Goal: Information Seeking & Learning: Learn about a topic

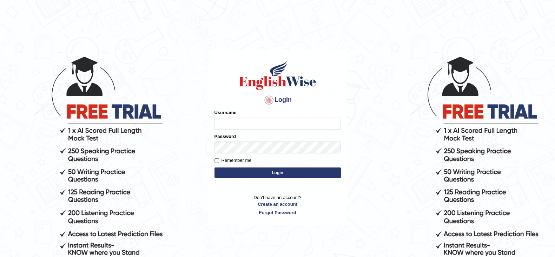
type input "ravichanapathi_parramatta"
click at [245, 174] on button "Login" at bounding box center [278, 173] width 126 height 11
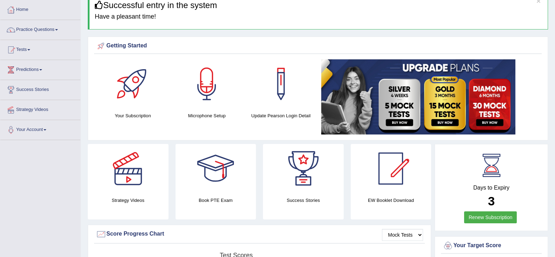
scroll to position [35, 0]
click at [493, 220] on link "Renew Subscription" at bounding box center [490, 217] width 53 height 12
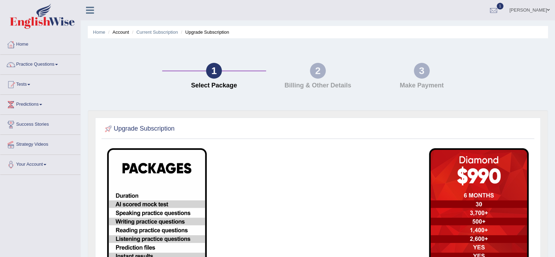
click at [148, 34] on li "Current Subscription" at bounding box center [154, 32] width 48 height 7
click at [146, 31] on link "Current Subscription" at bounding box center [157, 32] width 42 height 5
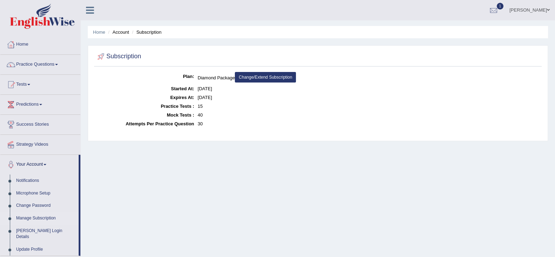
click at [273, 79] on link "Change/Extend Subscription" at bounding box center [265, 77] width 61 height 11
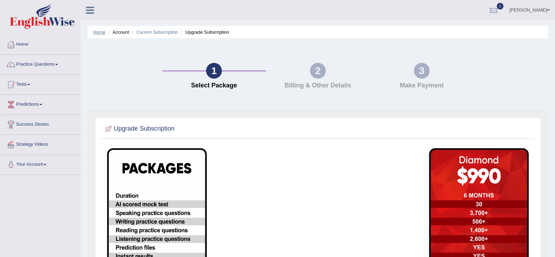
click at [101, 32] on link "Home" at bounding box center [99, 32] width 12 height 5
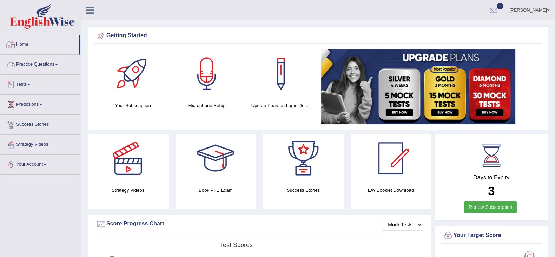
click at [33, 61] on link "Practice Questions" at bounding box center [40, 64] width 80 height 18
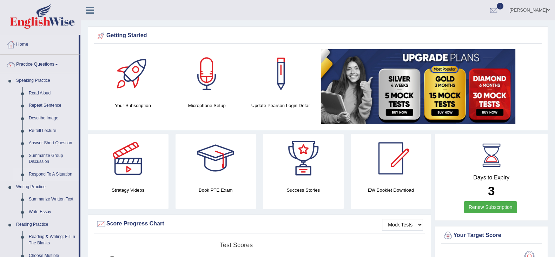
drag, startPoint x: 79, startPoint y: 125, endPoint x: 79, endPoint y: 170, distance: 44.3
click at [79, 170] on li "Practice Questions Speaking Practice Read Aloud Repeat Sentence Describe Image …" at bounding box center [40, 252] width 80 height 395
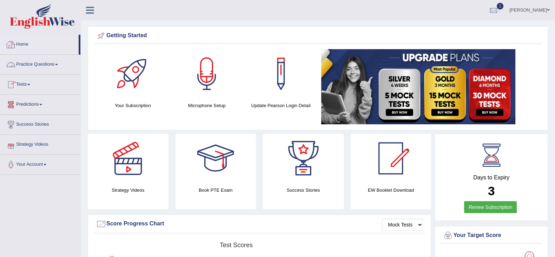
click at [30, 70] on link "Practice Questions" at bounding box center [40, 64] width 80 height 18
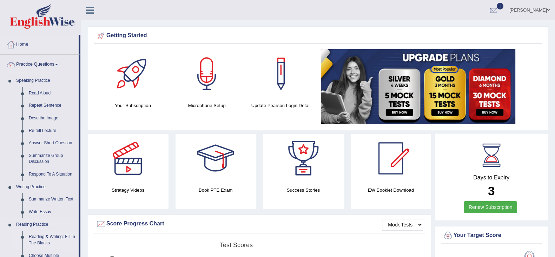
click at [44, 242] on link "Reading & Writing: Fill In The Blanks" at bounding box center [52, 240] width 53 height 19
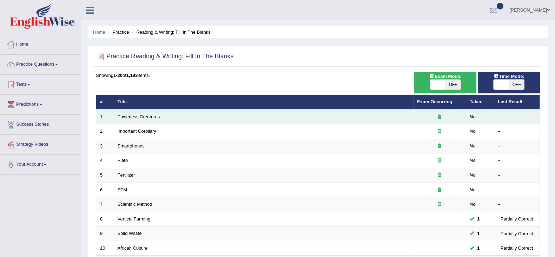
click at [136, 117] on link "Powerless Creatures" at bounding box center [139, 116] width 42 height 5
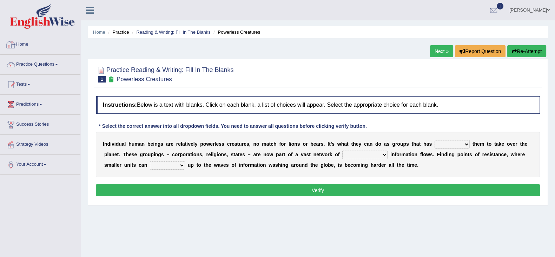
click at [21, 43] on link "Home" at bounding box center [40, 44] width 80 height 18
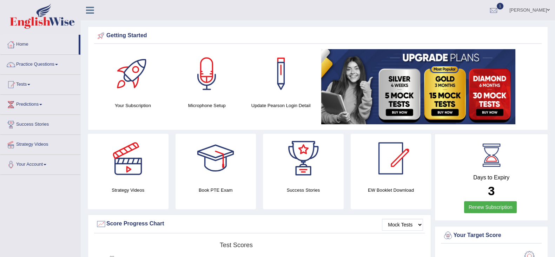
click at [256, 17] on ul "Ravi Kumar Chanapathi Toggle navigation Username: ravichanapathi_parramatta Acc…" at bounding box center [389, 10] width 332 height 20
click at [25, 64] on link "Practice Questions" at bounding box center [40, 64] width 80 height 18
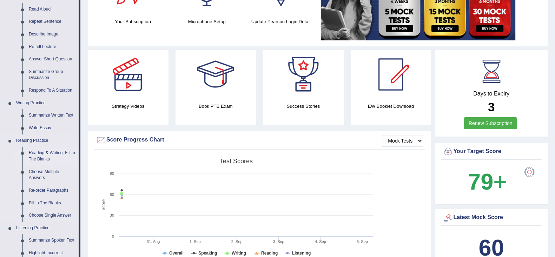
scroll to position [87, 0]
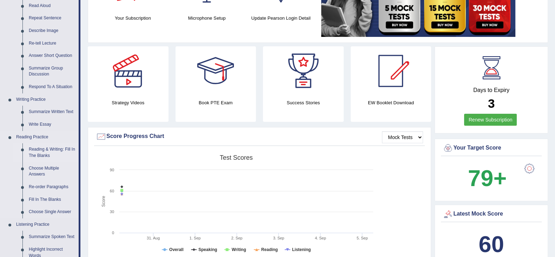
click at [44, 150] on link "Reading & Writing: Fill In The Blanks" at bounding box center [52, 152] width 53 height 19
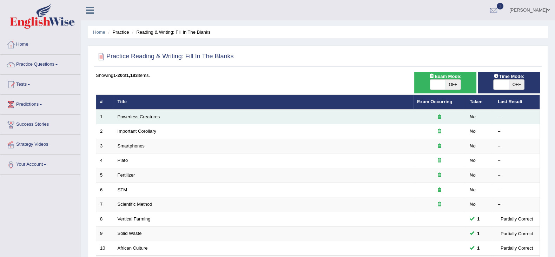
click at [138, 118] on link "Powerless Creatures" at bounding box center [139, 116] width 42 height 5
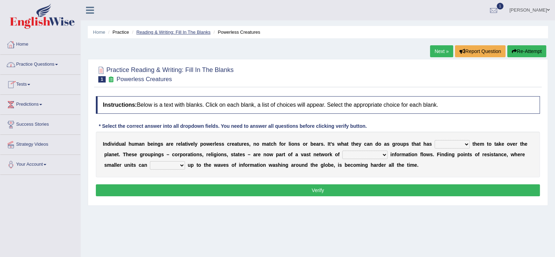
click at [186, 32] on link "Reading & Writing: Fill In The Blanks" at bounding box center [173, 32] width 74 height 5
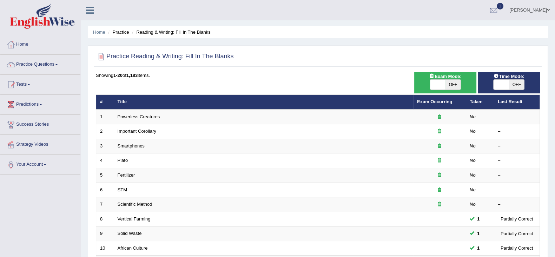
click at [502, 80] on span at bounding box center [501, 85] width 15 height 10
checkbox input "true"
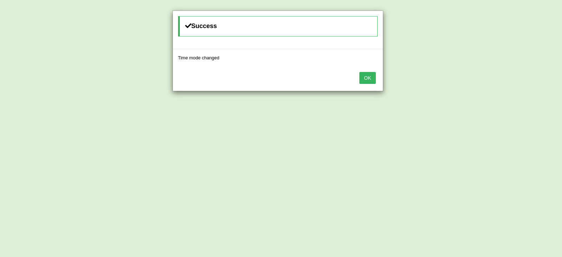
click at [366, 78] on button "OK" at bounding box center [367, 78] width 16 height 12
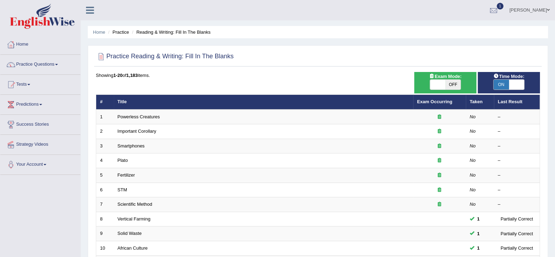
click at [489, 13] on div at bounding box center [494, 10] width 11 height 11
click at [489, 8] on div at bounding box center [494, 10] width 11 height 11
click at [47, 162] on link "Your Account" at bounding box center [40, 164] width 80 height 18
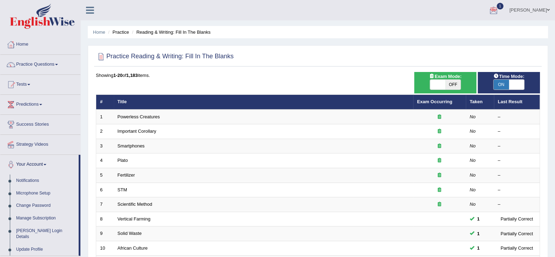
click at [47, 162] on link "Your Account" at bounding box center [39, 164] width 78 height 18
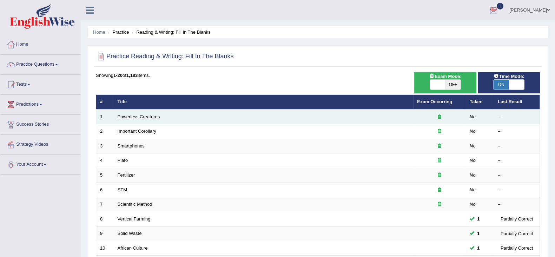
click at [137, 117] on link "Powerless Creatures" at bounding box center [139, 116] width 42 height 5
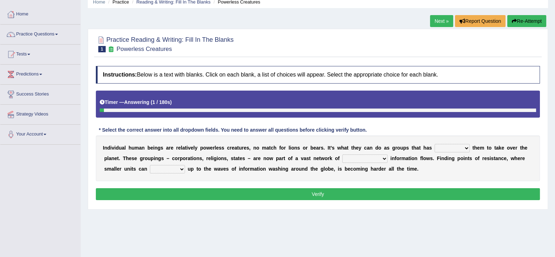
scroll to position [44, 0]
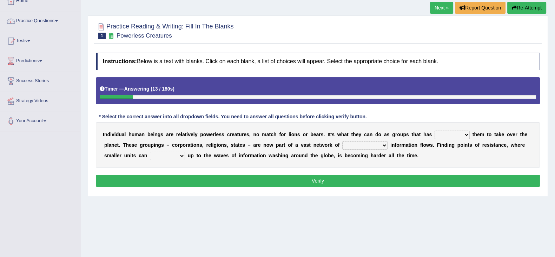
click at [445, 136] on select "enabled contended embodied conjured" at bounding box center [452, 135] width 35 height 8
click at [485, 157] on div "I n d i v i d u a l h u m a n b e i n g s a r e r e l a t i v e l y p o w e r l…" at bounding box center [318, 145] width 444 height 46
click at [347, 144] on select "interconnected overlapping fastened exploited" at bounding box center [364, 145] width 45 height 8
select select "fastened"
click at [342, 141] on select "interconnected overlapping fastened exploited" at bounding box center [364, 145] width 45 height 8
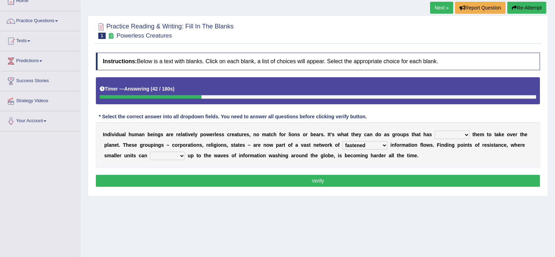
click at [163, 154] on select "stand raise hail pump" at bounding box center [167, 156] width 35 height 8
click at [150, 152] on select "stand raise hail pump" at bounding box center [167, 156] width 35 height 8
click at [167, 154] on select "stand raise hail pump" at bounding box center [167, 156] width 35 height 8
select select "stand"
click at [150, 152] on select "stand raise hail pump" at bounding box center [167, 156] width 35 height 8
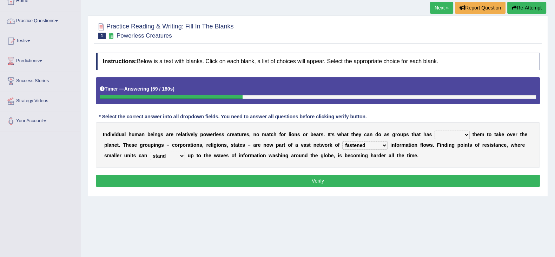
click at [455, 135] on select "enabled contended embodied conjured" at bounding box center [452, 135] width 35 height 8
select select "enabled"
click at [435, 131] on select "enabled contended embodied conjured" at bounding box center [452, 135] width 35 height 8
click at [457, 182] on button "Verify" at bounding box center [318, 181] width 444 height 12
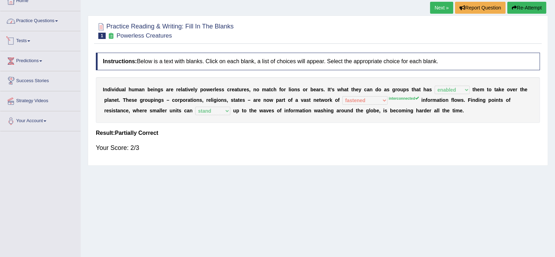
click at [32, 21] on link "Practice Questions" at bounding box center [40, 20] width 80 height 18
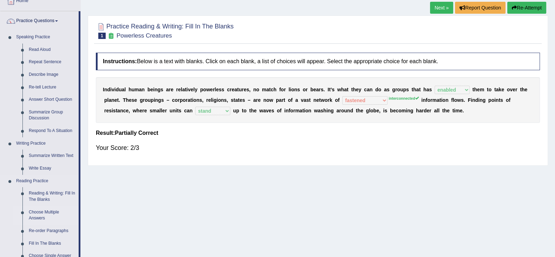
scroll to position [87, 0]
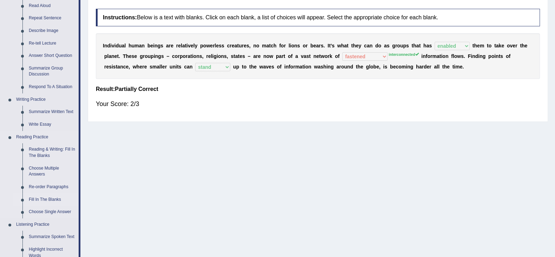
click at [42, 200] on link "Fill In The Blanks" at bounding box center [52, 200] width 53 height 13
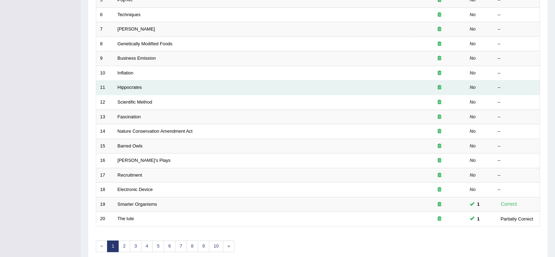
scroll to position [206, 0]
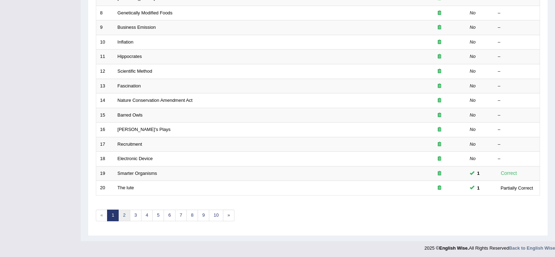
click at [124, 210] on link "2" at bounding box center [124, 216] width 12 height 12
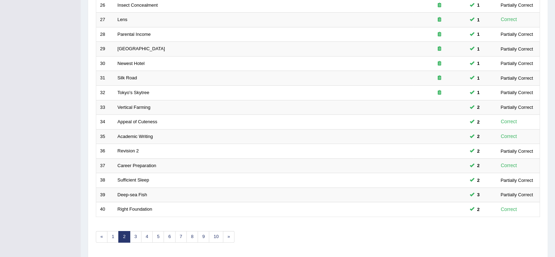
scroll to position [206, 0]
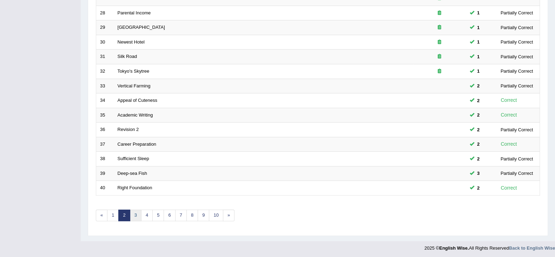
click at [138, 214] on link "3" at bounding box center [136, 216] width 12 height 12
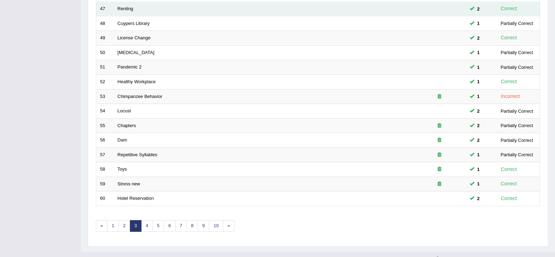
scroll to position [206, 0]
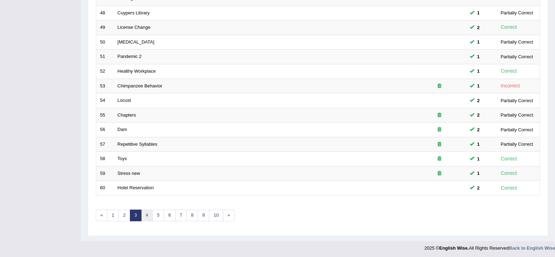
click at [150, 211] on link "4" at bounding box center [147, 216] width 12 height 12
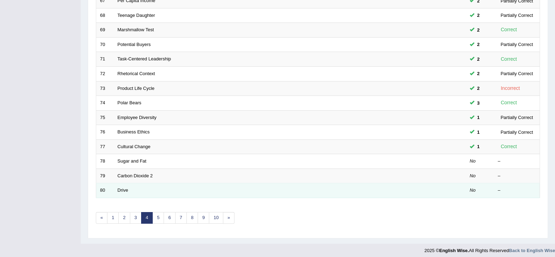
scroll to position [206, 0]
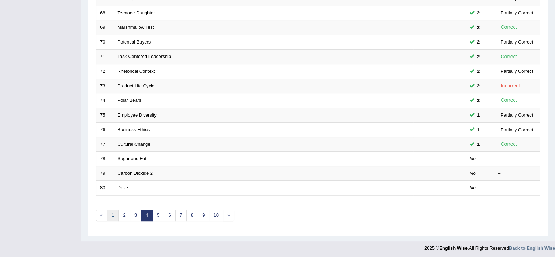
click at [111, 213] on link "1" at bounding box center [113, 216] width 12 height 12
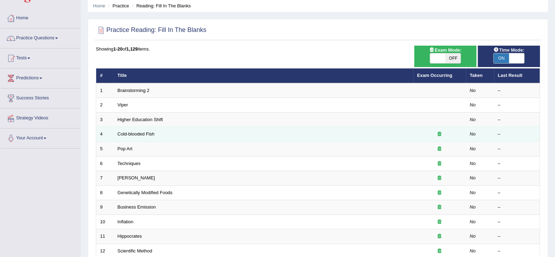
scroll to position [44, 0]
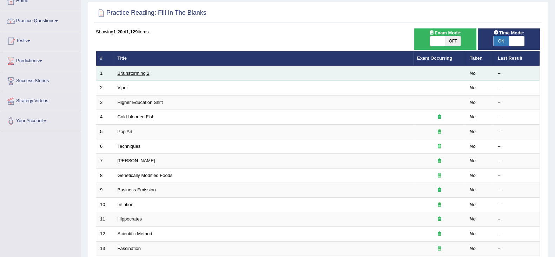
click at [144, 74] on link "Brainstorming 2" at bounding box center [134, 73] width 32 height 5
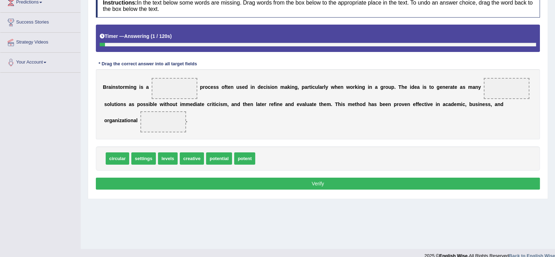
scroll to position [112, 0]
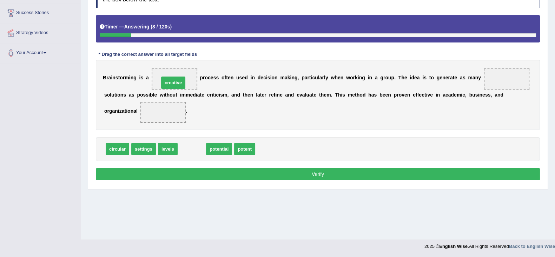
drag, startPoint x: 192, startPoint y: 148, endPoint x: 174, endPoint y: 81, distance: 69.3
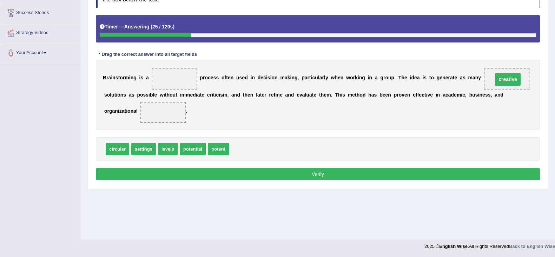
drag, startPoint x: 174, startPoint y: 76, endPoint x: 507, endPoint y: 76, distance: 333.6
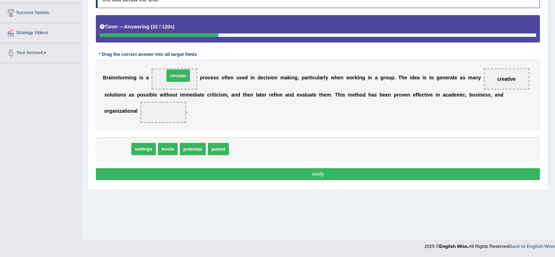
drag, startPoint x: 121, startPoint y: 149, endPoint x: 182, endPoint y: 76, distance: 95.3
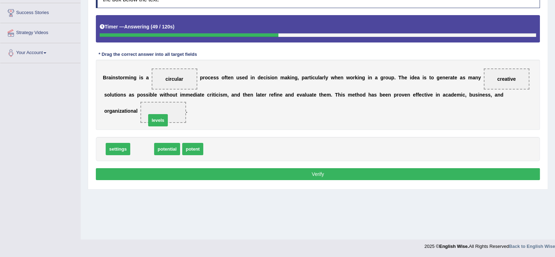
drag, startPoint x: 143, startPoint y: 149, endPoint x: 158, endPoint y: 120, distance: 32.5
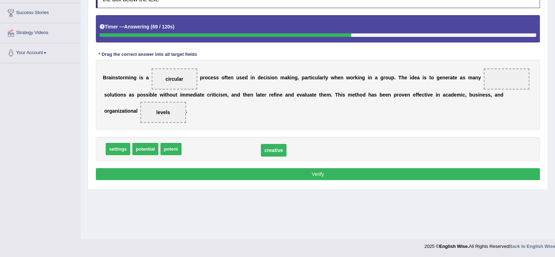
drag, startPoint x: 508, startPoint y: 78, endPoint x: 261, endPoint y: 155, distance: 258.7
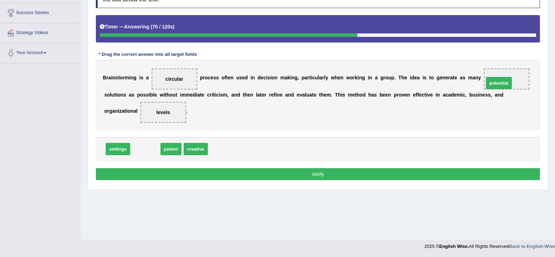
drag, startPoint x: 147, startPoint y: 149, endPoint x: 510, endPoint y: 83, distance: 368.7
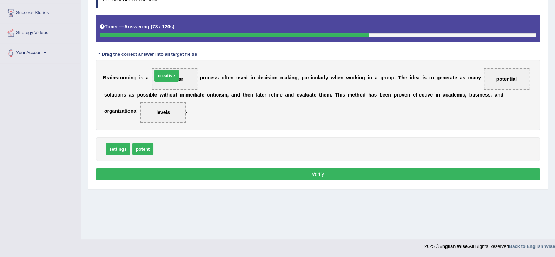
drag, startPoint x: 170, startPoint y: 149, endPoint x: 169, endPoint y: 76, distance: 73.4
click at [251, 168] on button "Verify" at bounding box center [318, 174] width 444 height 12
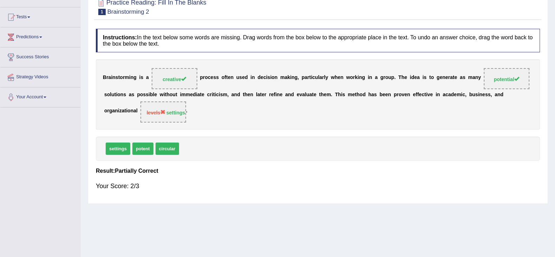
scroll to position [0, 0]
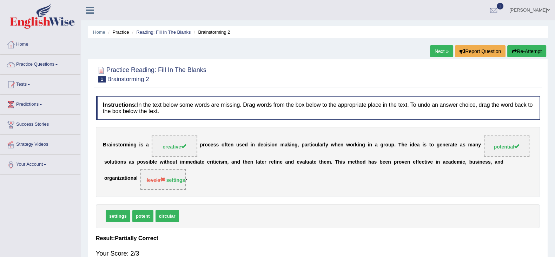
click at [432, 50] on link "Next »" at bounding box center [441, 51] width 23 height 12
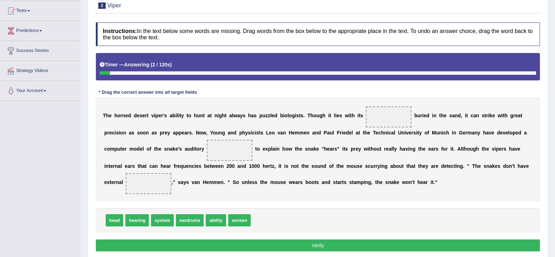
scroll to position [87, 0]
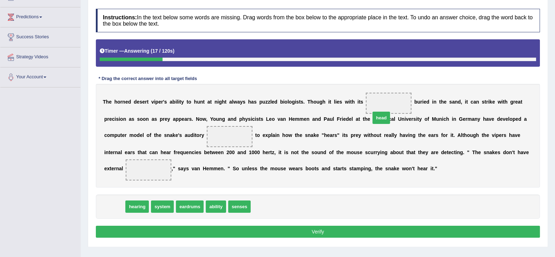
drag, startPoint x: 112, startPoint y: 203, endPoint x: 384, endPoint y: 106, distance: 288.0
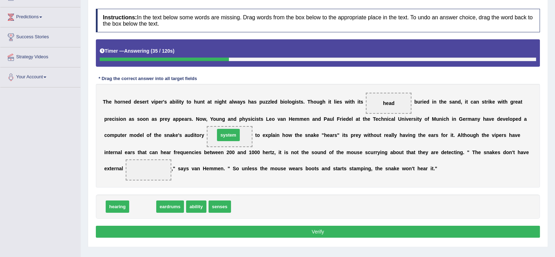
drag, startPoint x: 146, startPoint y: 205, endPoint x: 232, endPoint y: 133, distance: 111.7
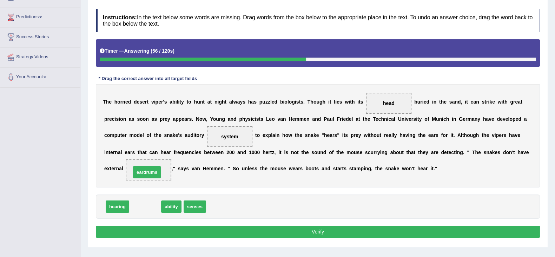
drag, startPoint x: 150, startPoint y: 207, endPoint x: 152, endPoint y: 172, distance: 35.2
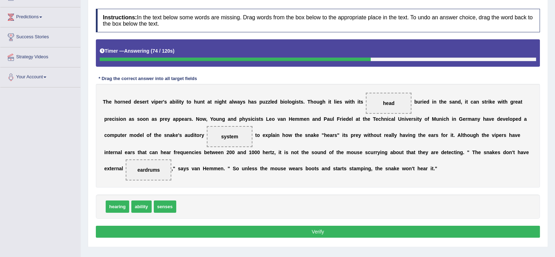
click at [320, 230] on button "Verify" at bounding box center [318, 232] width 444 height 12
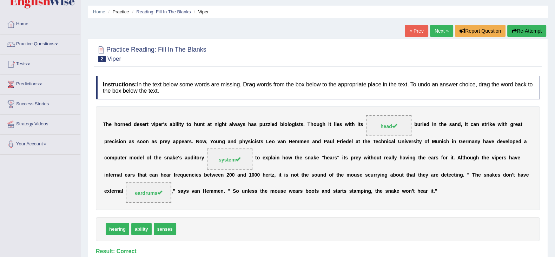
scroll to position [0, 0]
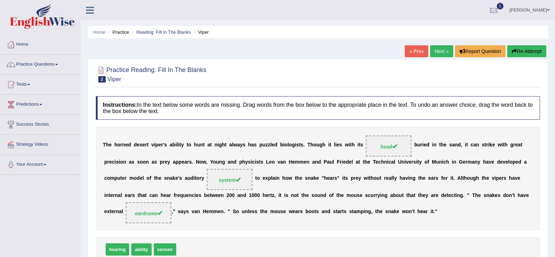
click at [443, 53] on link "Next »" at bounding box center [441, 51] width 23 height 12
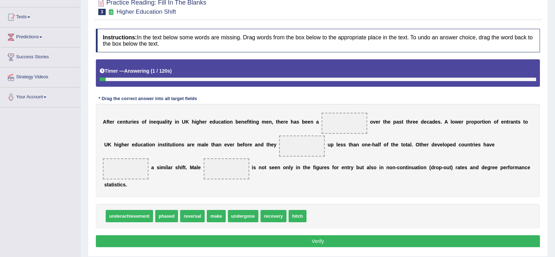
scroll to position [87, 0]
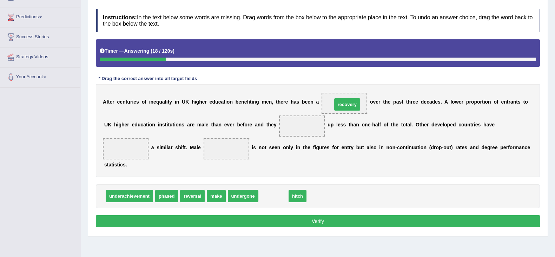
drag, startPoint x: 276, startPoint y: 197, endPoint x: 349, endPoint y: 106, distance: 117.6
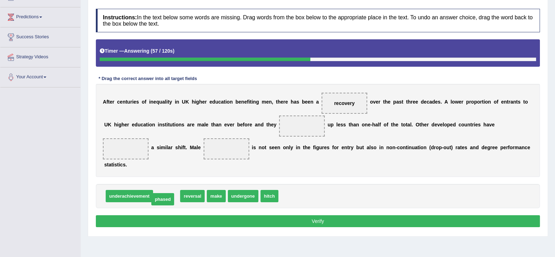
drag, startPoint x: 168, startPoint y: 195, endPoint x: 164, endPoint y: 197, distance: 4.8
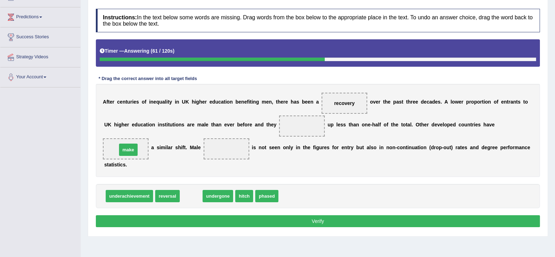
drag, startPoint x: 191, startPoint y: 198, endPoint x: 129, endPoint y: 151, distance: 78.1
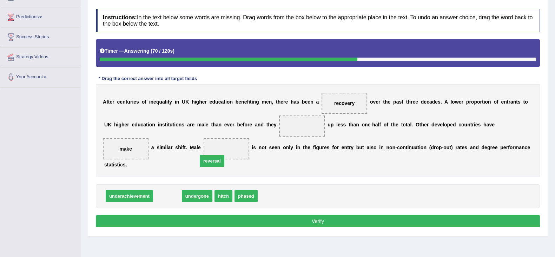
drag, startPoint x: 162, startPoint y: 195, endPoint x: 207, endPoint y: 159, distance: 56.8
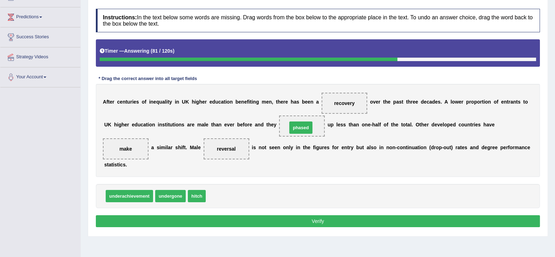
drag, startPoint x: 221, startPoint y: 192, endPoint x: 302, endPoint y: 123, distance: 106.7
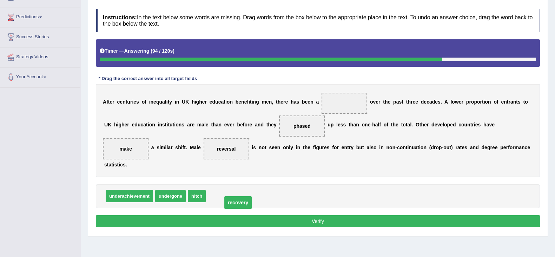
drag, startPoint x: 343, startPoint y: 101, endPoint x: 232, endPoint y: 203, distance: 150.9
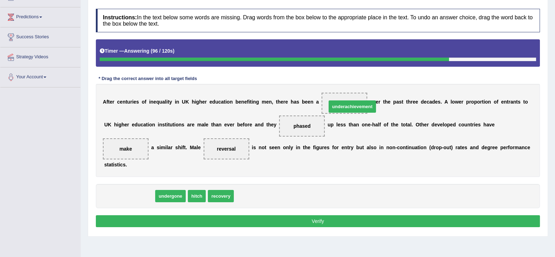
drag, startPoint x: 145, startPoint y: 192, endPoint x: 365, endPoint y: 101, distance: 237.1
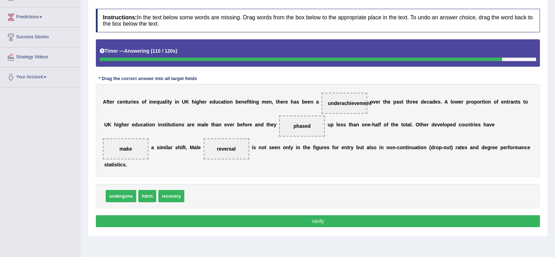
click at [320, 221] on button "Verify" at bounding box center [318, 221] width 444 height 12
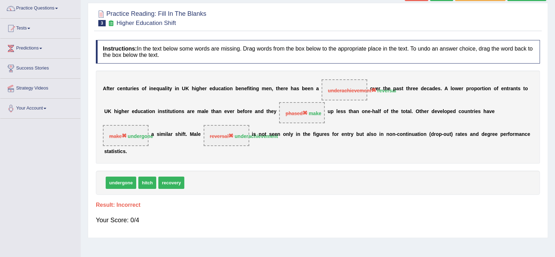
scroll to position [0, 0]
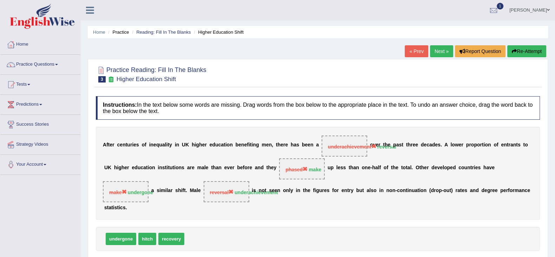
click at [515, 53] on icon "button" at bounding box center [514, 51] width 5 height 5
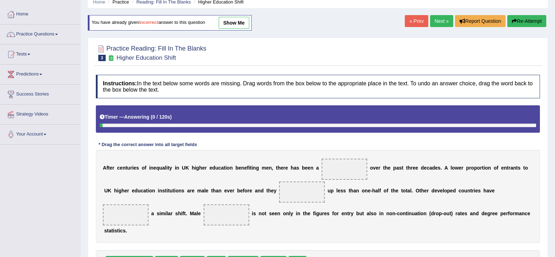
scroll to position [87, 0]
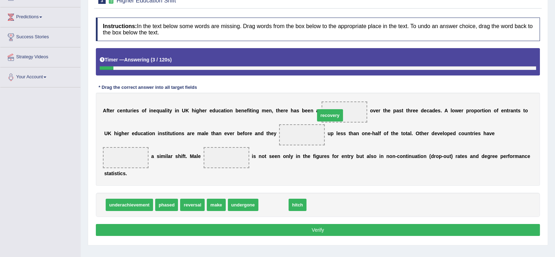
drag, startPoint x: 271, startPoint y: 200, endPoint x: 329, endPoint y: 109, distance: 107.2
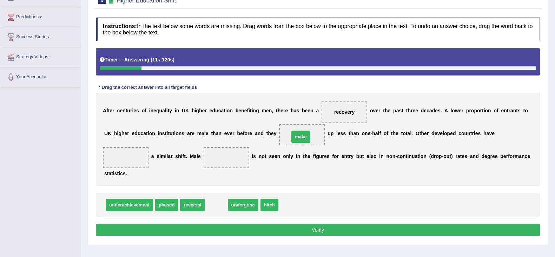
drag, startPoint x: 213, startPoint y: 205, endPoint x: 298, endPoint y: 137, distance: 108.7
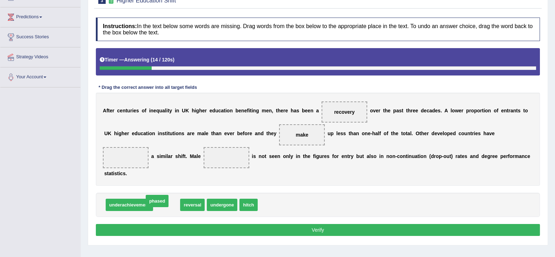
drag, startPoint x: 169, startPoint y: 203, endPoint x: 163, endPoint y: 202, distance: 6.5
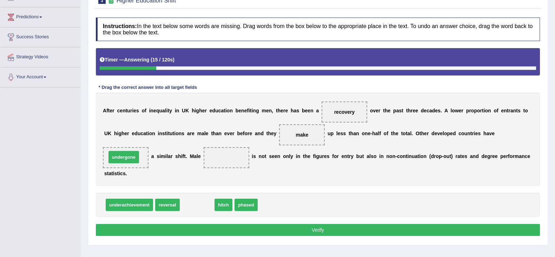
drag, startPoint x: 198, startPoint y: 202, endPoint x: 121, endPoint y: 152, distance: 91.8
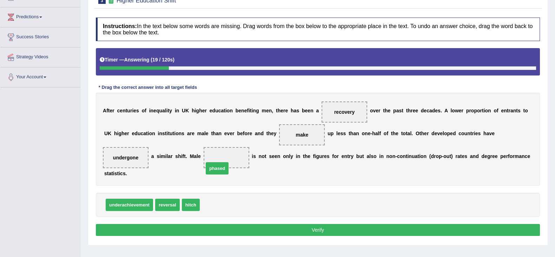
drag, startPoint x: 209, startPoint y: 206, endPoint x: 214, endPoint y: 164, distance: 42.4
drag, startPoint x: 221, startPoint y: 157, endPoint x: 229, endPoint y: 203, distance: 46.8
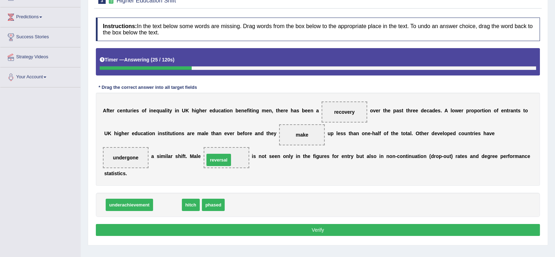
drag, startPoint x: 166, startPoint y: 207, endPoint x: 217, endPoint y: 162, distance: 68.2
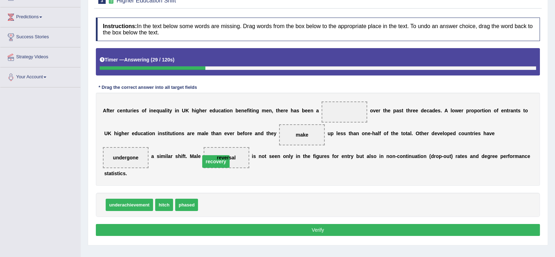
drag, startPoint x: 346, startPoint y: 110, endPoint x: 217, endPoint y: 159, distance: 137.7
drag, startPoint x: 212, startPoint y: 205, endPoint x: 334, endPoint y: 117, distance: 150.0
click at [322, 227] on button "Verify" at bounding box center [318, 230] width 444 height 12
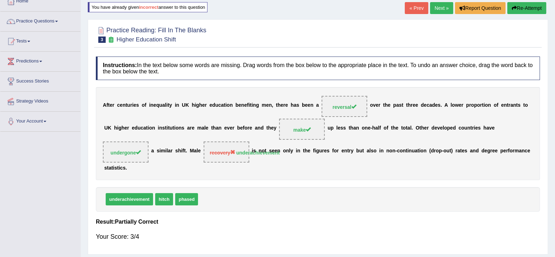
scroll to position [0, 0]
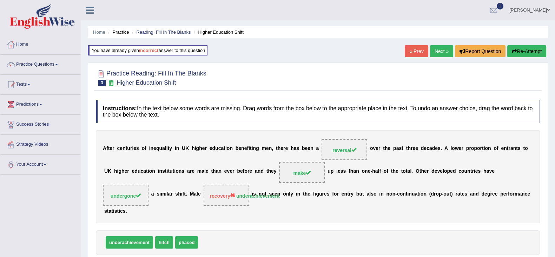
click at [437, 53] on link "Next »" at bounding box center [441, 51] width 23 height 12
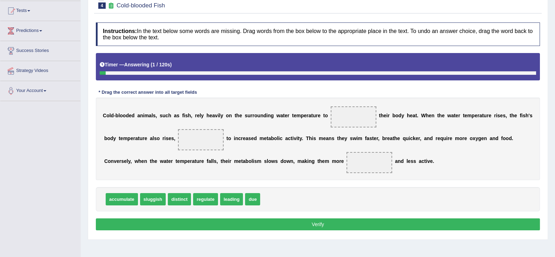
scroll to position [87, 0]
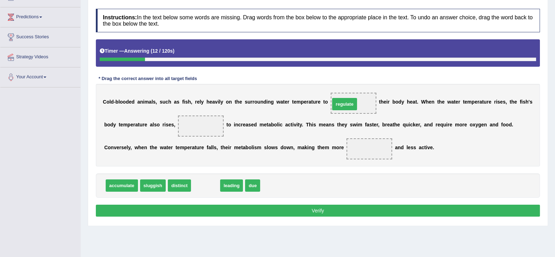
drag, startPoint x: 199, startPoint y: 182, endPoint x: 338, endPoint y: 101, distance: 161.2
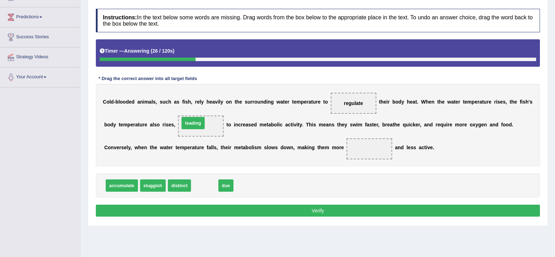
drag, startPoint x: 200, startPoint y: 184, endPoint x: 188, endPoint y: 122, distance: 63.6
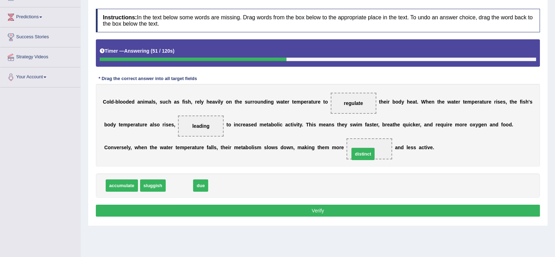
drag, startPoint x: 181, startPoint y: 185, endPoint x: 365, endPoint y: 153, distance: 186.4
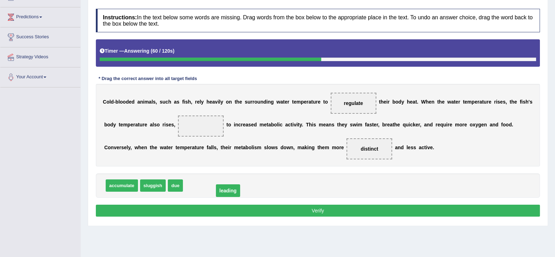
drag, startPoint x: 195, startPoint y: 125, endPoint x: 222, endPoint y: 191, distance: 71.0
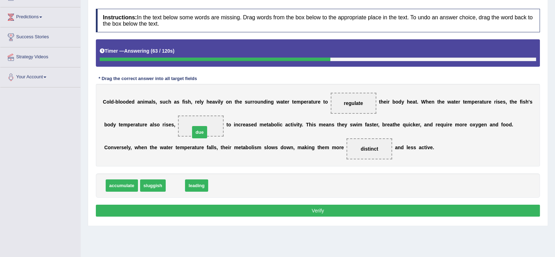
drag, startPoint x: 173, startPoint y: 183, endPoint x: 197, endPoint y: 130, distance: 58.6
drag, startPoint x: 240, startPoint y: 185, endPoint x: 276, endPoint y: 185, distance: 36.2
click at [241, 185] on div "accumulate sluggish leading" at bounding box center [318, 185] width 444 height 24
click at [320, 208] on button "Verify" at bounding box center [318, 211] width 444 height 12
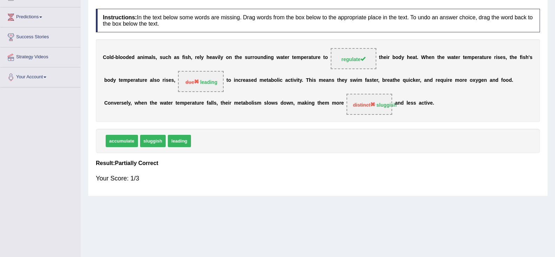
scroll to position [0, 0]
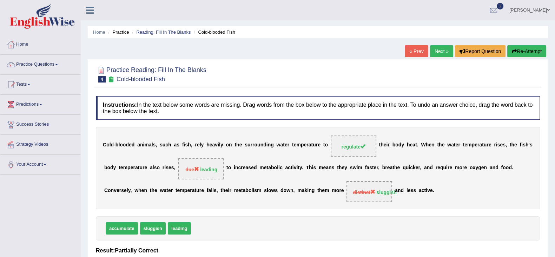
click at [445, 53] on link "Next »" at bounding box center [441, 51] width 23 height 12
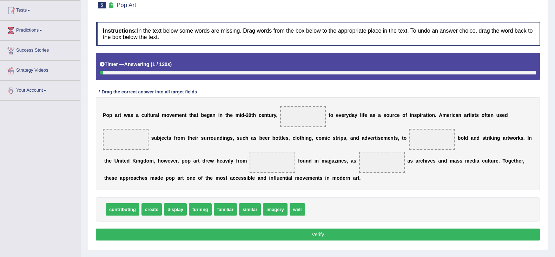
scroll to position [87, 0]
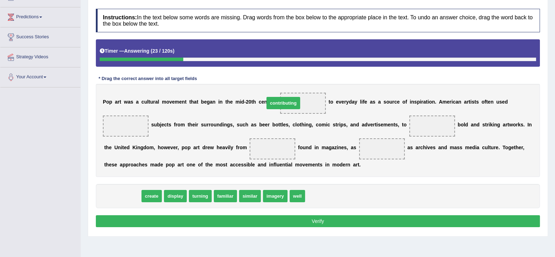
drag, startPoint x: 128, startPoint y: 195, endPoint x: 294, endPoint y: 99, distance: 191.7
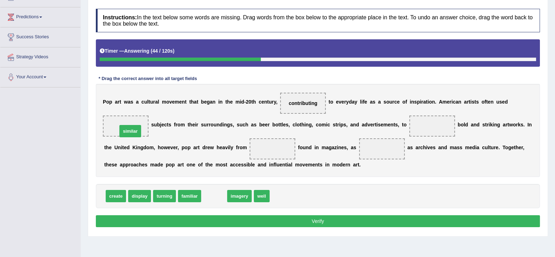
drag, startPoint x: 215, startPoint y: 196, endPoint x: 123, endPoint y: 122, distance: 117.9
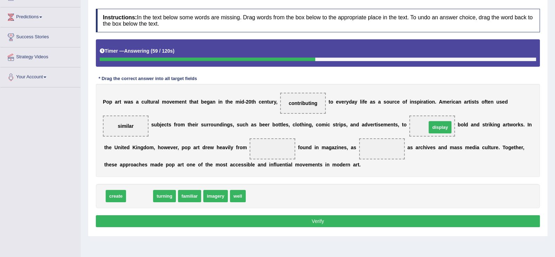
drag, startPoint x: 140, startPoint y: 196, endPoint x: 441, endPoint y: 127, distance: 308.5
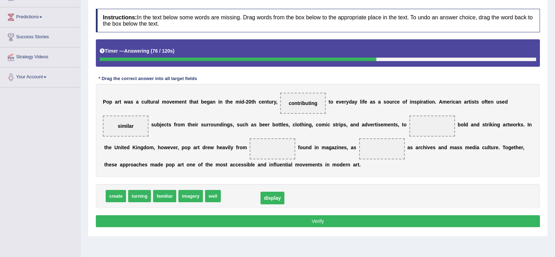
drag, startPoint x: 433, startPoint y: 123, endPoint x: 244, endPoint y: 194, distance: 201.4
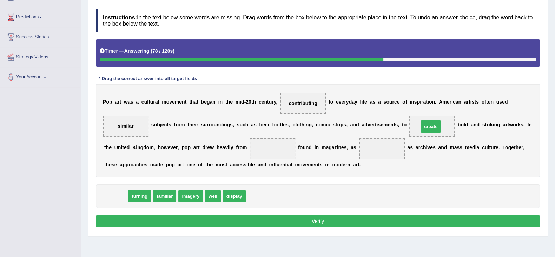
drag, startPoint x: 113, startPoint y: 193, endPoint x: 428, endPoint y: 124, distance: 323.0
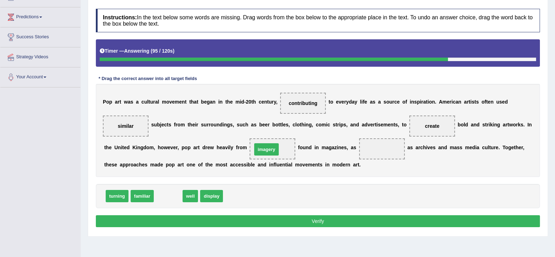
drag, startPoint x: 159, startPoint y: 195, endPoint x: 257, endPoint y: 148, distance: 108.9
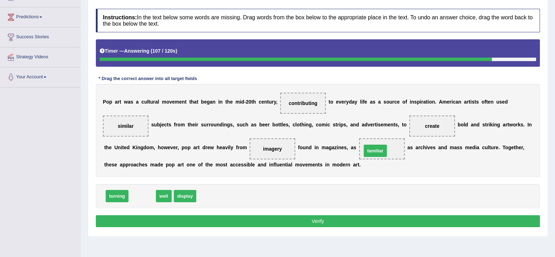
drag, startPoint x: 140, startPoint y: 197, endPoint x: 374, endPoint y: 151, distance: 237.6
click at [349, 218] on button "Verify" at bounding box center [318, 221] width 444 height 12
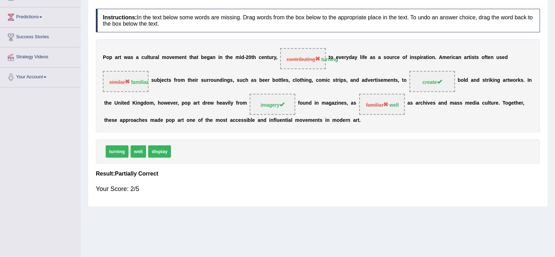
scroll to position [0, 0]
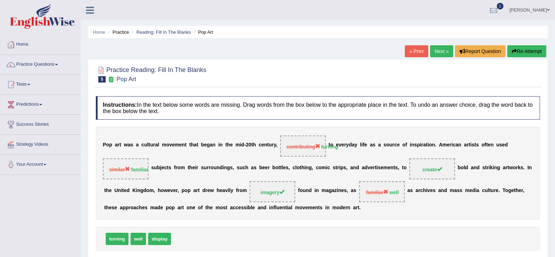
click at [435, 54] on link "Next »" at bounding box center [441, 51] width 23 height 12
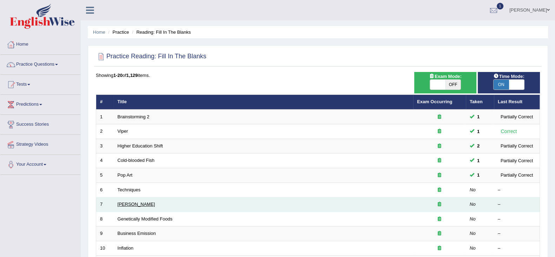
click at [118, 205] on link "Bennett" at bounding box center [137, 204] width 38 height 5
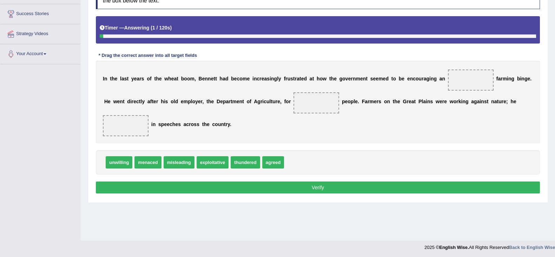
scroll to position [112, 0]
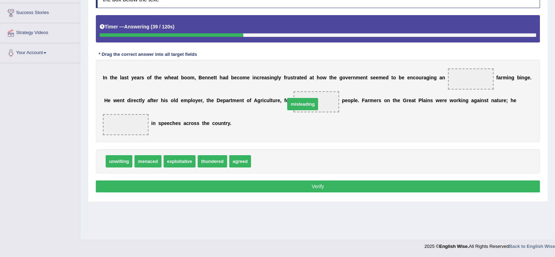
drag, startPoint x: 271, startPoint y: 161, endPoint x: 306, endPoint y: 104, distance: 66.8
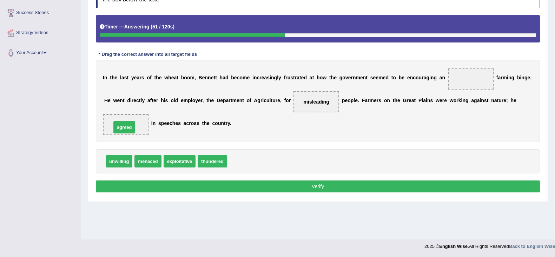
drag, startPoint x: 245, startPoint y: 157, endPoint x: 129, endPoint y: 122, distance: 120.9
drag, startPoint x: 145, startPoint y: 162, endPoint x: 458, endPoint y: 85, distance: 322.2
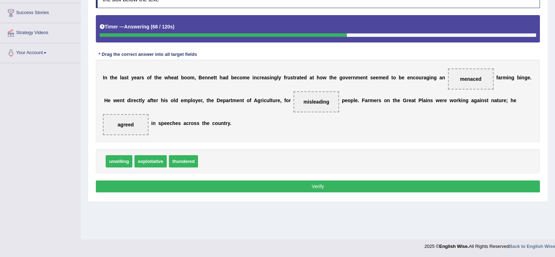
click at [249, 191] on button "Verify" at bounding box center [318, 187] width 444 height 12
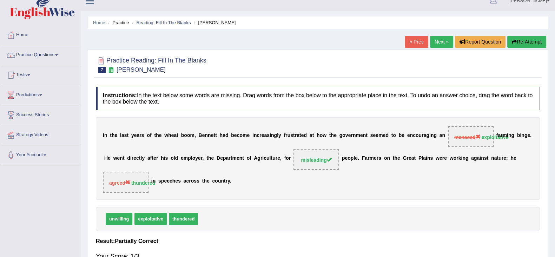
scroll to position [0, 0]
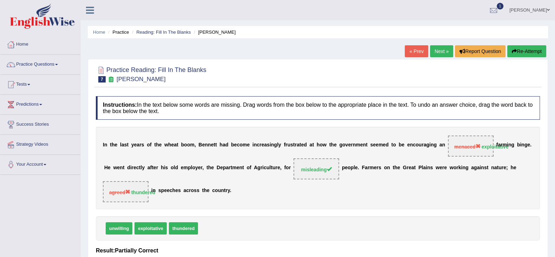
click at [441, 52] on link "Next »" at bounding box center [441, 51] width 23 height 12
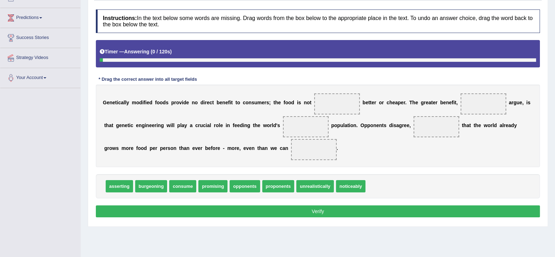
scroll to position [87, 0]
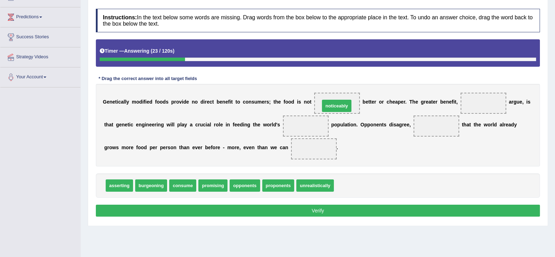
drag, startPoint x: 347, startPoint y: 186, endPoint x: 333, endPoint y: 106, distance: 81.0
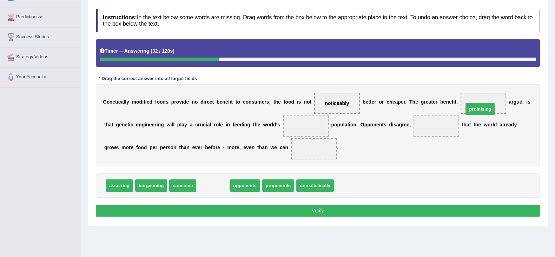
drag, startPoint x: 215, startPoint y: 184, endPoint x: 483, endPoint y: 107, distance: 278.0
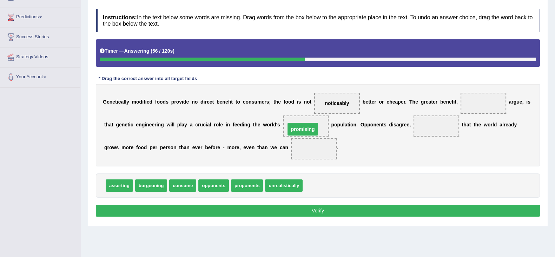
drag, startPoint x: 485, startPoint y: 102, endPoint x: 304, endPoint y: 128, distance: 182.4
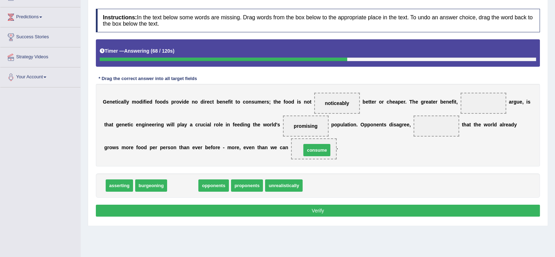
drag, startPoint x: 180, startPoint y: 185, endPoint x: 314, endPoint y: 150, distance: 138.8
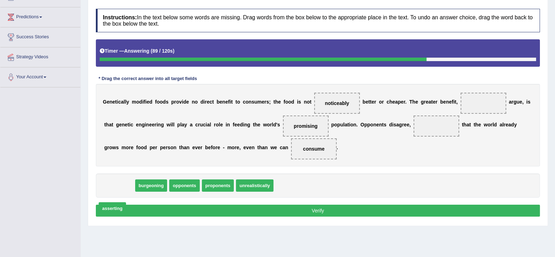
drag, startPoint x: 148, startPoint y: 188, endPoint x: 112, endPoint y: 201, distance: 38.4
click at [107, 209] on span "asserting" at bounding box center [112, 208] width 27 height 12
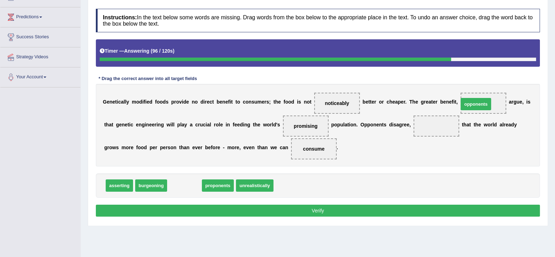
drag, startPoint x: 183, startPoint y: 187, endPoint x: 474, endPoint y: 105, distance: 302.7
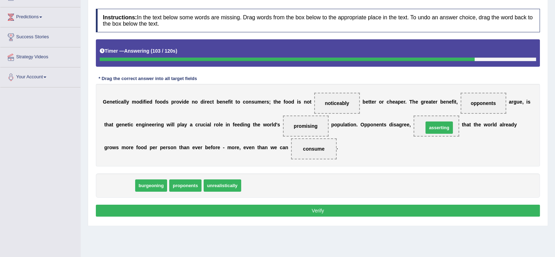
drag, startPoint x: 121, startPoint y: 185, endPoint x: 441, endPoint y: 127, distance: 325.1
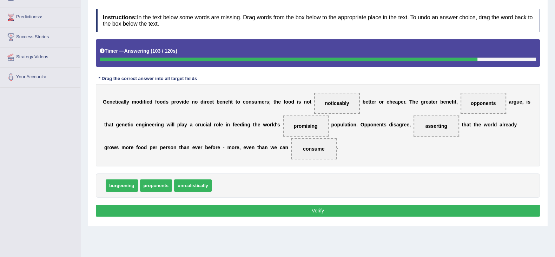
click at [393, 208] on button "Verify" at bounding box center [318, 211] width 444 height 12
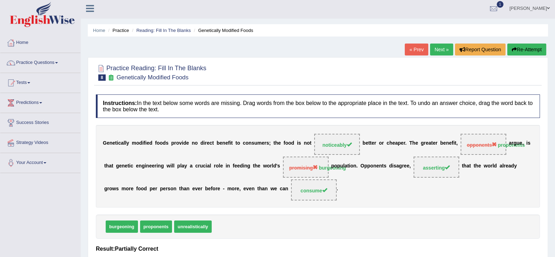
scroll to position [0, 0]
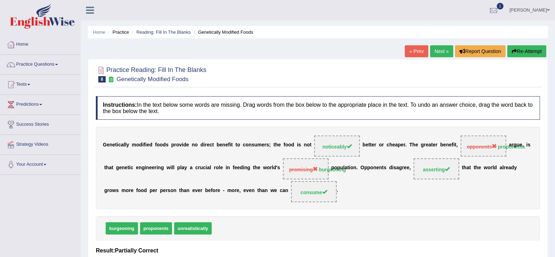
click at [437, 50] on link "Next »" at bounding box center [441, 51] width 23 height 12
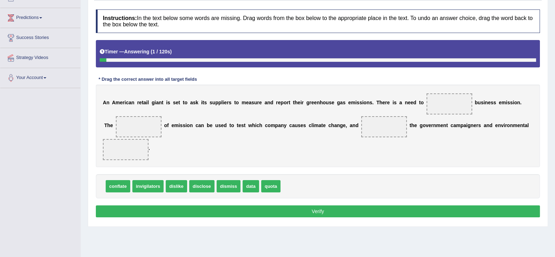
scroll to position [87, 0]
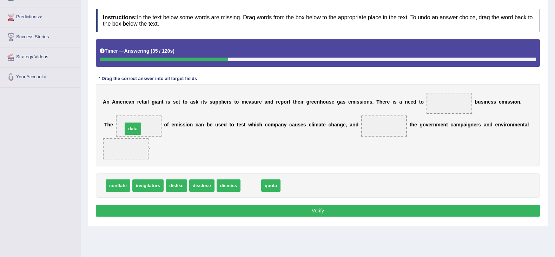
drag, startPoint x: 256, startPoint y: 183, endPoint x: 138, endPoint y: 126, distance: 131.0
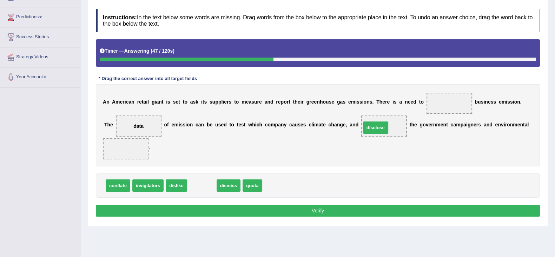
drag, startPoint x: 193, startPoint y: 185, endPoint x: 367, endPoint y: 127, distance: 183.2
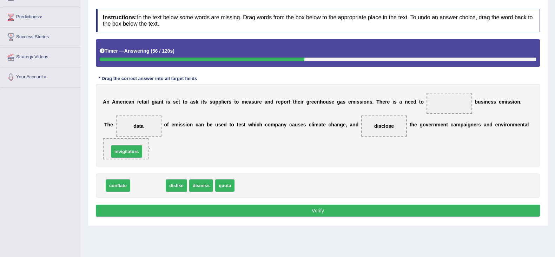
drag, startPoint x: 143, startPoint y: 185, endPoint x: 121, endPoint y: 151, distance: 40.2
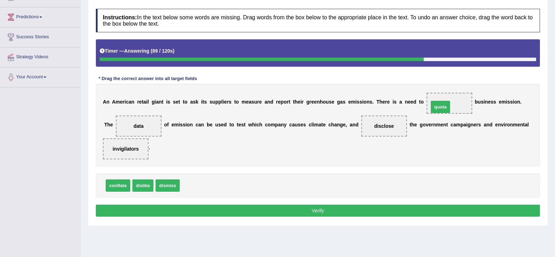
drag, startPoint x: 186, startPoint y: 185, endPoint x: 435, endPoint y: 106, distance: 261.1
click at [329, 211] on button "Verify" at bounding box center [318, 211] width 444 height 12
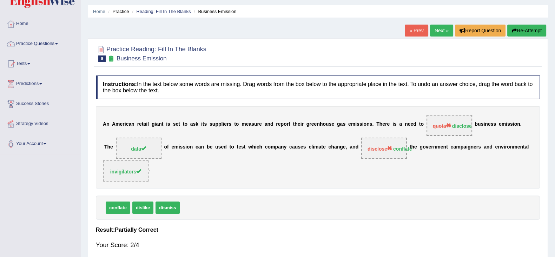
scroll to position [0, 0]
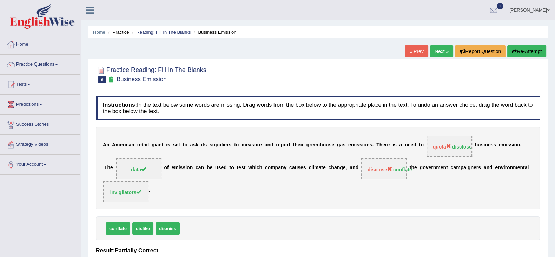
click at [431, 51] on link "Next »" at bounding box center [441, 51] width 23 height 12
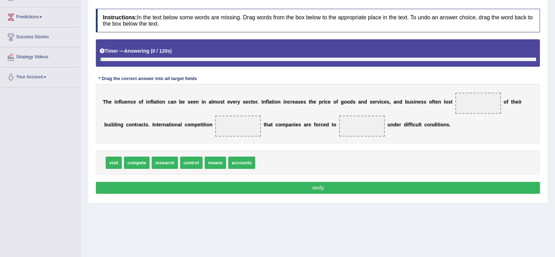
scroll to position [87, 0]
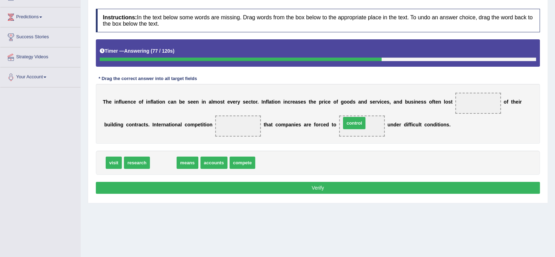
drag, startPoint x: 163, startPoint y: 161, endPoint x: 354, endPoint y: 122, distance: 195.1
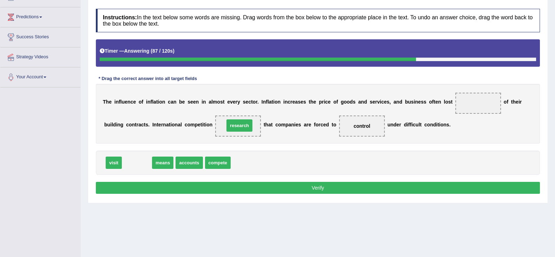
drag, startPoint x: 142, startPoint y: 164, endPoint x: 244, endPoint y: 126, distance: 109.1
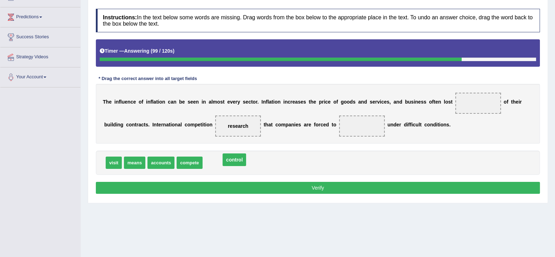
drag, startPoint x: 361, startPoint y: 124, endPoint x: 234, endPoint y: 158, distance: 131.9
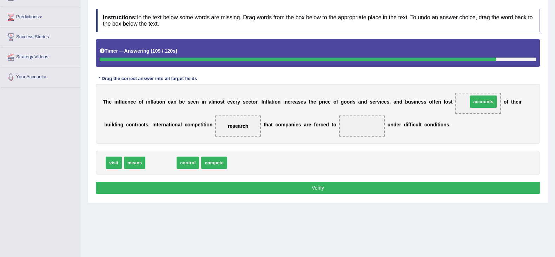
drag, startPoint x: 162, startPoint y: 164, endPoint x: 483, endPoint y: 103, distance: 327.0
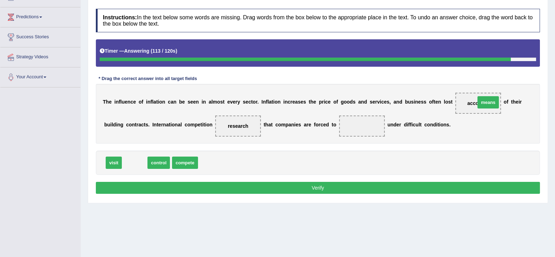
drag, startPoint x: 136, startPoint y: 160, endPoint x: 490, endPoint y: 99, distance: 358.8
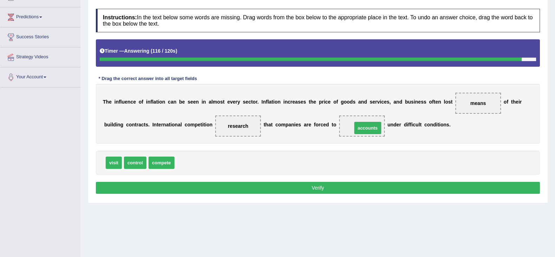
drag, startPoint x: 193, startPoint y: 164, endPoint x: 371, endPoint y: 129, distance: 181.1
drag, startPoint x: 357, startPoint y: 124, endPoint x: 238, endPoint y: 156, distance: 123.8
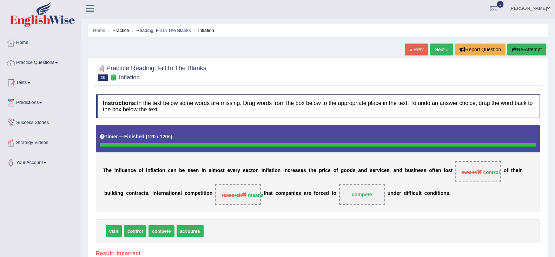
scroll to position [0, 0]
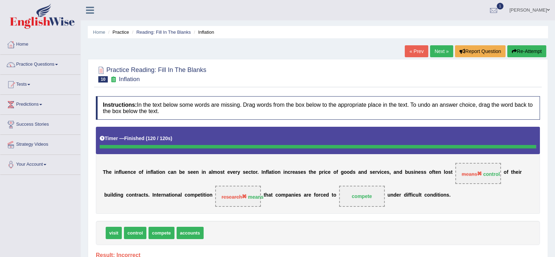
click at [522, 50] on button "Re-Attempt" at bounding box center [526, 51] width 39 height 12
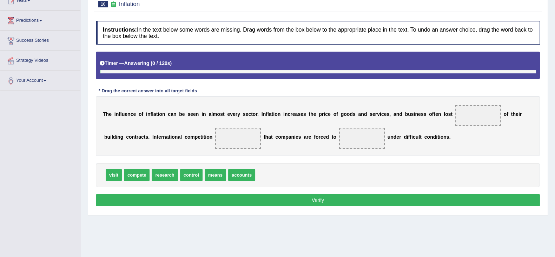
scroll to position [87, 0]
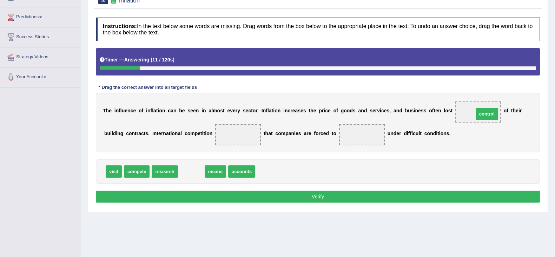
drag, startPoint x: 189, startPoint y: 169, endPoint x: 485, endPoint y: 112, distance: 301.3
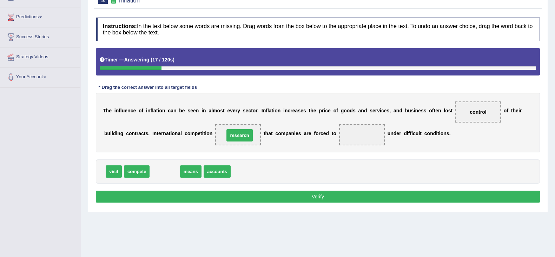
drag, startPoint x: 164, startPoint y: 171, endPoint x: 244, endPoint y: 133, distance: 88.1
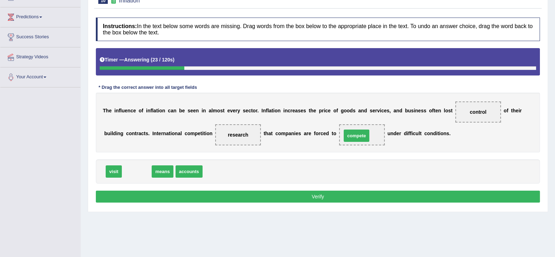
drag, startPoint x: 131, startPoint y: 172, endPoint x: 351, endPoint y: 136, distance: 222.7
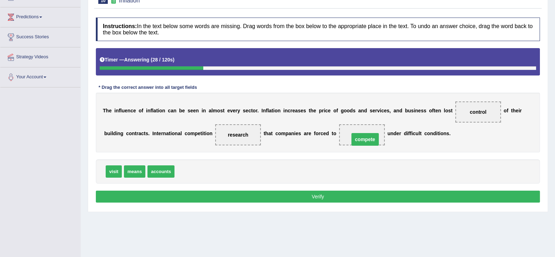
drag, startPoint x: 360, startPoint y: 134, endPoint x: 363, endPoint y: 139, distance: 5.6
click at [330, 194] on button "Verify" at bounding box center [318, 197] width 444 height 12
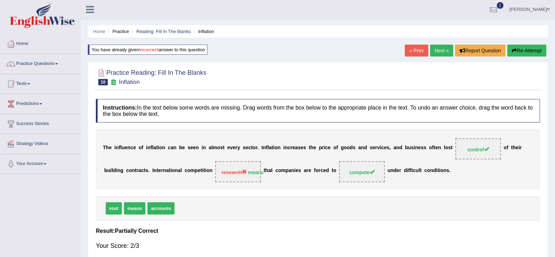
scroll to position [0, 0]
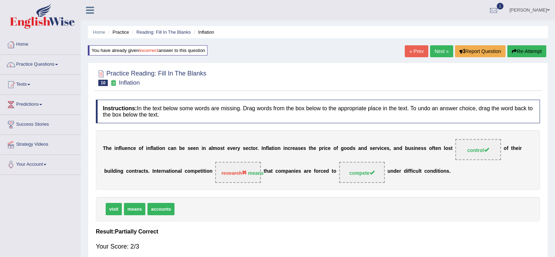
click at [416, 54] on link "« Prev" at bounding box center [416, 51] width 23 height 12
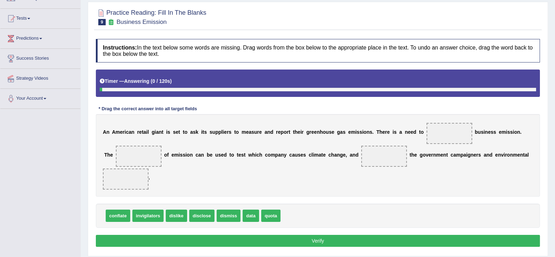
scroll to position [87, 0]
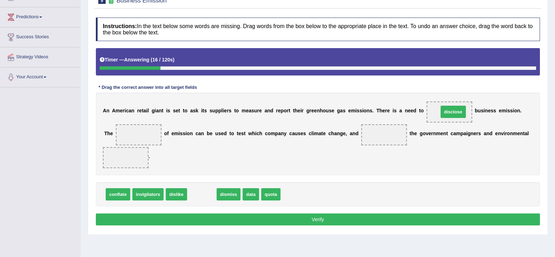
drag, startPoint x: 204, startPoint y: 195, endPoint x: 455, endPoint y: 112, distance: 264.7
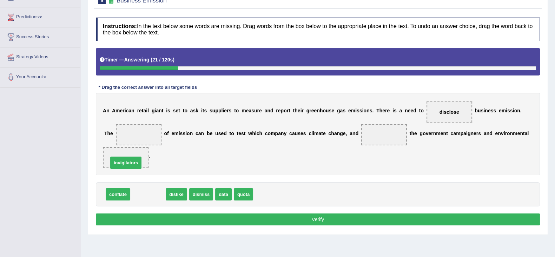
drag, startPoint x: 154, startPoint y: 193, endPoint x: 132, endPoint y: 161, distance: 38.9
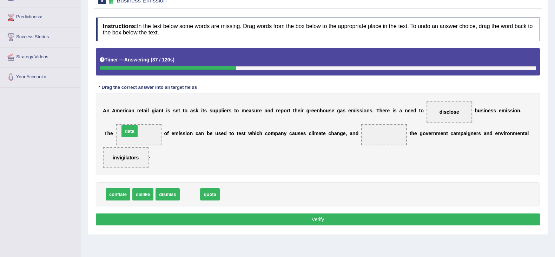
drag, startPoint x: 189, startPoint y: 192, endPoint x: 128, endPoint y: 129, distance: 87.9
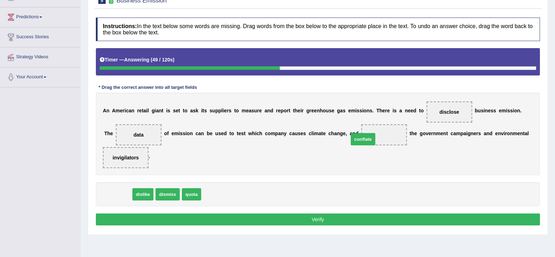
drag, startPoint x: 115, startPoint y: 194, endPoint x: 376, endPoint y: 129, distance: 269.0
click at [344, 217] on button "Verify" at bounding box center [318, 220] width 444 height 12
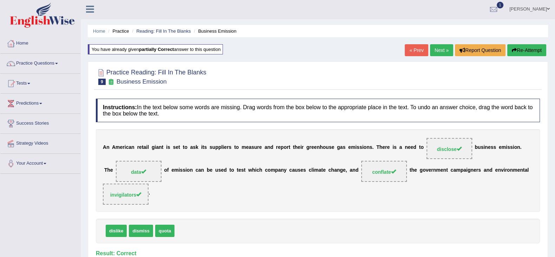
scroll to position [0, 0]
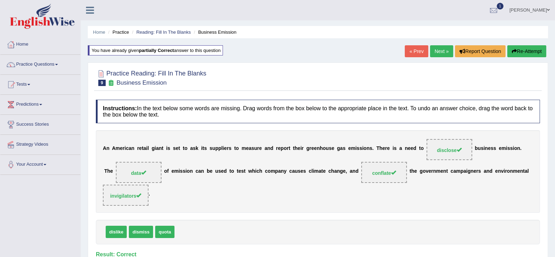
click at [438, 53] on link "Next »" at bounding box center [441, 51] width 23 height 12
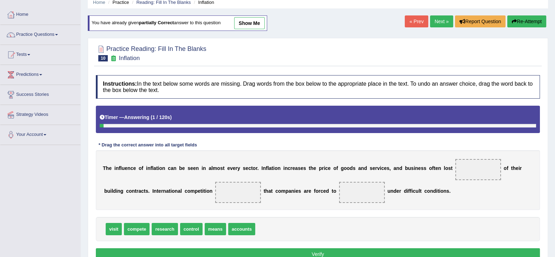
scroll to position [44, 0]
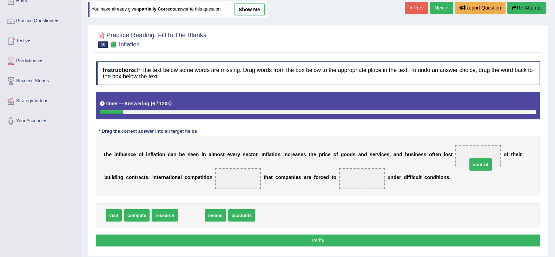
drag, startPoint x: 194, startPoint y: 218, endPoint x: 485, endPoint y: 164, distance: 295.8
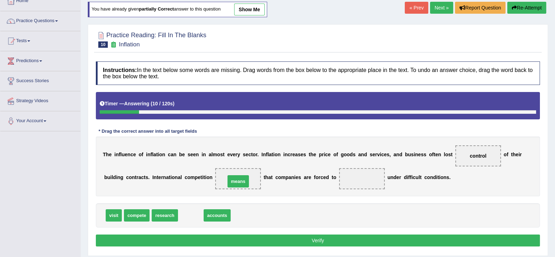
drag, startPoint x: 191, startPoint y: 216, endPoint x: 238, endPoint y: 182, distance: 58.4
drag, startPoint x: 192, startPoint y: 214, endPoint x: 355, endPoint y: 180, distance: 165.8
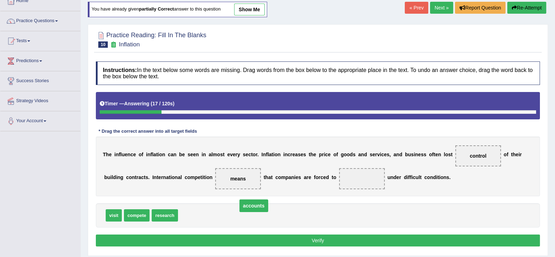
drag, startPoint x: 364, startPoint y: 176, endPoint x: 210, endPoint y: 217, distance: 159.7
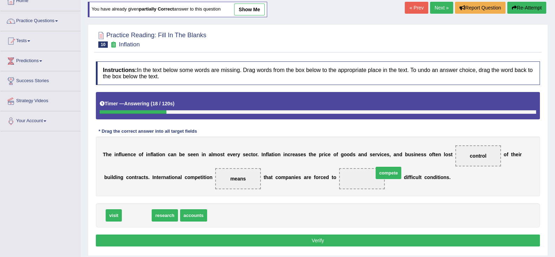
drag, startPoint x: 133, startPoint y: 215, endPoint x: 386, endPoint y: 172, distance: 256.5
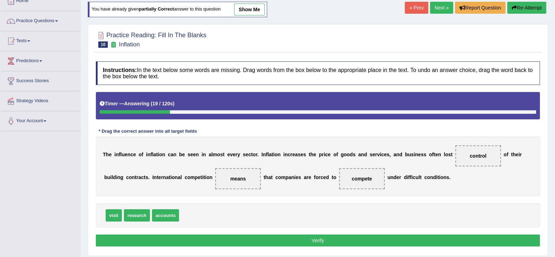
click at [353, 239] on button "Verify" at bounding box center [318, 241] width 444 height 12
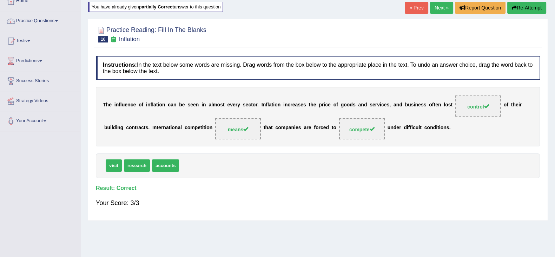
click at [440, 7] on link "Next »" at bounding box center [441, 8] width 23 height 12
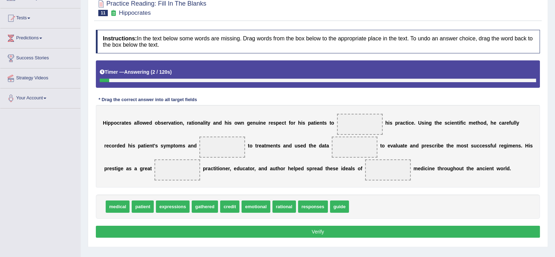
scroll to position [68, 0]
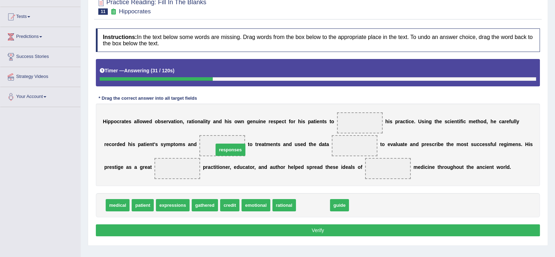
drag, startPoint x: 316, startPoint y: 204, endPoint x: 234, endPoint y: 149, distance: 99.6
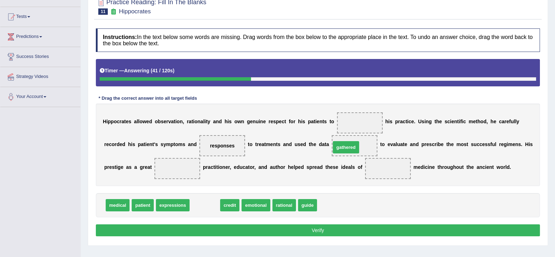
drag, startPoint x: 210, startPoint y: 203, endPoint x: 351, endPoint y: 145, distance: 152.7
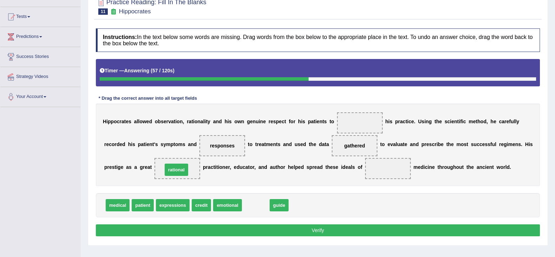
drag, startPoint x: 264, startPoint y: 206, endPoint x: 185, endPoint y: 171, distance: 86.9
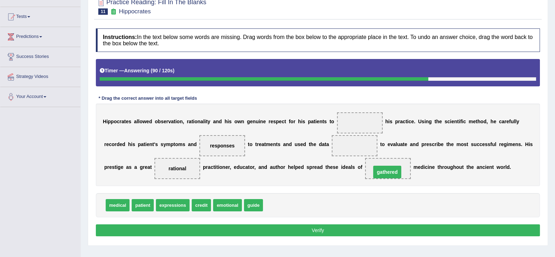
drag, startPoint x: 353, startPoint y: 144, endPoint x: 386, endPoint y: 170, distance: 41.7
drag, startPoint x: 389, startPoint y: 166, endPoint x: 355, endPoint y: 149, distance: 38.5
drag, startPoint x: 252, startPoint y: 203, endPoint x: 376, endPoint y: 168, distance: 129.1
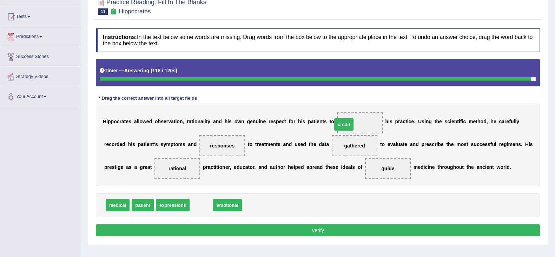
drag, startPoint x: 201, startPoint y: 206, endPoint x: 351, endPoint y: 124, distance: 171.0
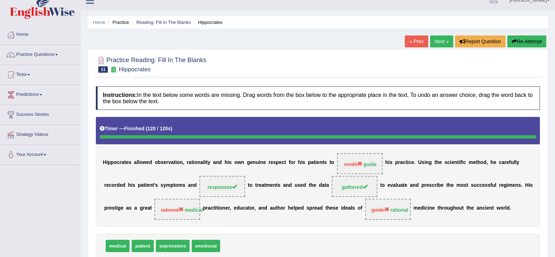
scroll to position [0, 0]
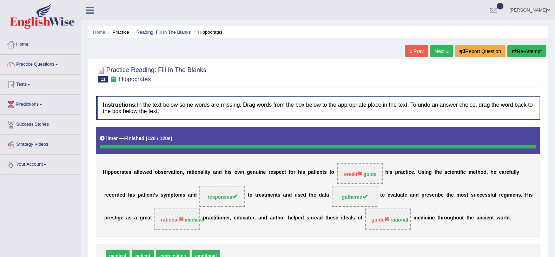
click at [433, 49] on link "Next »" at bounding box center [441, 51] width 23 height 12
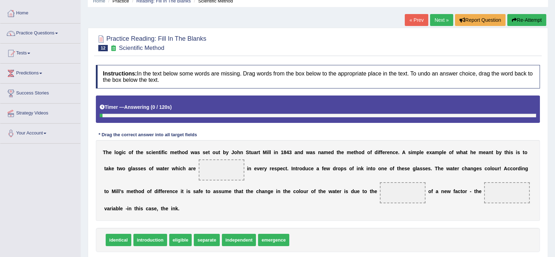
scroll to position [87, 0]
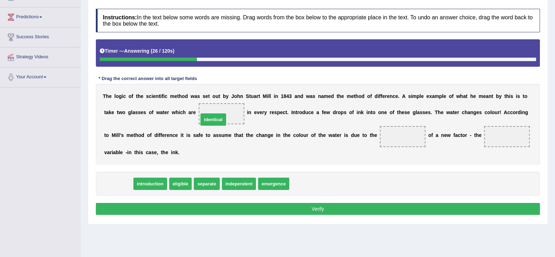
drag, startPoint x: 118, startPoint y: 182, endPoint x: 213, endPoint y: 118, distance: 114.6
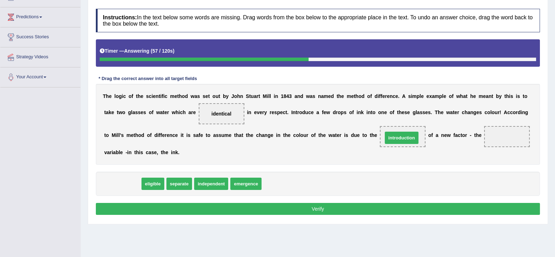
drag, startPoint x: 121, startPoint y: 177, endPoint x: 408, endPoint y: 143, distance: 288.9
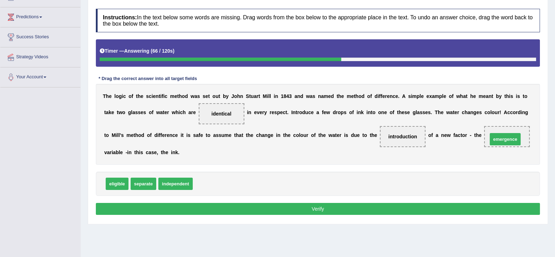
drag, startPoint x: 214, startPoint y: 183, endPoint x: 509, endPoint y: 139, distance: 298.4
click at [282, 151] on div "T h e l o g i c o f t h e s c i e n t i f i c m e t h o d w a s s e t o u t b y…" at bounding box center [318, 124] width 444 height 81
click at [321, 205] on button "Verify" at bounding box center [318, 209] width 444 height 12
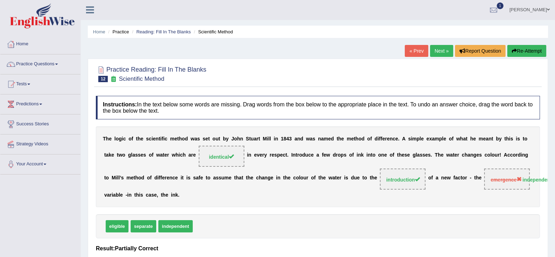
scroll to position [0, 0]
click at [439, 46] on link "Next »" at bounding box center [441, 51] width 23 height 12
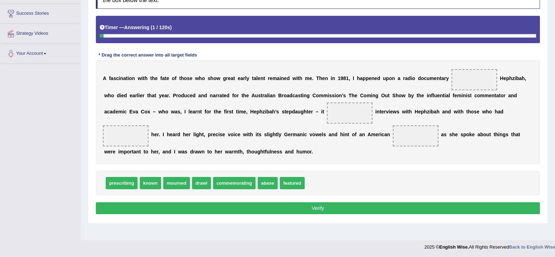
scroll to position [112, 0]
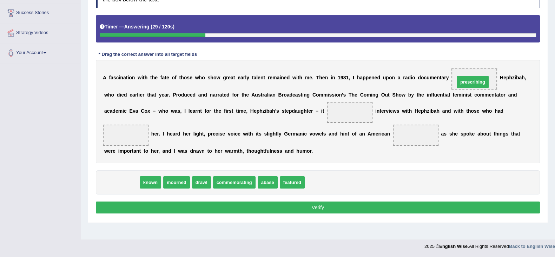
drag, startPoint x: 119, startPoint y: 182, endPoint x: 467, endPoint y: 81, distance: 362.9
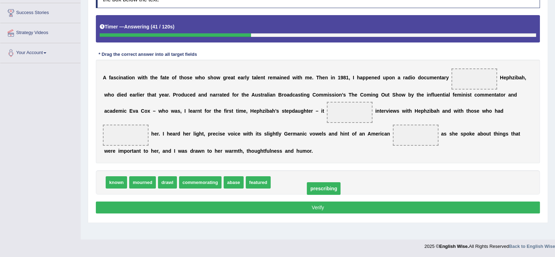
drag, startPoint x: 476, startPoint y: 78, endPoint x: 324, endPoint y: 190, distance: 188.7
drag, startPoint x: 287, startPoint y: 183, endPoint x: 474, endPoint y: 80, distance: 213.8
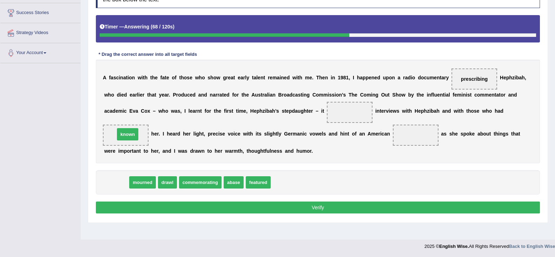
drag, startPoint x: 118, startPoint y: 187, endPoint x: 129, endPoint y: 139, distance: 49.1
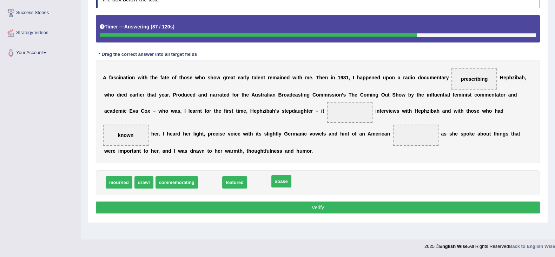
drag, startPoint x: 211, startPoint y: 183, endPoint x: 282, endPoint y: 182, distance: 71.3
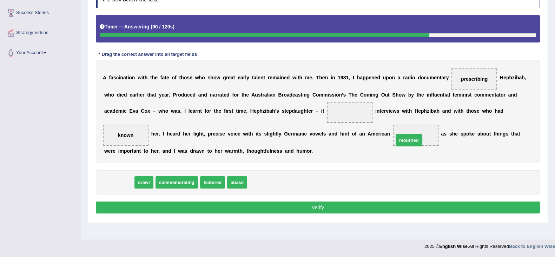
drag, startPoint x: 120, startPoint y: 181, endPoint x: 410, endPoint y: 138, distance: 293.2
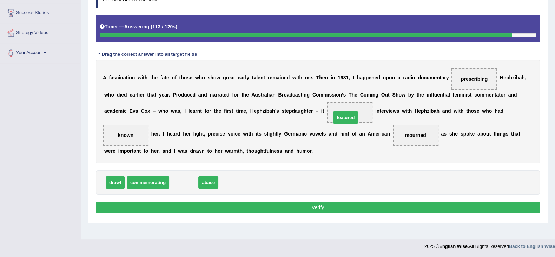
drag, startPoint x: 183, startPoint y: 183, endPoint x: 345, endPoint y: 118, distance: 174.5
click at [330, 206] on button "Verify" at bounding box center [318, 208] width 444 height 12
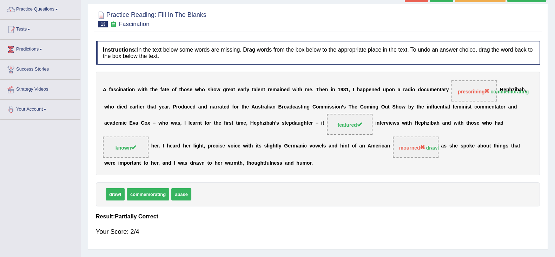
scroll to position [0, 0]
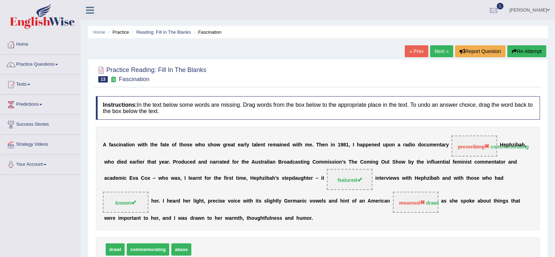
click at [438, 53] on link "Next »" at bounding box center [441, 51] width 23 height 12
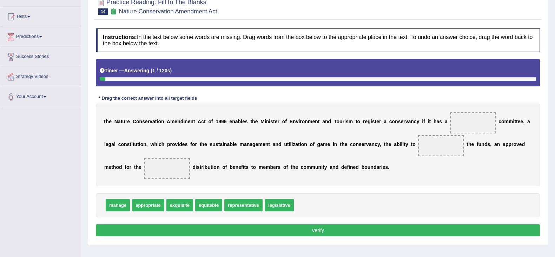
scroll to position [87, 0]
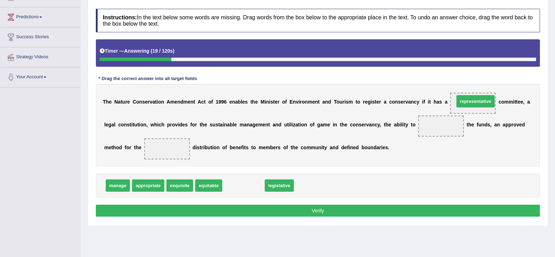
drag, startPoint x: 255, startPoint y: 187, endPoint x: 487, endPoint y: 103, distance: 247.0
drag, startPoint x: 240, startPoint y: 184, endPoint x: 469, endPoint y: 101, distance: 243.5
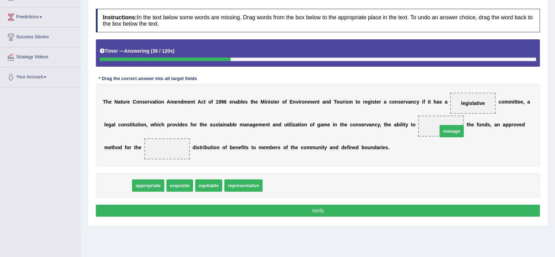
drag, startPoint x: 117, startPoint y: 187, endPoint x: 451, endPoint y: 132, distance: 338.4
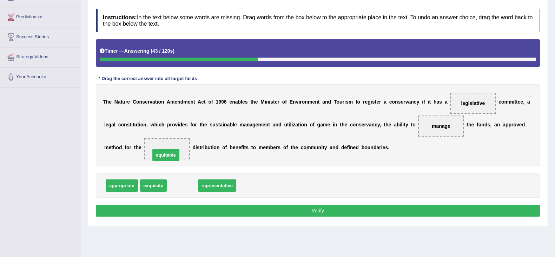
drag, startPoint x: 180, startPoint y: 188, endPoint x: 163, endPoint y: 157, distance: 34.7
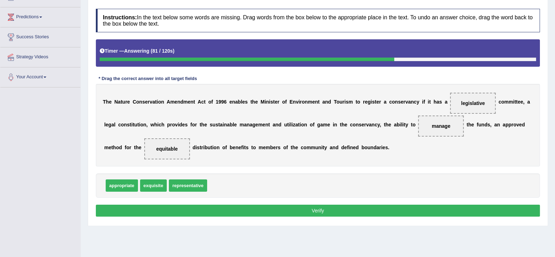
click at [449, 215] on button "Verify" at bounding box center [318, 211] width 444 height 12
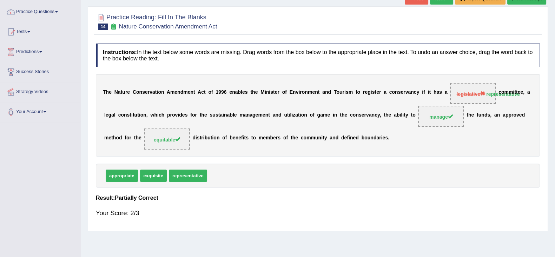
scroll to position [0, 0]
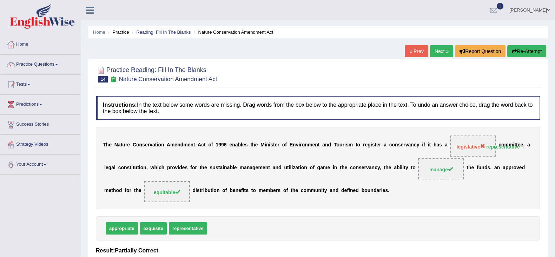
click at [432, 51] on link "Next »" at bounding box center [441, 51] width 23 height 12
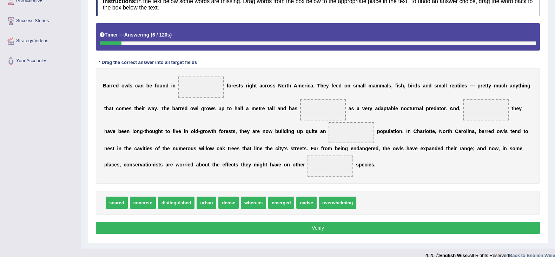
scroll to position [112, 0]
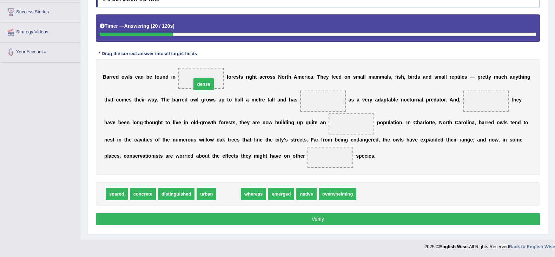
drag, startPoint x: 223, startPoint y: 195, endPoint x: 253, endPoint y: 87, distance: 111.9
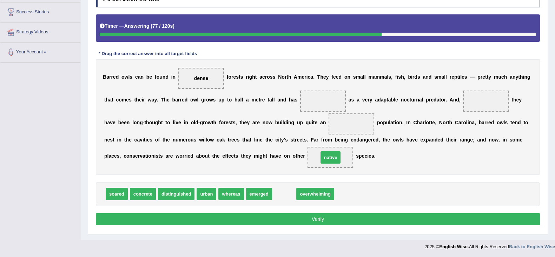
drag, startPoint x: 282, startPoint y: 194, endPoint x: 328, endPoint y: 157, distance: 59.0
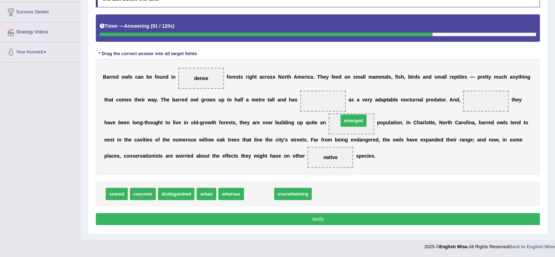
drag, startPoint x: 266, startPoint y: 194, endPoint x: 360, endPoint y: 120, distance: 119.6
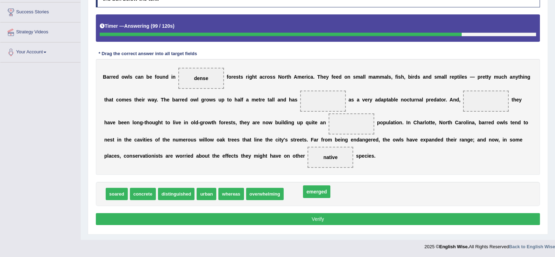
drag, startPoint x: 350, startPoint y: 123, endPoint x: 312, endPoint y: 194, distance: 80.6
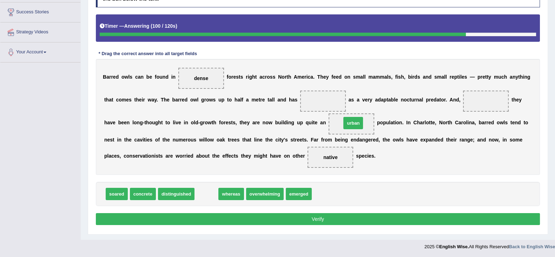
drag, startPoint x: 201, startPoint y: 191, endPoint x: 350, endPoint y: 118, distance: 165.7
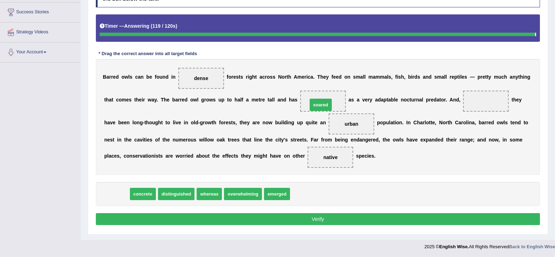
drag, startPoint x: 112, startPoint y: 196, endPoint x: 316, endPoint y: 107, distance: 222.9
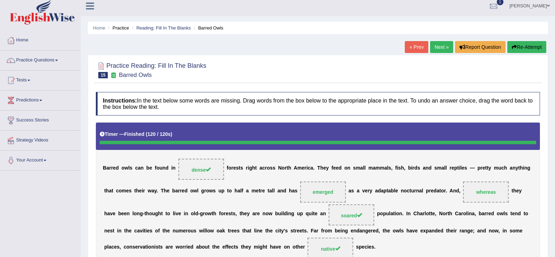
scroll to position [0, 0]
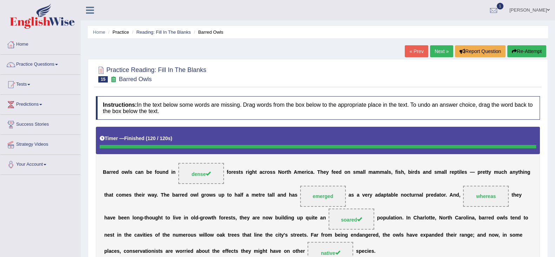
click at [435, 50] on link "Next »" at bounding box center [441, 51] width 23 height 12
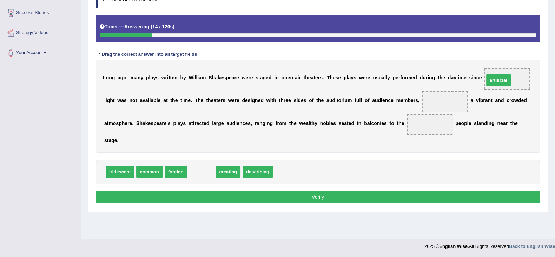
drag, startPoint x: 199, startPoint y: 174, endPoint x: 497, endPoint y: 83, distance: 310.9
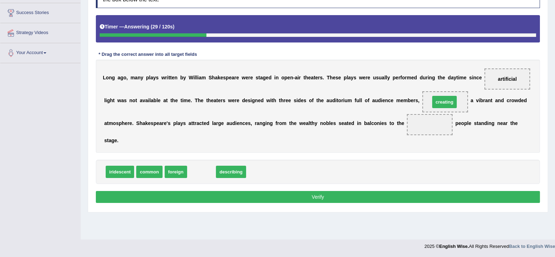
drag, startPoint x: 199, startPoint y: 169, endPoint x: 443, endPoint y: 99, distance: 252.9
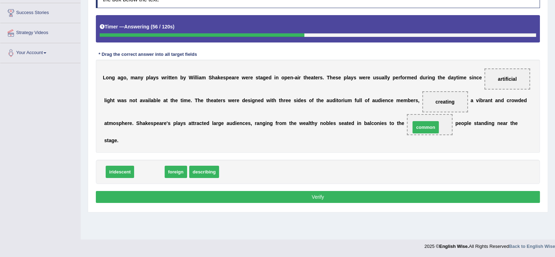
drag, startPoint x: 151, startPoint y: 171, endPoint x: 427, endPoint y: 126, distance: 280.0
click at [376, 196] on button "Verify" at bounding box center [318, 197] width 444 height 12
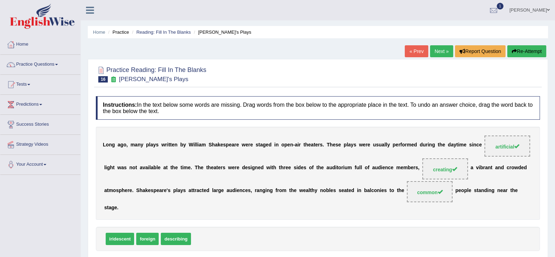
click at [440, 47] on link "Next »" at bounding box center [441, 51] width 23 height 12
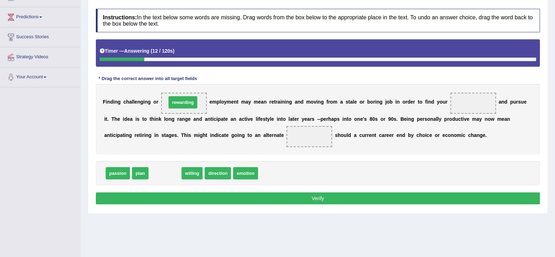
drag, startPoint x: 169, startPoint y: 176, endPoint x: 186, endPoint y: 105, distance: 73.2
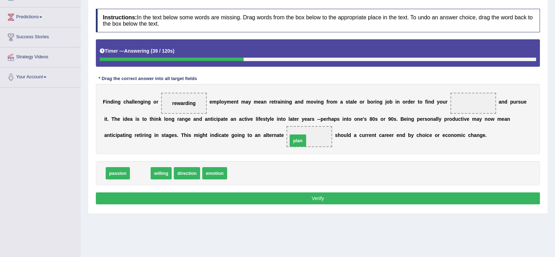
drag, startPoint x: 136, startPoint y: 172, endPoint x: 293, endPoint y: 140, distance: 161.0
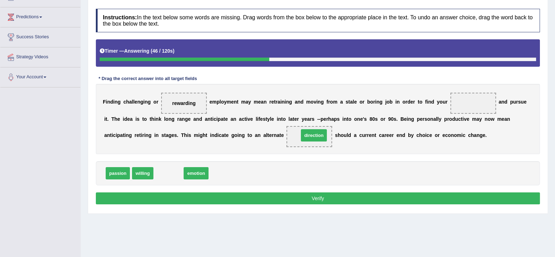
drag, startPoint x: 164, startPoint y: 174, endPoint x: 309, endPoint y: 136, distance: 150.3
drag, startPoint x: 162, startPoint y: 175, endPoint x: 461, endPoint y: 109, distance: 306.8
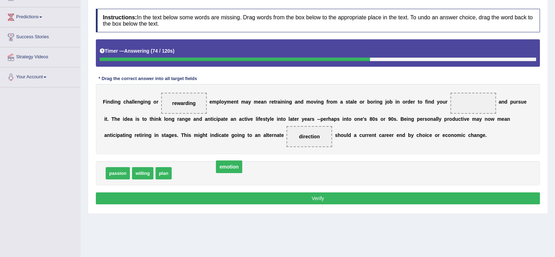
drag, startPoint x: 474, startPoint y: 104, endPoint x: 221, endPoint y: 169, distance: 261.9
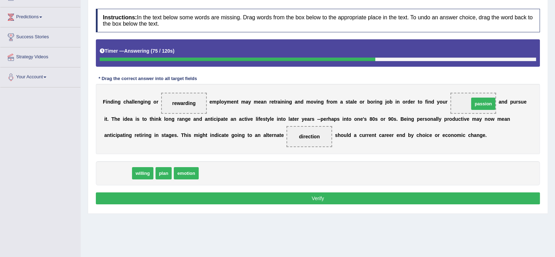
drag, startPoint x: 117, startPoint y: 169, endPoint x: 480, endPoint y: 101, distance: 369.5
drag, startPoint x: 181, startPoint y: 98, endPoint x: 189, endPoint y: 130, distance: 33.0
click at [190, 164] on div "Instructions: In the text below some words are missing. Drag words from the box…" at bounding box center [318, 107] width 448 height 205
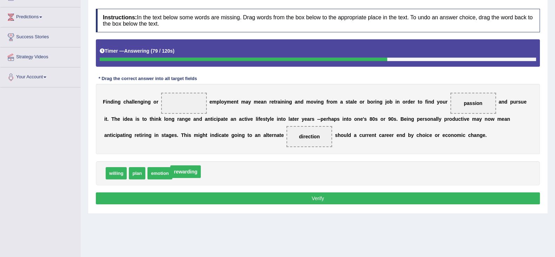
drag, startPoint x: 185, startPoint y: 103, endPoint x: 188, endPoint y: 172, distance: 69.9
drag, startPoint x: 118, startPoint y: 173, endPoint x: 186, endPoint y: 108, distance: 93.9
click at [387, 202] on button "Verify" at bounding box center [318, 198] width 444 height 12
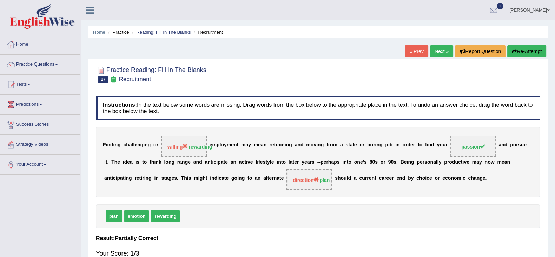
click at [434, 52] on link "Next »" at bounding box center [441, 51] width 23 height 12
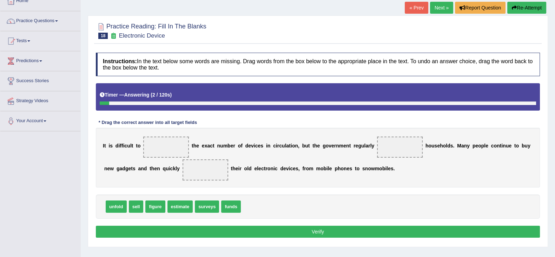
scroll to position [87, 0]
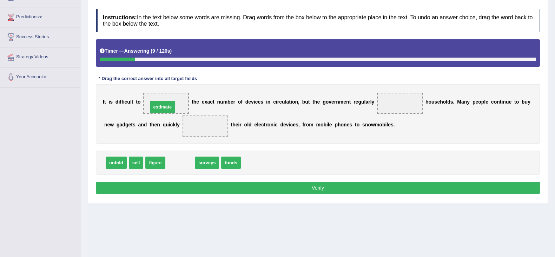
drag, startPoint x: 183, startPoint y: 160, endPoint x: 166, endPoint y: 105, distance: 58.5
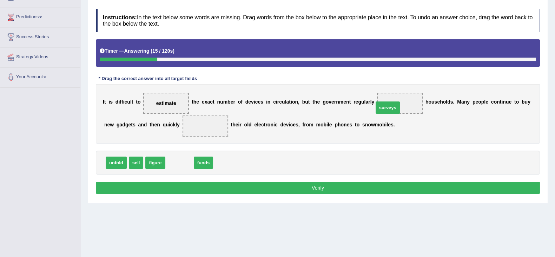
drag, startPoint x: 179, startPoint y: 162, endPoint x: 389, endPoint y: 106, distance: 218.1
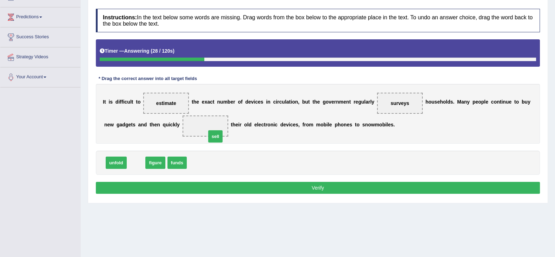
drag, startPoint x: 133, startPoint y: 162, endPoint x: 211, endPoint y: 131, distance: 84.8
click at [383, 182] on button "Verify" at bounding box center [318, 188] width 444 height 12
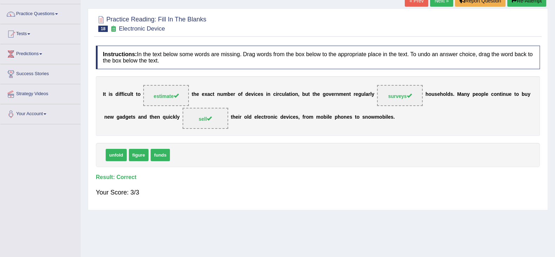
scroll to position [0, 0]
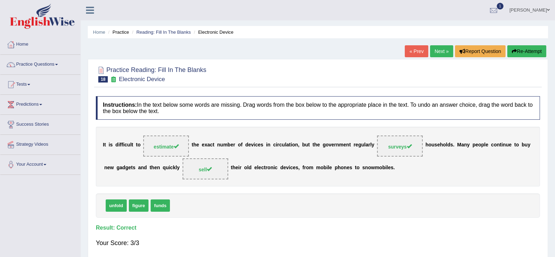
click at [439, 49] on link "Next »" at bounding box center [441, 51] width 23 height 12
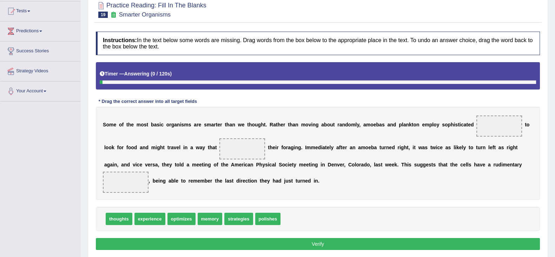
scroll to position [87, 0]
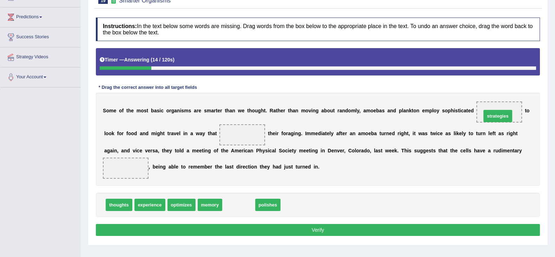
drag, startPoint x: 241, startPoint y: 204, endPoint x: 500, endPoint y: 116, distance: 274.0
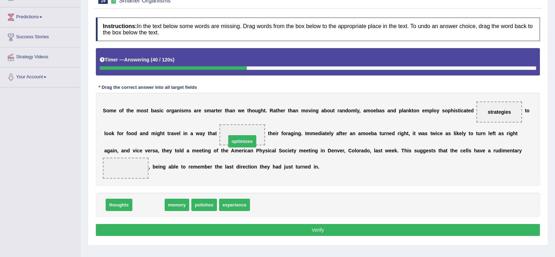
drag, startPoint x: 147, startPoint y: 206, endPoint x: 241, endPoint y: 143, distance: 113.3
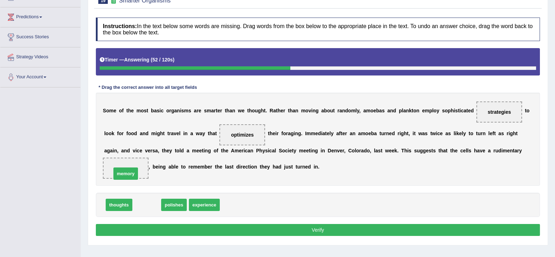
drag, startPoint x: 149, startPoint y: 203, endPoint x: 128, endPoint y: 172, distance: 37.7
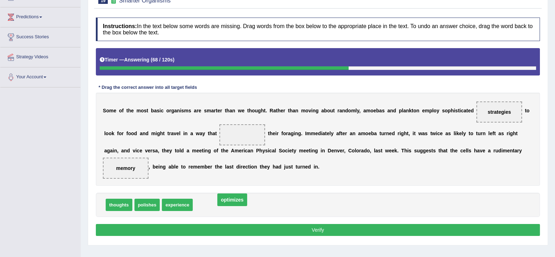
drag, startPoint x: 247, startPoint y: 134, endPoint x: 237, endPoint y: 202, distance: 68.9
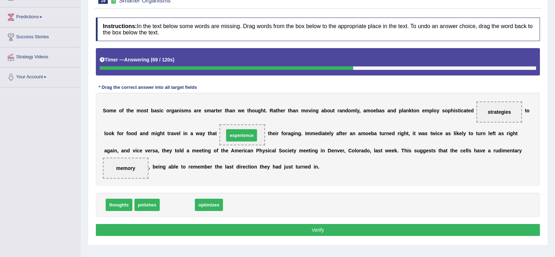
drag, startPoint x: 177, startPoint y: 205, endPoint x: 241, endPoint y: 135, distance: 95.2
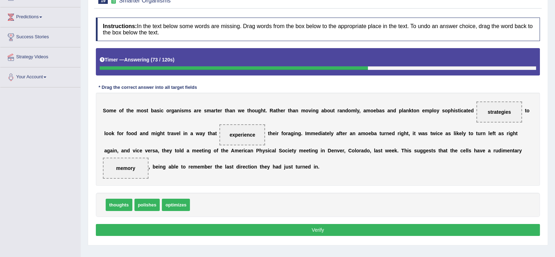
click at [299, 227] on button "Verify" at bounding box center [318, 230] width 444 height 12
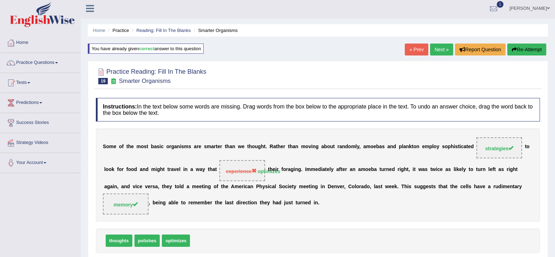
scroll to position [0, 0]
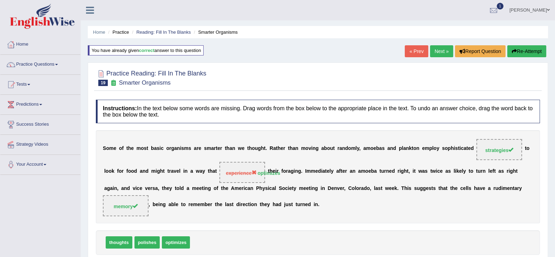
click at [442, 51] on link "Next »" at bounding box center [441, 51] width 23 height 12
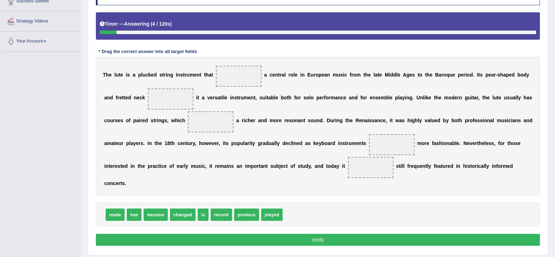
scroll to position [132, 0]
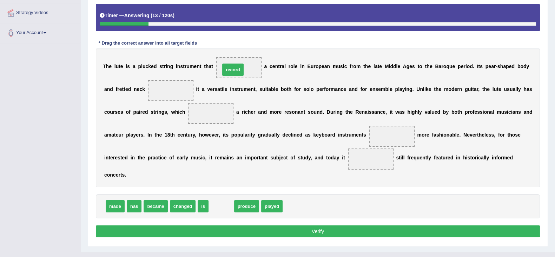
drag, startPoint x: 215, startPoint y: 206, endPoint x: 227, endPoint y: 70, distance: 137.1
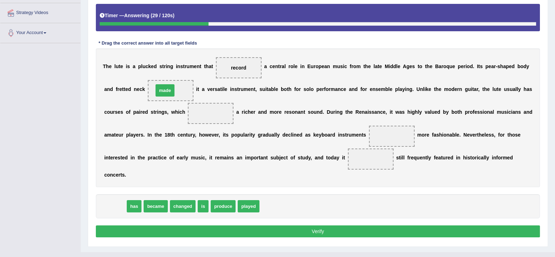
drag, startPoint x: 109, startPoint y: 207, endPoint x: 159, endPoint y: 91, distance: 126.2
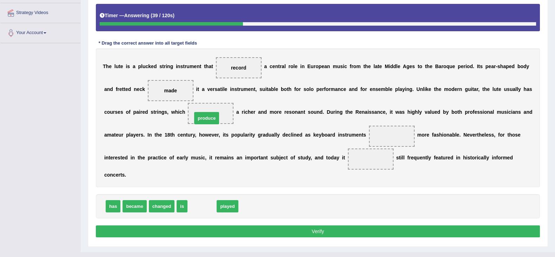
drag, startPoint x: 207, startPoint y: 207, endPoint x: 211, endPoint y: 116, distance: 90.4
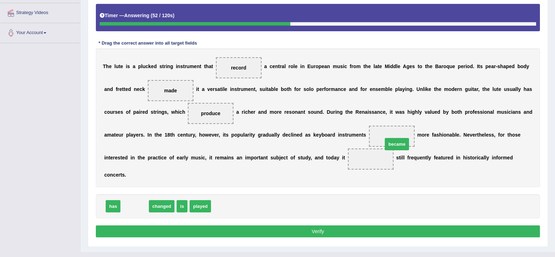
drag, startPoint x: 134, startPoint y: 205, endPoint x: 395, endPoint y: 140, distance: 269.7
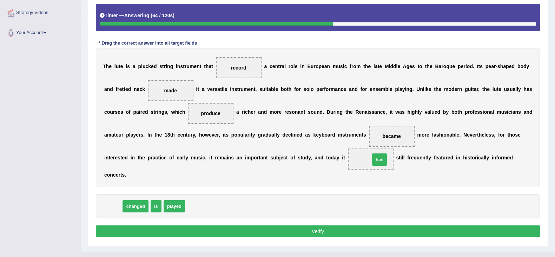
drag, startPoint x: 111, startPoint y: 204, endPoint x: 377, endPoint y: 157, distance: 270.6
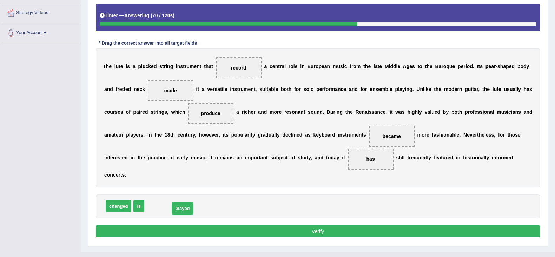
drag, startPoint x: 158, startPoint y: 206, endPoint x: 184, endPoint y: 208, distance: 25.3
drag, startPoint x: 155, startPoint y: 206, endPoint x: 374, endPoint y: 160, distance: 223.9
click at [312, 234] on button "Verify" at bounding box center [318, 231] width 444 height 12
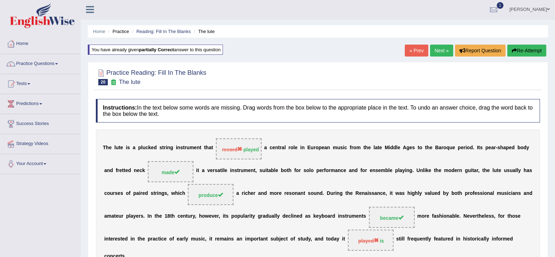
scroll to position [0, 0]
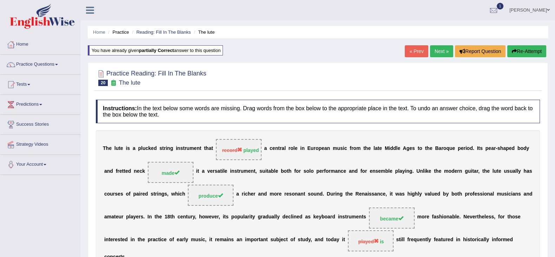
click at [443, 48] on link "Next »" at bounding box center [441, 51] width 23 height 12
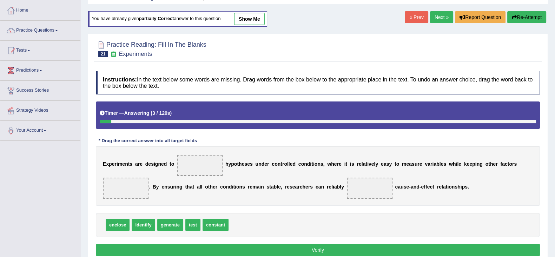
scroll to position [87, 0]
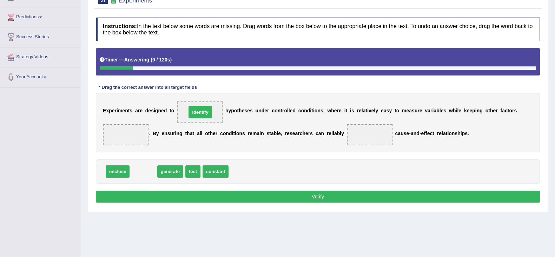
drag, startPoint x: 145, startPoint y: 169, endPoint x: 202, endPoint y: 110, distance: 82.5
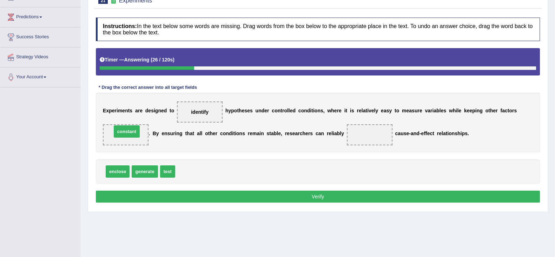
drag, startPoint x: 193, startPoint y: 172, endPoint x: 130, endPoint y: 132, distance: 75.1
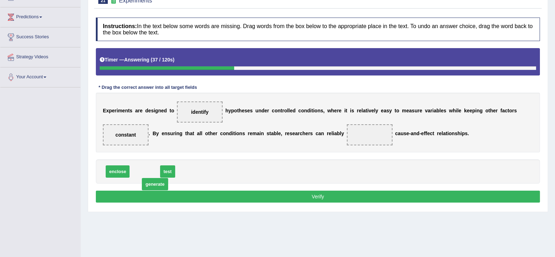
drag, startPoint x: 144, startPoint y: 174, endPoint x: 146, endPoint y: 178, distance: 4.1
drag, startPoint x: 140, startPoint y: 175, endPoint x: 364, endPoint y: 142, distance: 226.0
click at [333, 198] on button "Verify" at bounding box center [318, 197] width 444 height 12
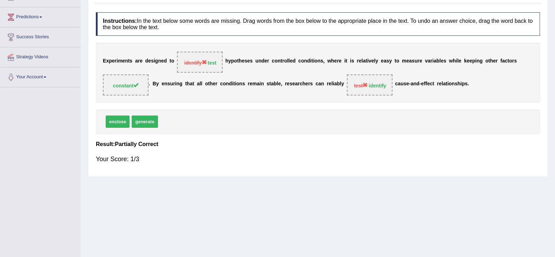
scroll to position [0, 0]
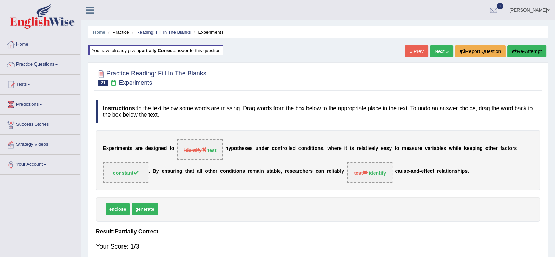
click at [437, 52] on link "Next »" at bounding box center [441, 51] width 23 height 12
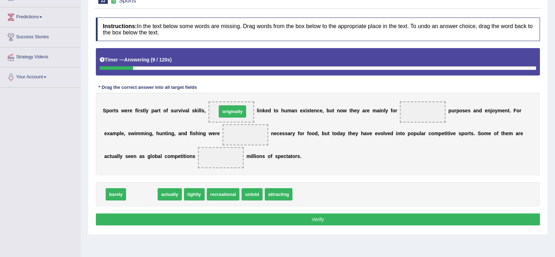
drag, startPoint x: 141, startPoint y: 195, endPoint x: 232, endPoint y: 112, distance: 122.8
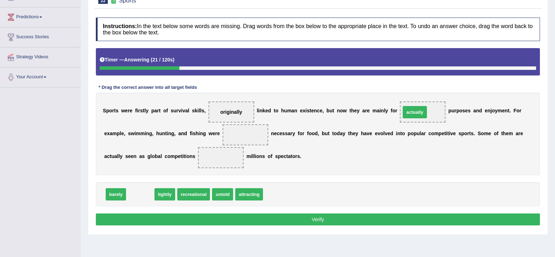
drag, startPoint x: 145, startPoint y: 195, endPoint x: 419, endPoint y: 113, distance: 286.7
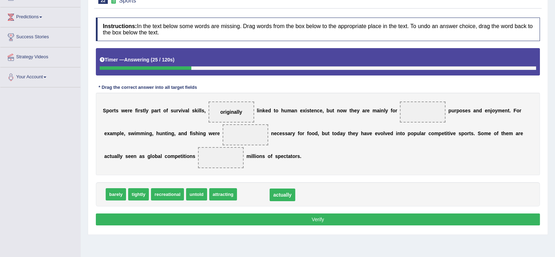
drag, startPoint x: 422, startPoint y: 111, endPoint x: 281, endPoint y: 194, distance: 162.9
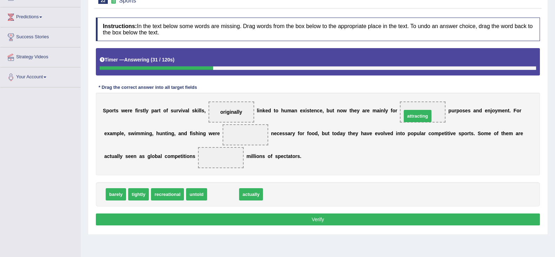
drag, startPoint x: 222, startPoint y: 195, endPoint x: 417, endPoint y: 117, distance: 209.7
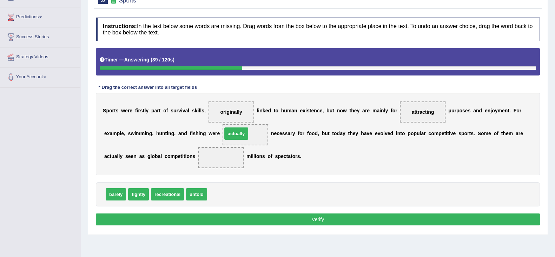
drag, startPoint x: 220, startPoint y: 198, endPoint x: 235, endPoint y: 138, distance: 62.6
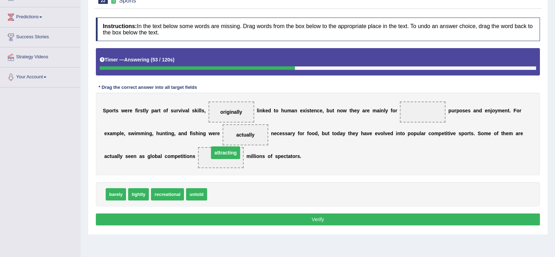
drag, startPoint x: 417, startPoint y: 112, endPoint x: 218, endPoint y: 153, distance: 203.1
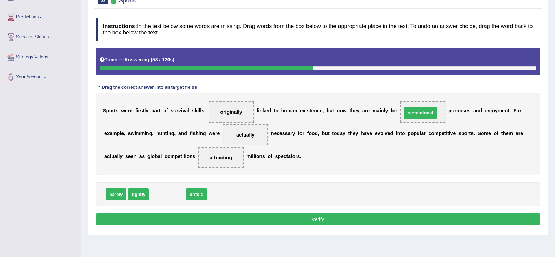
drag, startPoint x: 165, startPoint y: 191, endPoint x: 418, endPoint y: 110, distance: 265.7
click at [334, 214] on button "Verify" at bounding box center [318, 220] width 444 height 12
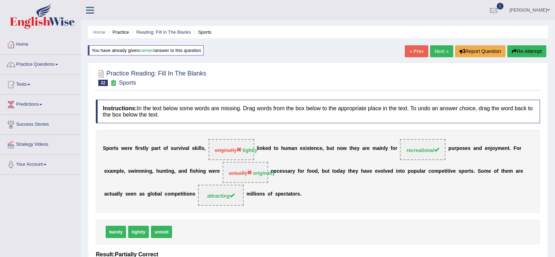
click at [438, 50] on link "Next »" at bounding box center [441, 51] width 23 height 12
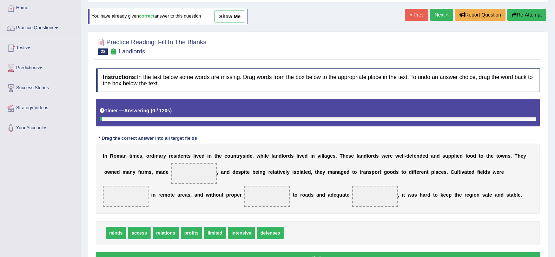
scroll to position [87, 0]
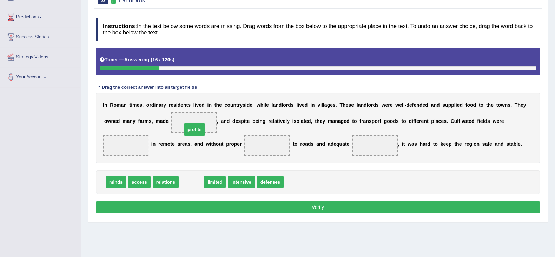
drag, startPoint x: 188, startPoint y: 181, endPoint x: 191, endPoint y: 129, distance: 52.8
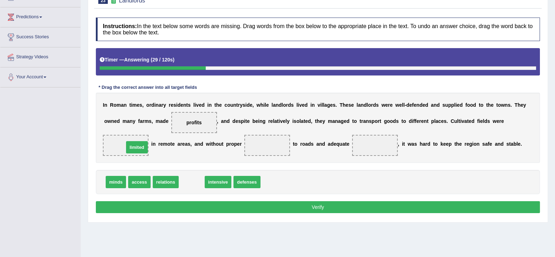
drag, startPoint x: 198, startPoint y: 181, endPoint x: 143, endPoint y: 146, distance: 65.2
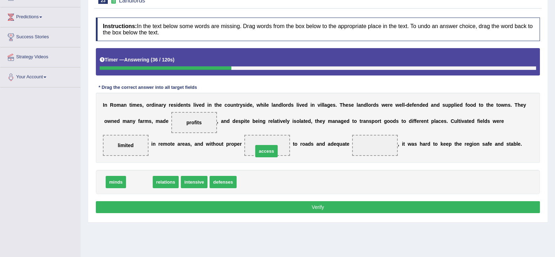
drag, startPoint x: 135, startPoint y: 181, endPoint x: 262, endPoint y: 150, distance: 130.8
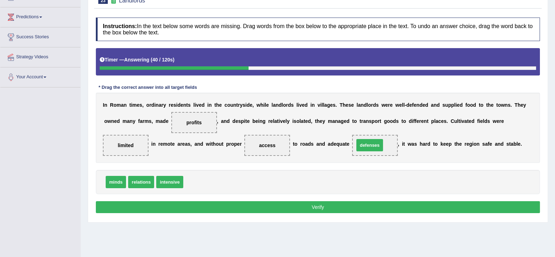
drag, startPoint x: 197, startPoint y: 179, endPoint x: 368, endPoint y: 142, distance: 175.0
click at [363, 203] on button "Verify" at bounding box center [318, 207] width 444 height 12
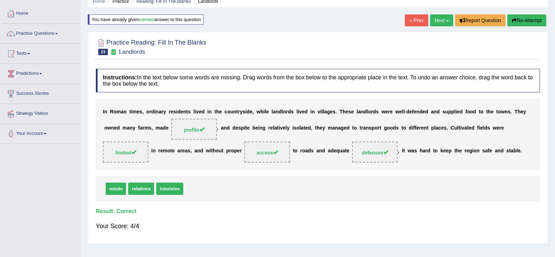
scroll to position [0, 0]
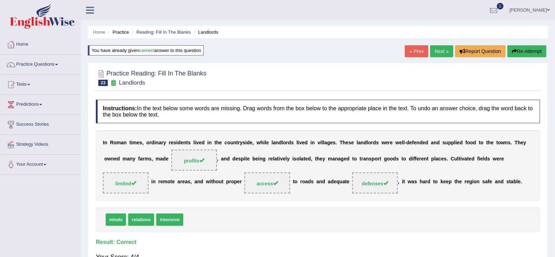
click at [155, 35] on ul "Home Practice Reading: Fill In The Blanks Landlords" at bounding box center [318, 32] width 460 height 12
click at [155, 33] on link "Reading: Fill In The Blanks" at bounding box center [163, 32] width 54 height 5
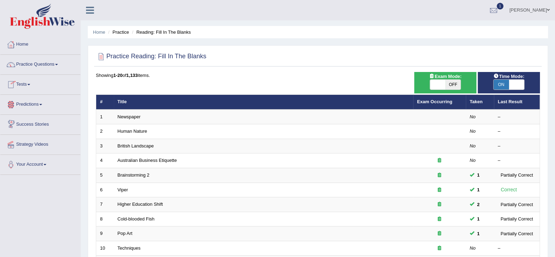
click at [521, 81] on span at bounding box center [516, 85] width 15 height 10
checkbox input "false"
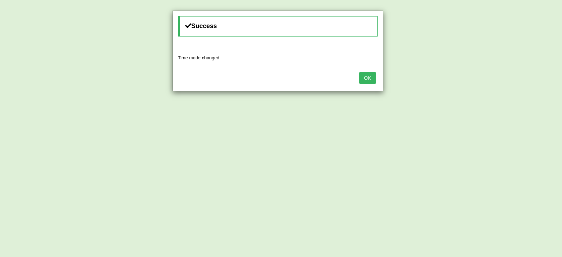
click at [374, 76] on button "OK" at bounding box center [367, 78] width 16 height 12
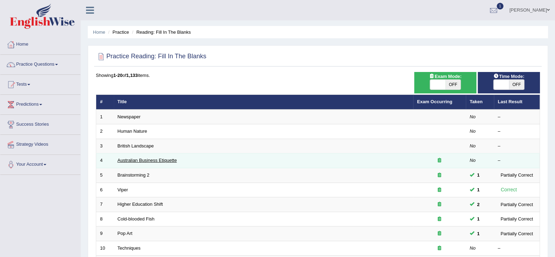
click at [142, 162] on link "Australian Business Etiquette" at bounding box center [147, 160] width 59 height 5
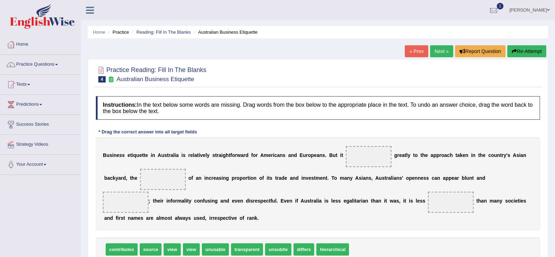
scroll to position [44, 0]
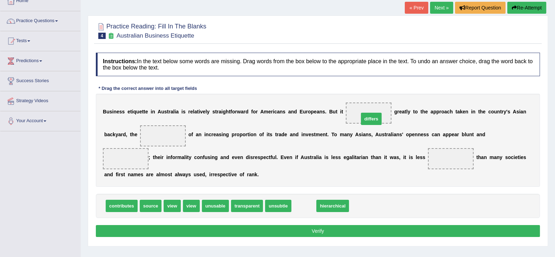
drag, startPoint x: 299, startPoint y: 203, endPoint x: 367, endPoint y: 111, distance: 114.6
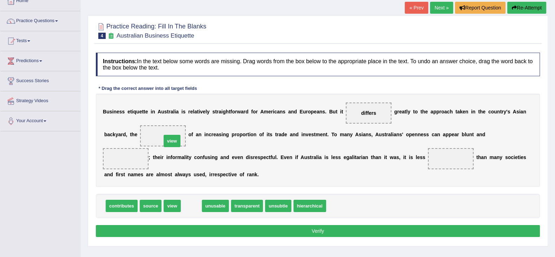
drag, startPoint x: 195, startPoint y: 206, endPoint x: 175, endPoint y: 141, distance: 67.8
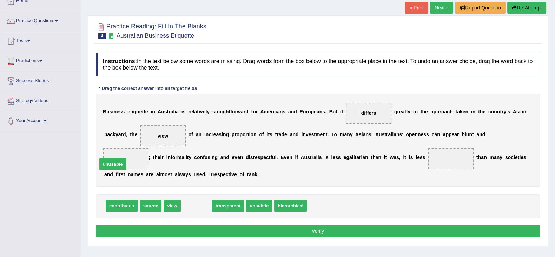
drag, startPoint x: 203, startPoint y: 208, endPoint x: 120, endPoint y: 166, distance: 93.5
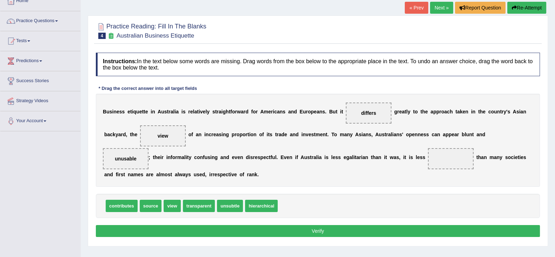
click at [125, 204] on span "contributes" at bounding box center [122, 206] width 32 height 12
drag, startPoint x: 192, startPoint y: 204, endPoint x: 439, endPoint y: 157, distance: 251.7
click at [296, 227] on button "Verify" at bounding box center [318, 231] width 444 height 12
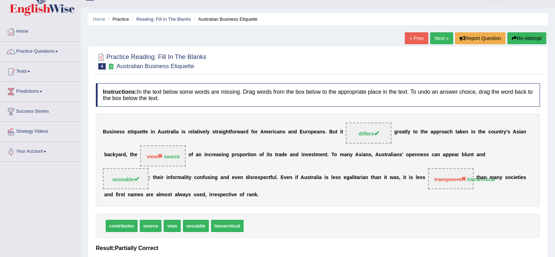
scroll to position [0, 0]
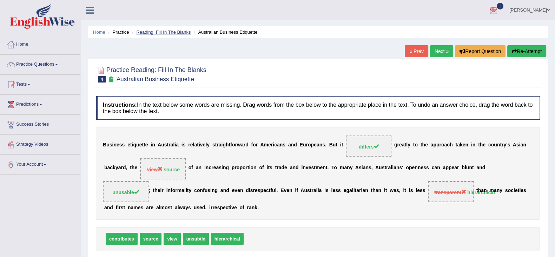
click at [175, 31] on link "Reading: Fill In The Blanks" at bounding box center [163, 32] width 54 height 5
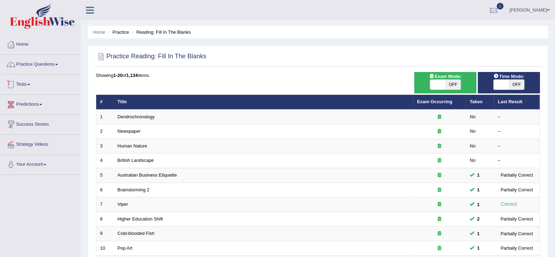
click at [28, 80] on link "Tests" at bounding box center [40, 84] width 80 height 18
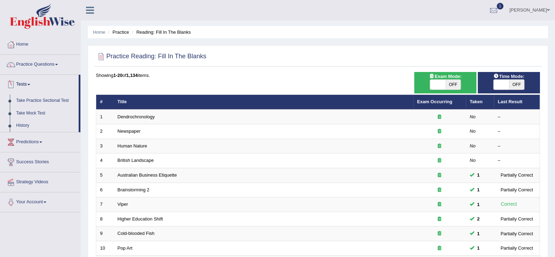
click at [26, 81] on link "Tests" at bounding box center [39, 84] width 78 height 18
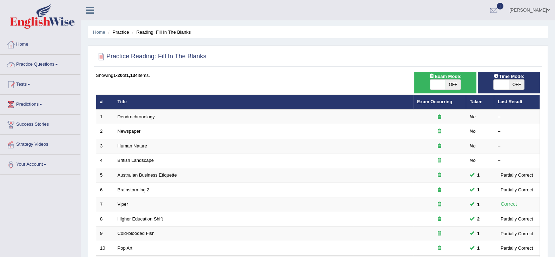
click at [31, 62] on link "Practice Questions" at bounding box center [40, 64] width 80 height 18
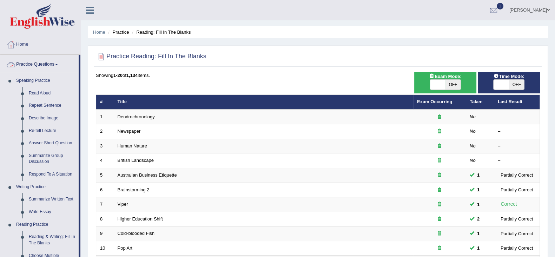
click at [43, 64] on link "Practice Questions" at bounding box center [39, 64] width 78 height 18
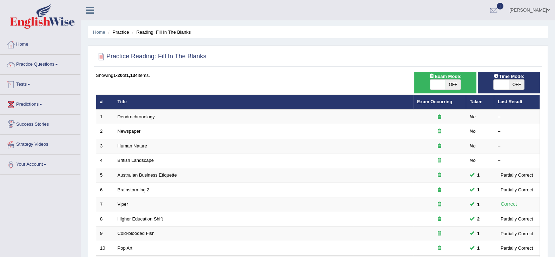
click at [28, 88] on link "Tests" at bounding box center [40, 84] width 80 height 18
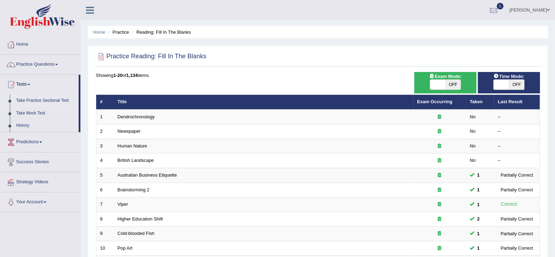
click at [33, 97] on link "Take Practice Sectional Test" at bounding box center [46, 100] width 66 height 13
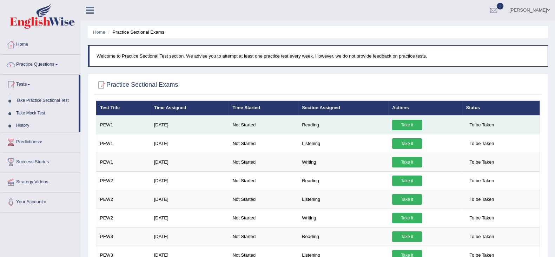
click at [399, 126] on link "Take it" at bounding box center [407, 125] width 30 height 11
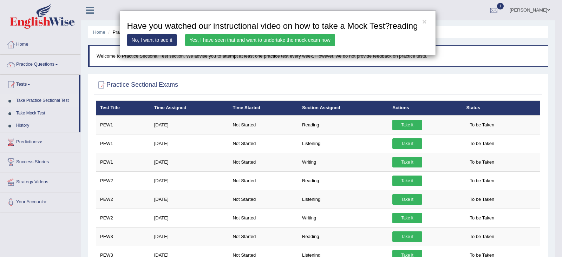
click at [223, 40] on link "Yes, I have seen that and want to undertake the mock exam now" at bounding box center [260, 40] width 150 height 12
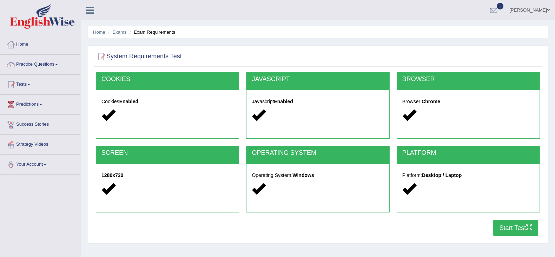
click at [503, 227] on button "Start Test" at bounding box center [515, 228] width 45 height 16
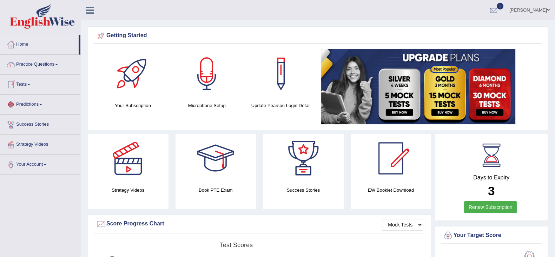
click at [28, 84] on link "Tests" at bounding box center [40, 84] width 80 height 18
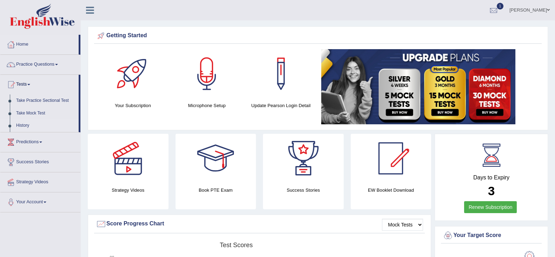
click at [26, 123] on link "History" at bounding box center [46, 125] width 66 height 13
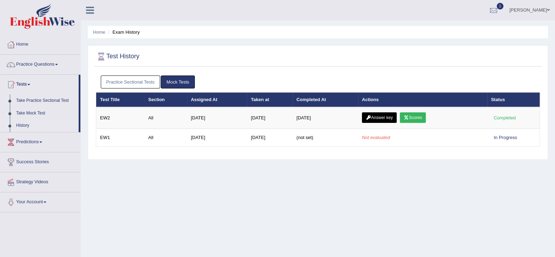
click at [124, 81] on link "Practice Sectional Tests" at bounding box center [131, 82] width 60 height 13
click at [119, 85] on link "Practice Sectional Tests" at bounding box center [131, 82] width 60 height 13
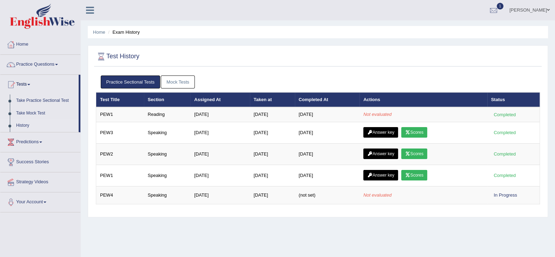
click at [173, 78] on link "Mock Tests" at bounding box center [178, 82] width 34 height 13
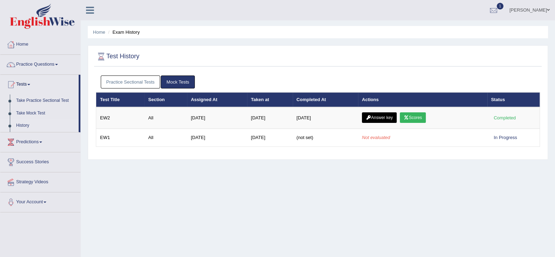
click at [129, 78] on link "Practice Sectional Tests" at bounding box center [131, 82] width 60 height 13
click at [489, 11] on div at bounding box center [494, 10] width 11 height 11
click at [489, 10] on div at bounding box center [494, 10] width 11 height 11
click at [132, 82] on link "Practice Sectional Tests" at bounding box center [131, 82] width 60 height 13
click at [134, 82] on link "Practice Sectional Tests" at bounding box center [131, 82] width 60 height 13
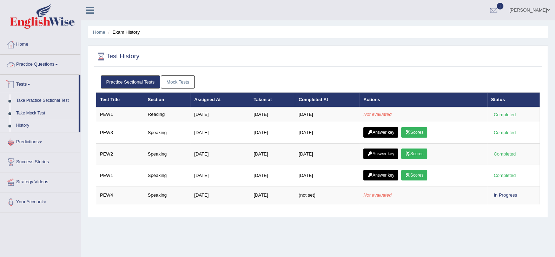
click at [59, 63] on link "Practice Questions" at bounding box center [40, 64] width 80 height 18
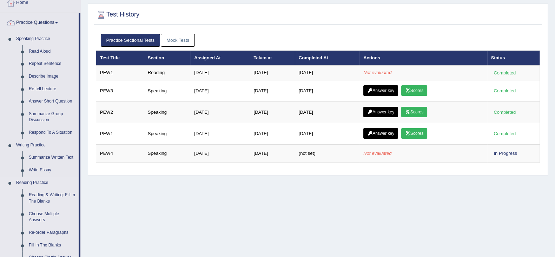
scroll to position [87, 0]
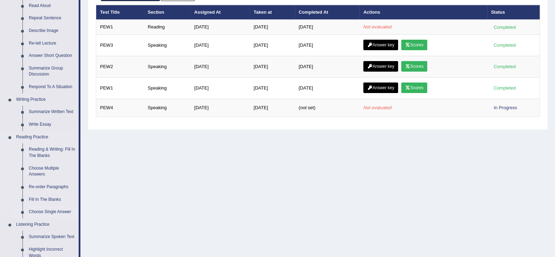
click at [54, 211] on link "Choose Single Answer" at bounding box center [52, 212] width 53 height 13
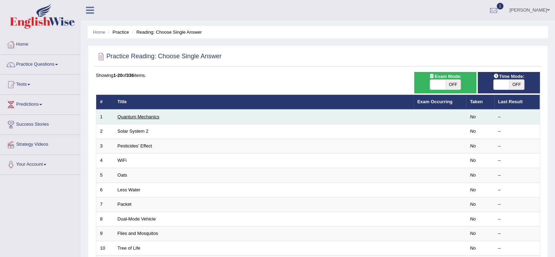
click at [146, 114] on link "Quantum Mechanics" at bounding box center [139, 116] width 42 height 5
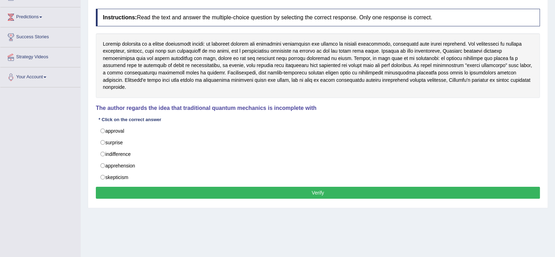
scroll to position [44, 0]
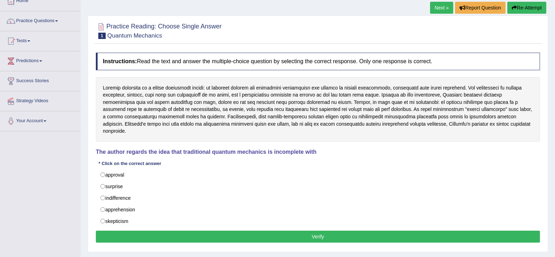
drag, startPoint x: 468, startPoint y: 101, endPoint x: 505, endPoint y: 104, distance: 37.0
click at [505, 104] on div at bounding box center [318, 109] width 444 height 65
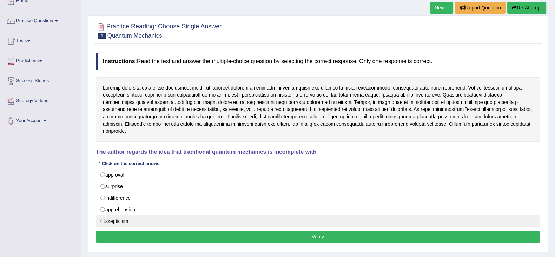
click at [125, 215] on label "skepticism" at bounding box center [318, 221] width 444 height 12
radio input "true"
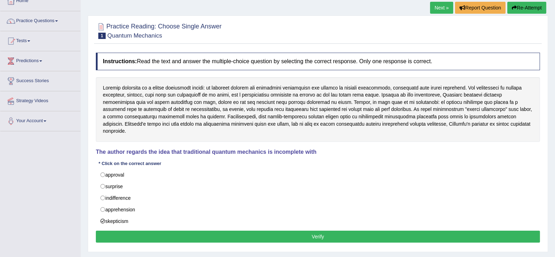
click at [266, 231] on button "Verify" at bounding box center [318, 237] width 444 height 12
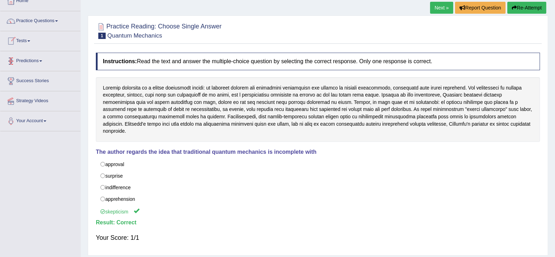
click at [437, 8] on link "Next »" at bounding box center [441, 8] width 23 height 12
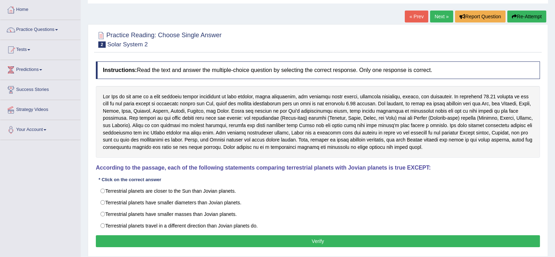
scroll to position [87, 0]
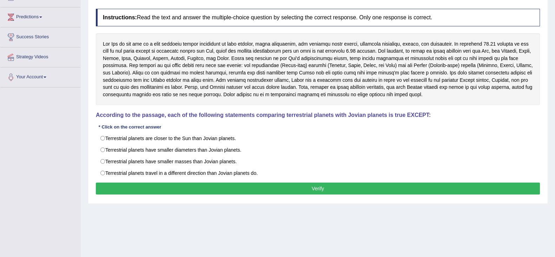
drag, startPoint x: 206, startPoint y: 114, endPoint x: 294, endPoint y: 116, distance: 87.8
click at [291, 116] on h4 "According to the passage, each of the following statements comparing terrestria…" at bounding box center [318, 115] width 444 height 6
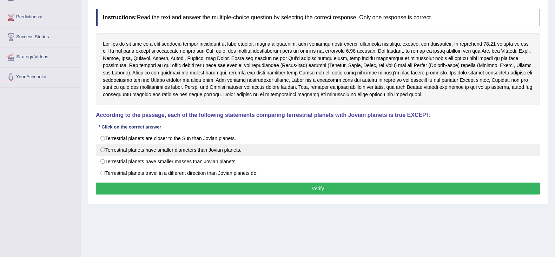
click at [177, 152] on label "Terrestrial planets have smaller diameters than Jovian planets." at bounding box center [318, 150] width 444 height 12
radio input "true"
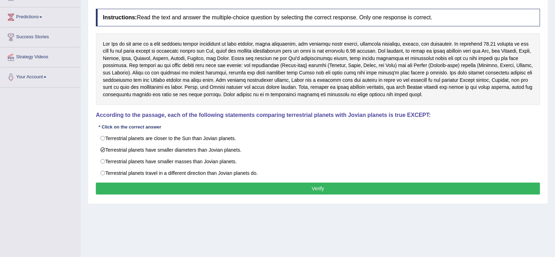
drag, startPoint x: 397, startPoint y: 187, endPoint x: 403, endPoint y: 188, distance: 5.6
click at [399, 188] on button "Verify" at bounding box center [318, 189] width 444 height 12
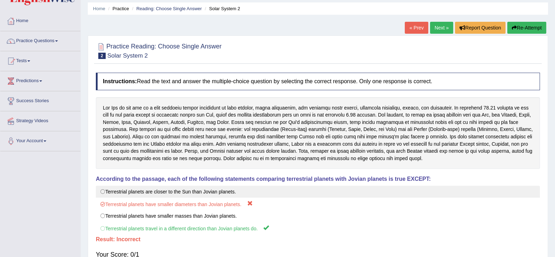
scroll to position [0, 0]
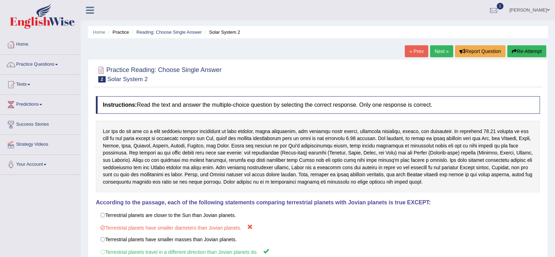
click at [440, 53] on link "Next »" at bounding box center [441, 51] width 23 height 12
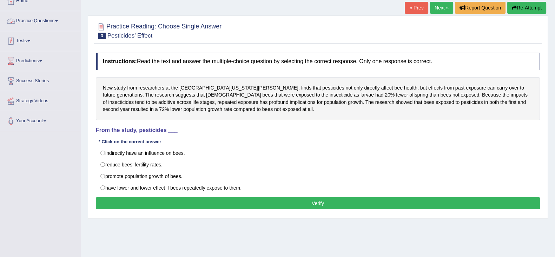
click at [32, 38] on link "Tests" at bounding box center [40, 40] width 80 height 18
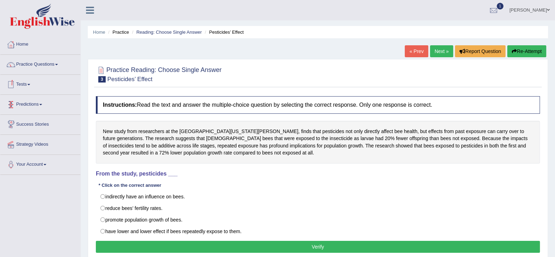
click at [26, 83] on link "Tests" at bounding box center [40, 84] width 80 height 18
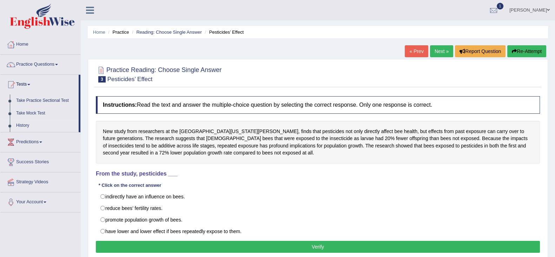
click at [23, 120] on link "History" at bounding box center [46, 125] width 66 height 13
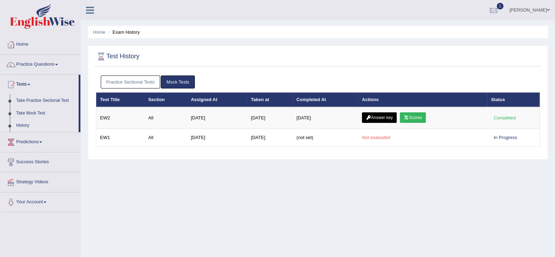
click at [144, 80] on link "Practice Sectional Tests" at bounding box center [131, 82] width 60 height 13
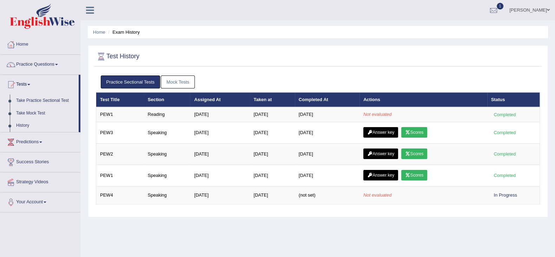
click at [540, 9] on link "Ravi Kumar Chanapathi" at bounding box center [529, 9] width 51 height 18
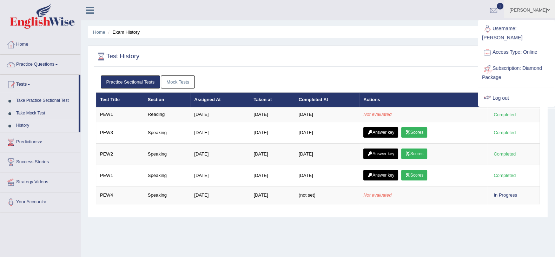
click at [506, 94] on link "Log out" at bounding box center [517, 98] width 76 height 16
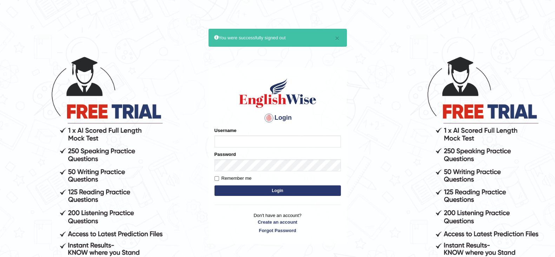
type input "ravichanapathi_parramatta"
click at [267, 193] on button "Login" at bounding box center [278, 190] width 126 height 11
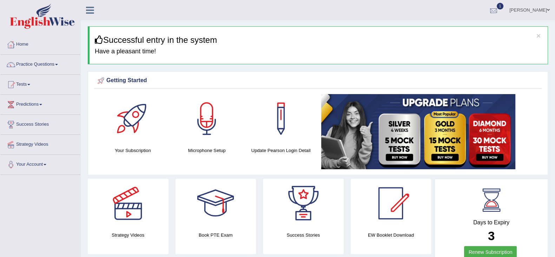
click at [489, 7] on div at bounding box center [494, 10] width 11 height 11
click at [454, 50] on link "See All Alerts" at bounding box center [451, 50] width 39 height 8
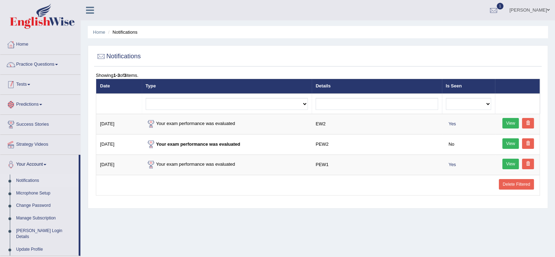
click at [25, 83] on link "Tests" at bounding box center [40, 84] width 80 height 18
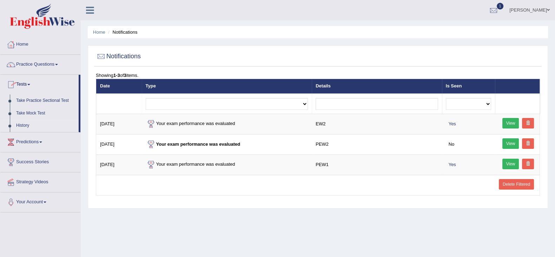
click at [22, 127] on link "History" at bounding box center [46, 125] width 66 height 13
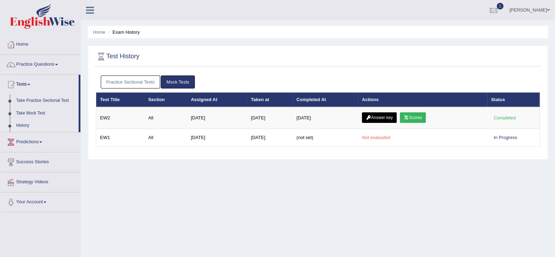
click at [115, 80] on link "Practice Sectional Tests" at bounding box center [131, 82] width 60 height 13
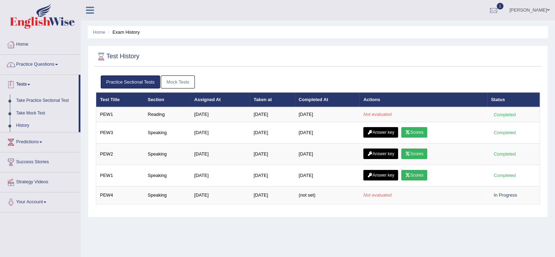
click at [46, 64] on link "Practice Questions" at bounding box center [40, 64] width 80 height 18
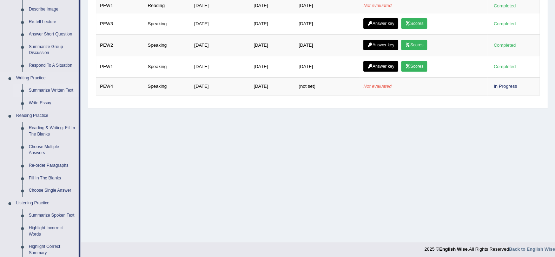
scroll to position [132, 0]
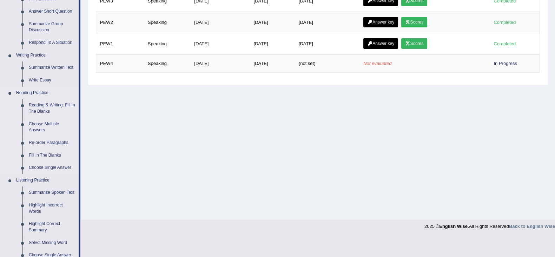
click at [44, 168] on link "Choose Single Answer" at bounding box center [52, 168] width 53 height 13
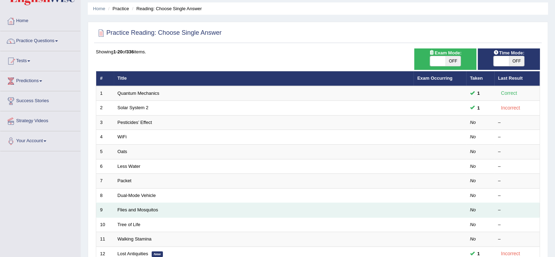
scroll to position [87, 0]
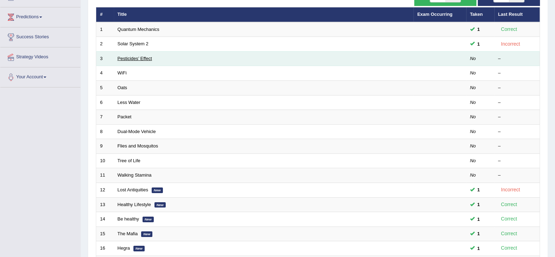
click at [142, 56] on link "Pesticides’ Effect" at bounding box center [135, 58] width 34 height 5
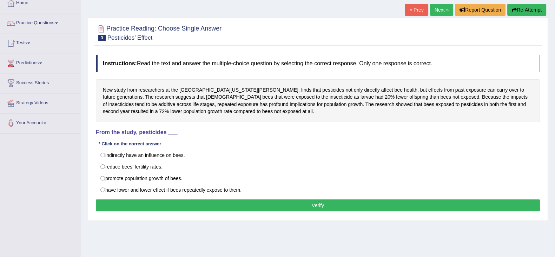
scroll to position [44, 0]
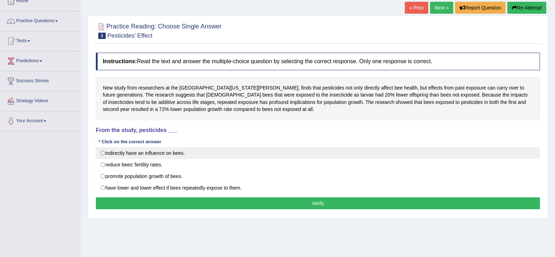
click at [118, 150] on label "indirectly have an influence on bees." at bounding box center [318, 153] width 444 height 12
radio input "true"
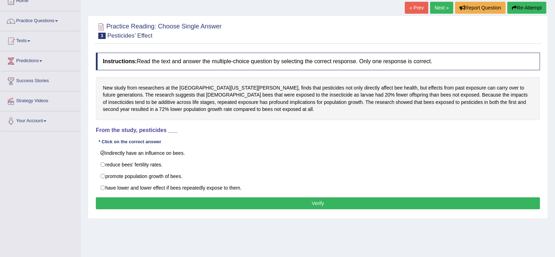
click at [234, 200] on button "Verify" at bounding box center [318, 203] width 444 height 12
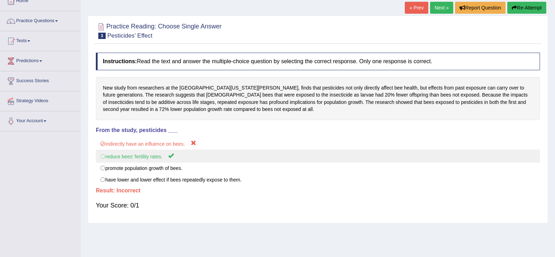
click at [140, 157] on label "reduce bees’ fertility rates." at bounding box center [318, 156] width 444 height 13
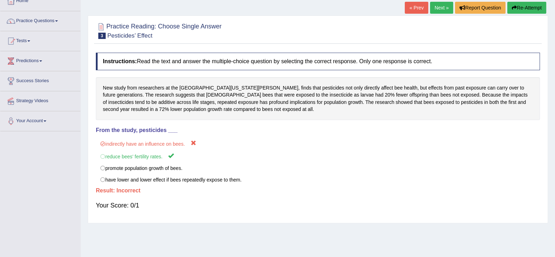
click at [434, 9] on link "Next »" at bounding box center [441, 8] width 23 height 12
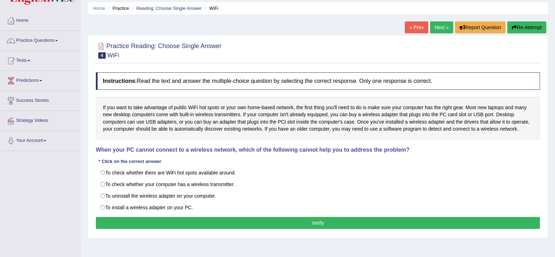
scroll to position [44, 0]
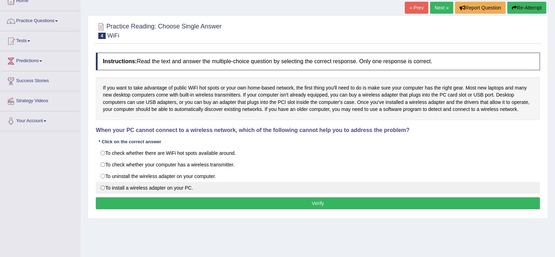
click at [135, 189] on label "To install a wireless adapter on your PC." at bounding box center [318, 188] width 444 height 12
radio input "true"
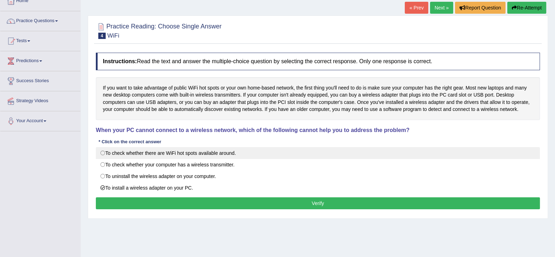
click at [176, 151] on label "To check whether there are WiFi hot spots available around." at bounding box center [318, 153] width 444 height 12
radio input "true"
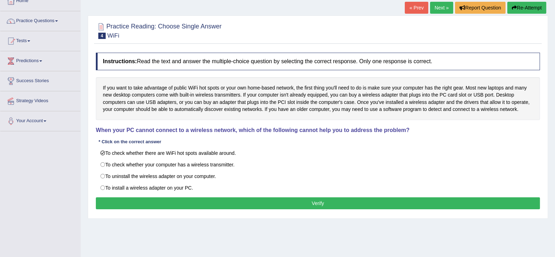
click at [206, 199] on button "Verify" at bounding box center [318, 203] width 444 height 12
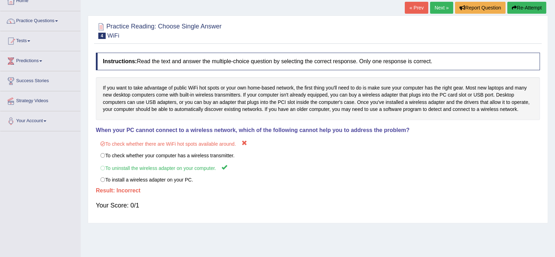
click at [432, 10] on link "Next »" at bounding box center [441, 8] width 23 height 12
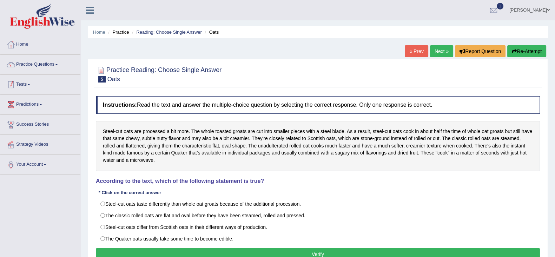
click at [27, 87] on link "Tests" at bounding box center [40, 84] width 80 height 18
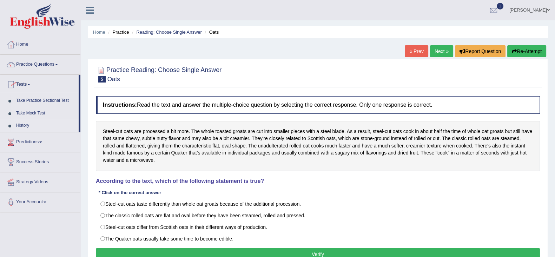
click at [25, 129] on link "History" at bounding box center [46, 125] width 66 height 13
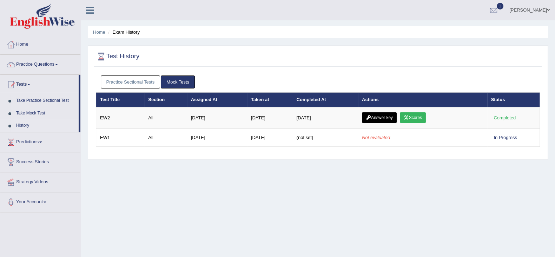
click at [143, 77] on link "Practice Sectional Tests" at bounding box center [131, 82] width 60 height 13
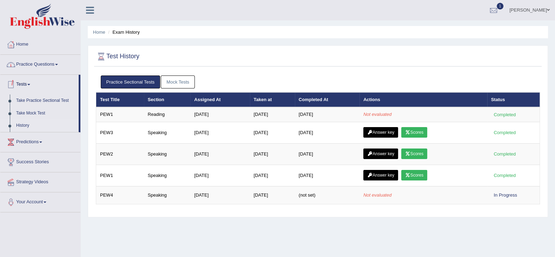
click at [30, 62] on link "Practice Questions" at bounding box center [40, 64] width 80 height 18
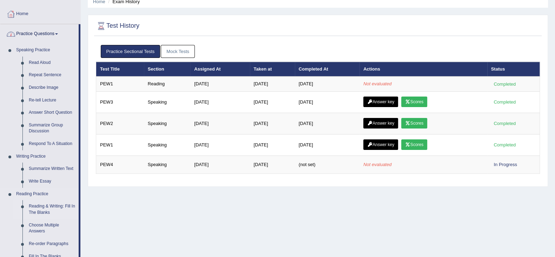
scroll to position [175, 0]
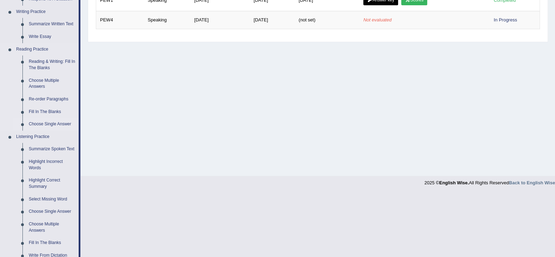
click at [51, 124] on link "Choose Single Answer" at bounding box center [52, 124] width 53 height 13
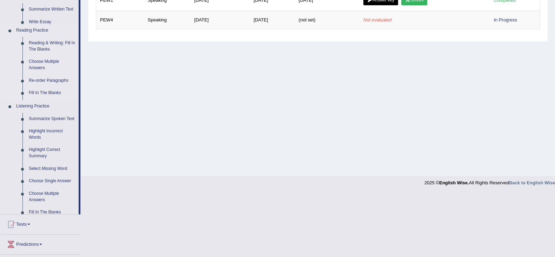
scroll to position [112, 0]
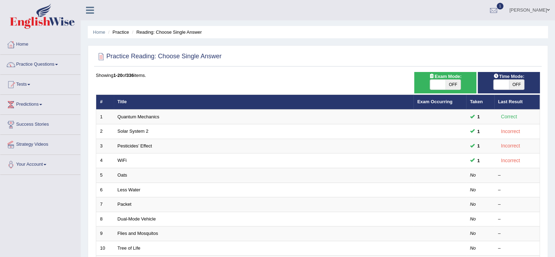
click at [499, 87] on span at bounding box center [501, 85] width 15 height 10
checkbox input "true"
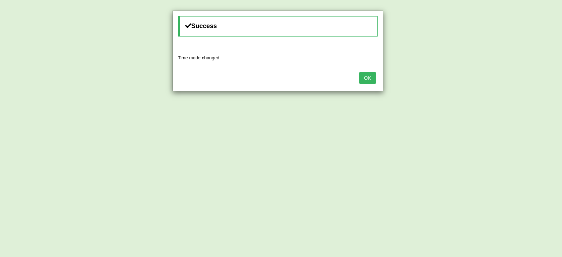
click at [366, 75] on button "OK" at bounding box center [367, 78] width 16 height 12
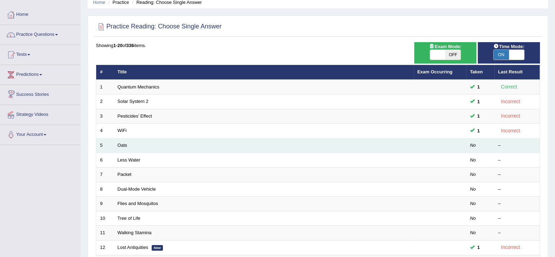
scroll to position [44, 0]
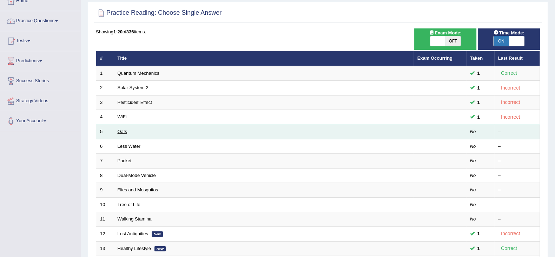
click at [123, 129] on link "Oats" at bounding box center [122, 131] width 9 height 5
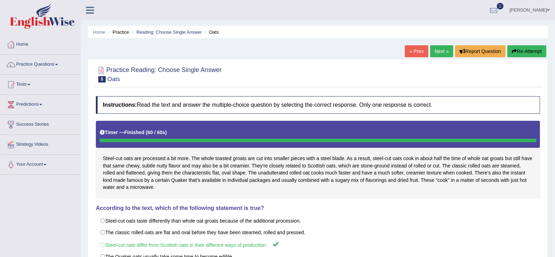
click at [434, 52] on link "Next »" at bounding box center [441, 51] width 23 height 12
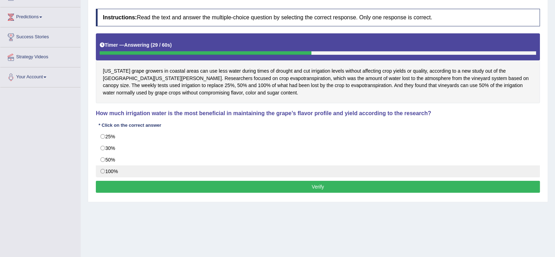
drag, startPoint x: 114, startPoint y: 161, endPoint x: 175, endPoint y: 174, distance: 62.1
click at [116, 161] on label "50%" at bounding box center [318, 160] width 444 height 12
radio input "true"
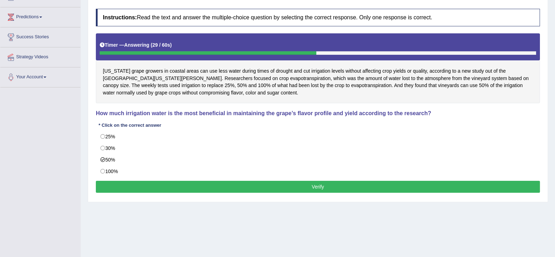
click at [256, 190] on button "Verify" at bounding box center [318, 187] width 444 height 12
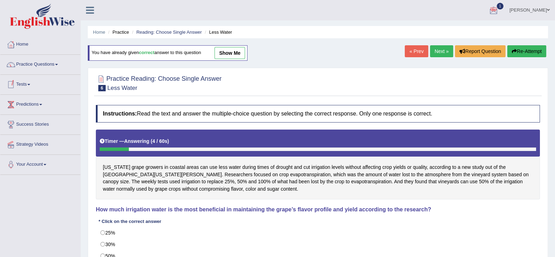
click at [28, 85] on link "Tests" at bounding box center [40, 84] width 80 height 18
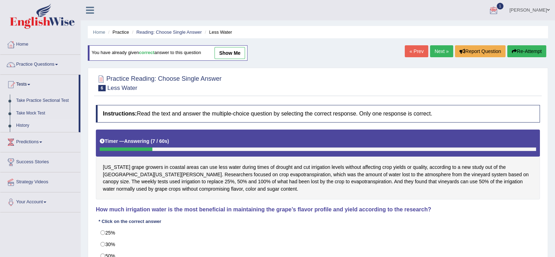
click at [27, 125] on link "History" at bounding box center [46, 125] width 66 height 13
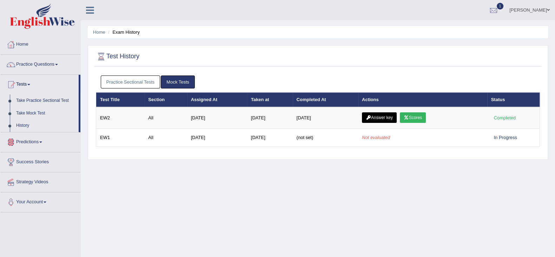
click at [139, 83] on link "Practice Sectional Tests" at bounding box center [131, 82] width 60 height 13
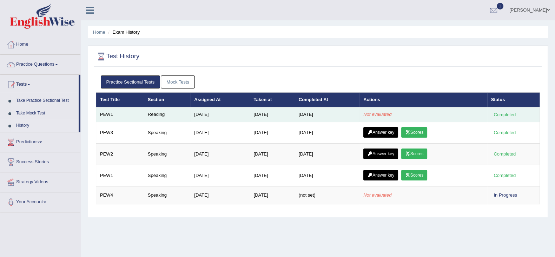
click at [160, 113] on td "Reading" at bounding box center [167, 114] width 47 height 15
click at [124, 116] on td "PEW1" at bounding box center [120, 114] width 48 height 15
click at [102, 117] on td "PEW1" at bounding box center [120, 114] width 48 height 15
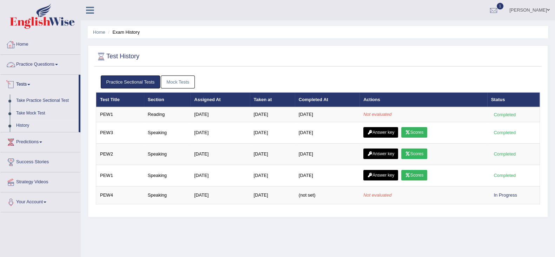
click at [27, 48] on link "Home" at bounding box center [40, 44] width 80 height 18
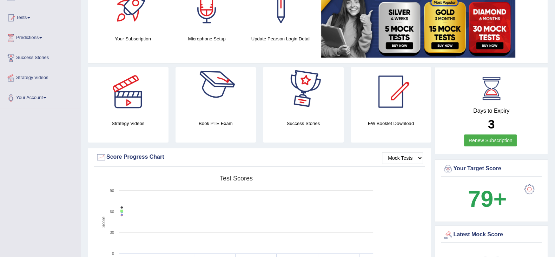
scroll to position [87, 0]
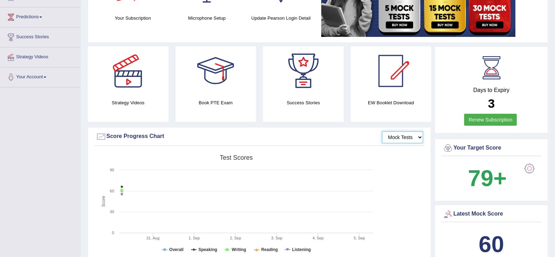
click at [394, 139] on select "Mock Tests" at bounding box center [402, 137] width 41 height 12
click at [395, 139] on select "Mock Tests" at bounding box center [402, 137] width 41 height 12
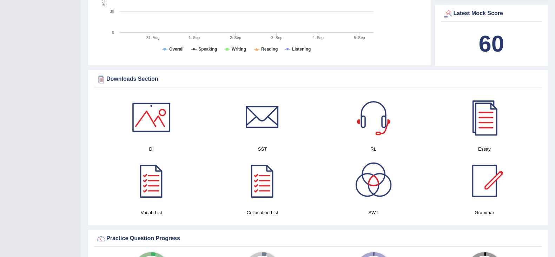
scroll to position [307, 0]
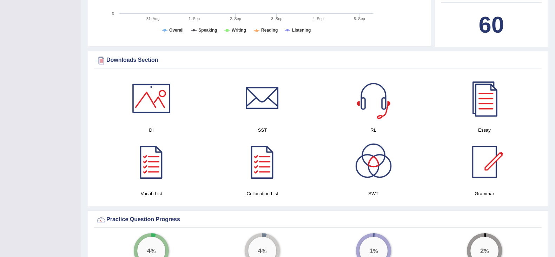
click at [374, 98] on div at bounding box center [373, 98] width 49 height 49
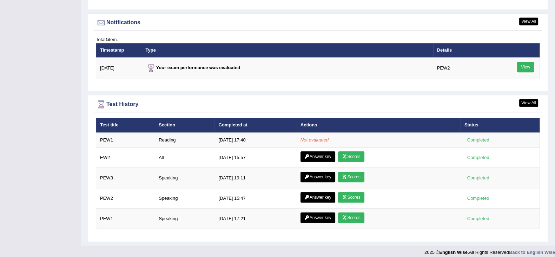
scroll to position [850, 0]
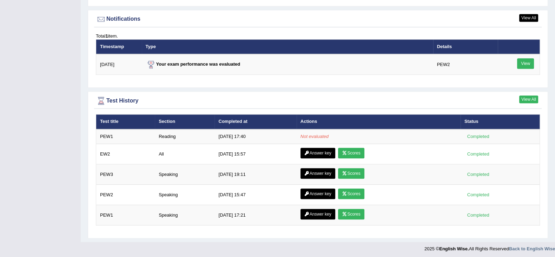
click at [529, 98] on link "View All" at bounding box center [528, 100] width 19 height 8
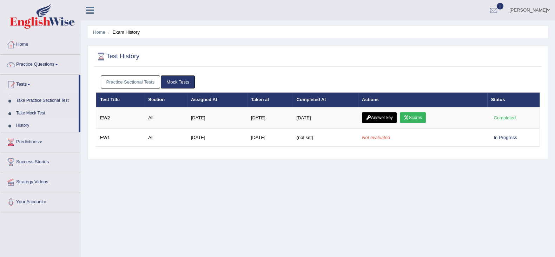
click at [122, 79] on link "Practice Sectional Tests" at bounding box center [131, 82] width 60 height 13
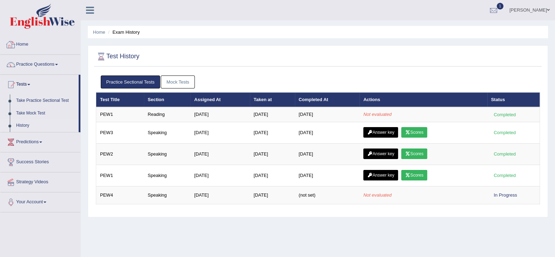
click at [24, 45] on link "Home" at bounding box center [40, 44] width 80 height 18
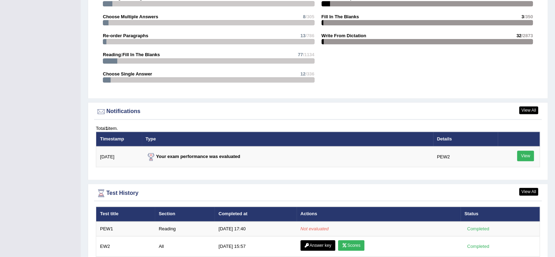
scroll to position [850, 0]
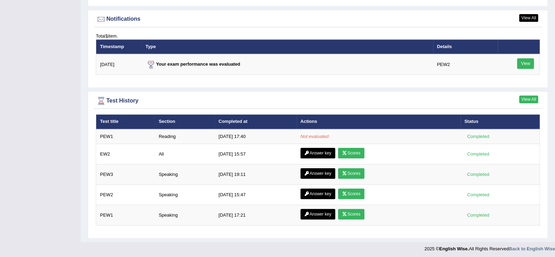
click at [537, 97] on link "View All" at bounding box center [528, 100] width 19 height 8
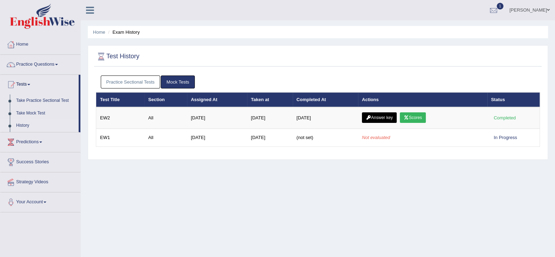
click at [112, 77] on link "Practice Sectional Tests" at bounding box center [131, 82] width 60 height 13
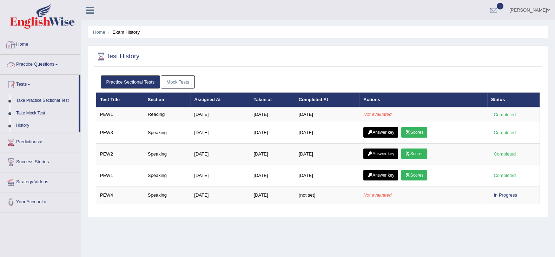
click at [35, 46] on link "Home" at bounding box center [40, 44] width 80 height 18
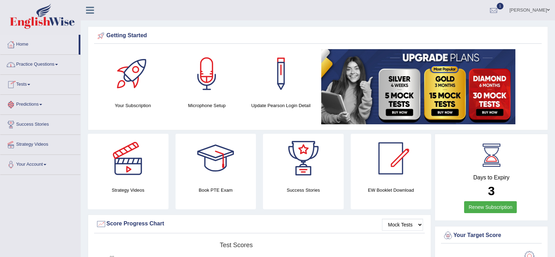
click at [34, 81] on link "Tests" at bounding box center [40, 84] width 80 height 18
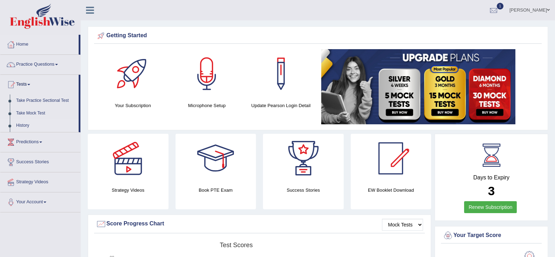
click at [30, 123] on link "History" at bounding box center [46, 125] width 66 height 13
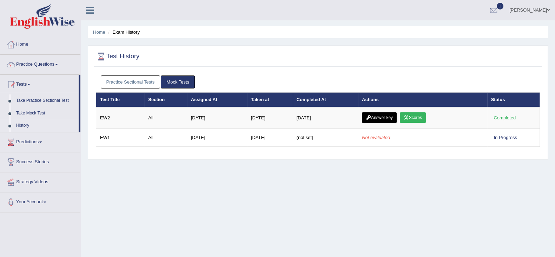
click at [144, 83] on link "Practice Sectional Tests" at bounding box center [131, 82] width 60 height 13
click at [118, 84] on link "Practice Sectional Tests" at bounding box center [131, 82] width 60 height 13
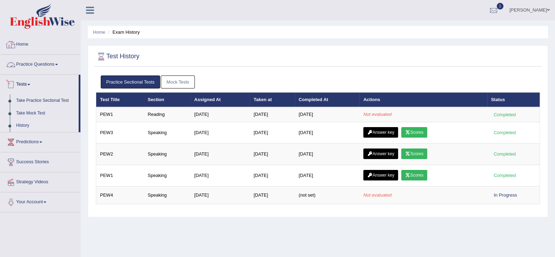
click at [23, 58] on link "Practice Questions" at bounding box center [40, 64] width 80 height 18
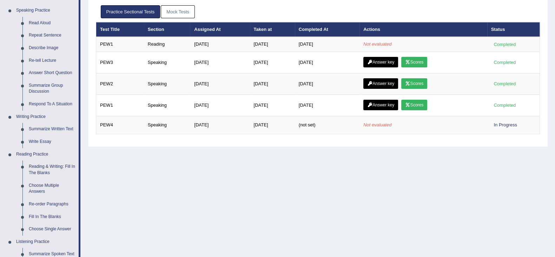
scroll to position [175, 0]
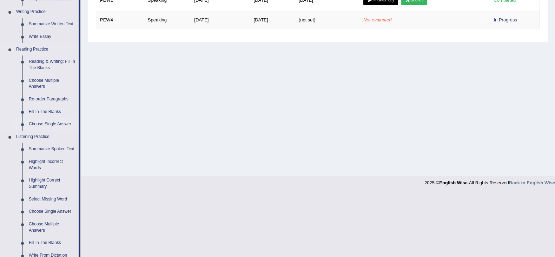
click at [51, 120] on link "Choose Single Answer" at bounding box center [52, 124] width 53 height 13
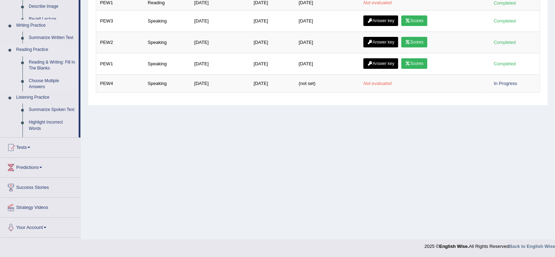
scroll to position [112, 0]
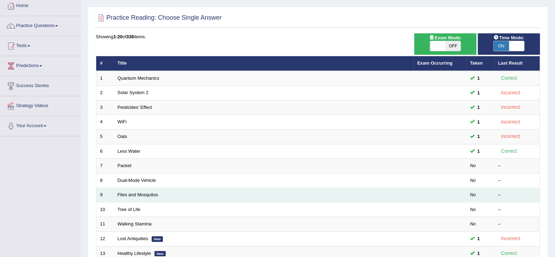
scroll to position [87, 0]
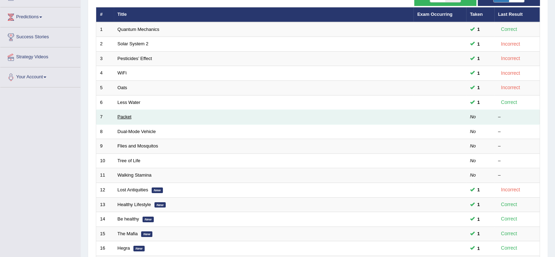
click at [122, 117] on link "Packet" at bounding box center [125, 116] width 14 height 5
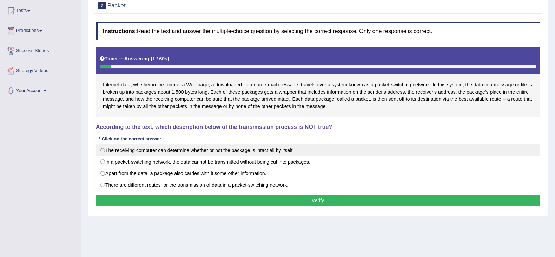
scroll to position [87, 0]
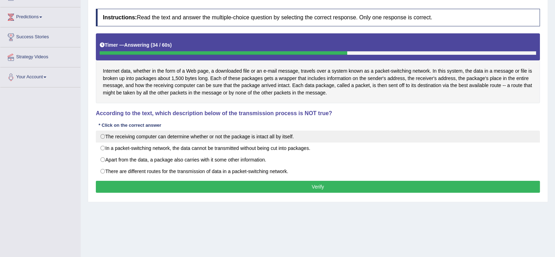
click at [280, 137] on label "The receiving computer can determine whether or not the package is intact all b…" at bounding box center [318, 137] width 444 height 12
radio input "true"
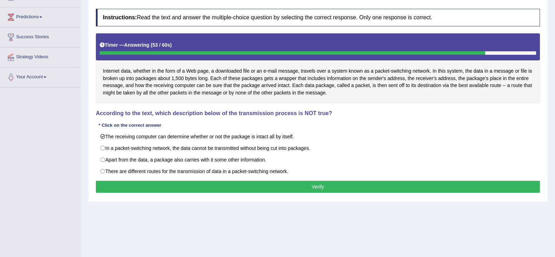
click at [197, 183] on button "Verify" at bounding box center [318, 187] width 444 height 12
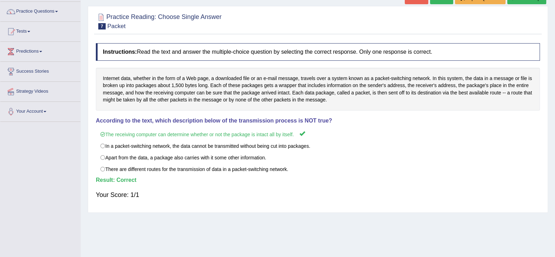
scroll to position [0, 0]
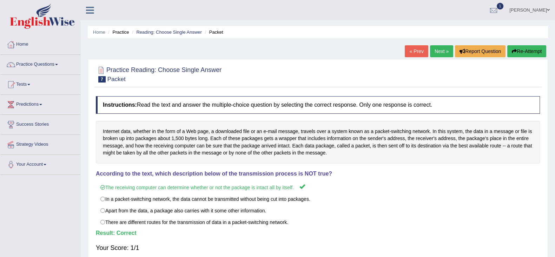
drag, startPoint x: 230, startPoint y: 70, endPoint x: 167, endPoint y: 67, distance: 63.6
click at [168, 68] on div "Practice Reading: Choose Single Answer 7 Packet" at bounding box center [318, 75] width 448 height 25
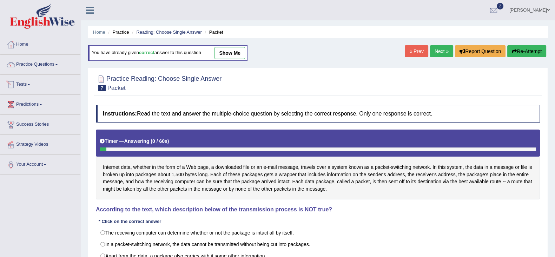
click at [20, 83] on link "Tests" at bounding box center [40, 84] width 80 height 18
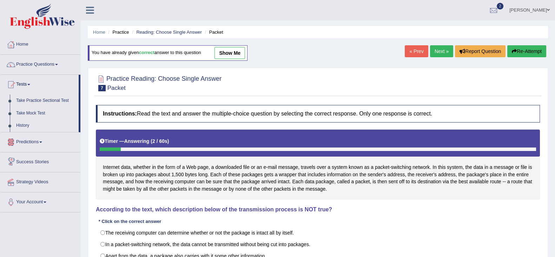
click at [25, 125] on link "History" at bounding box center [46, 125] width 66 height 13
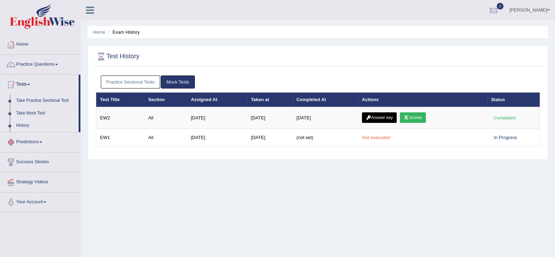
click at [139, 81] on link "Practice Sectional Tests" at bounding box center [131, 82] width 60 height 13
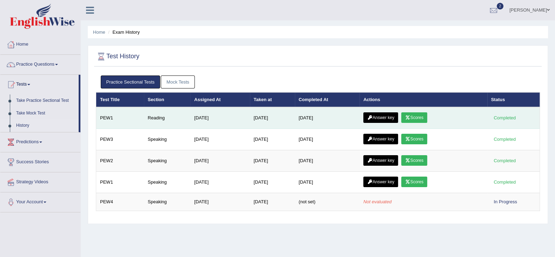
click at [422, 118] on link "Scores" at bounding box center [414, 117] width 26 height 11
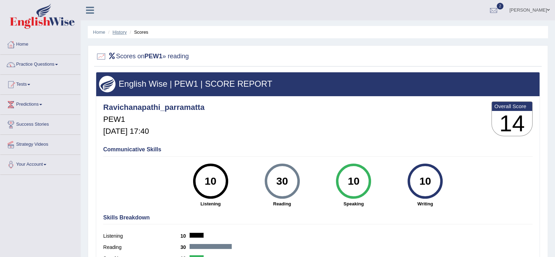
click at [125, 33] on link "History" at bounding box center [120, 32] width 14 height 5
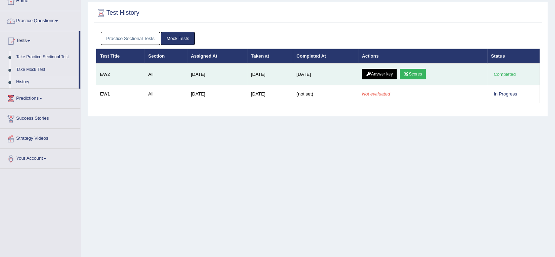
click at [391, 71] on link "Answer key" at bounding box center [379, 74] width 35 height 11
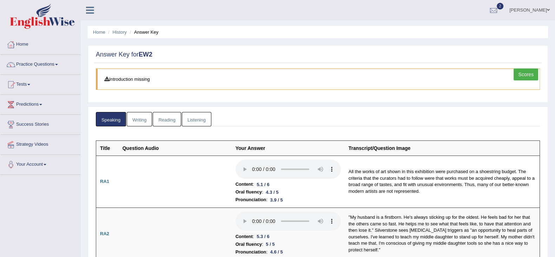
click at [172, 119] on link "Reading" at bounding box center [167, 119] width 28 height 14
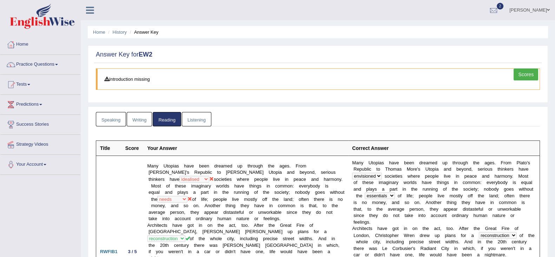
click at [190, 125] on link "Listening" at bounding box center [197, 119] width 30 height 14
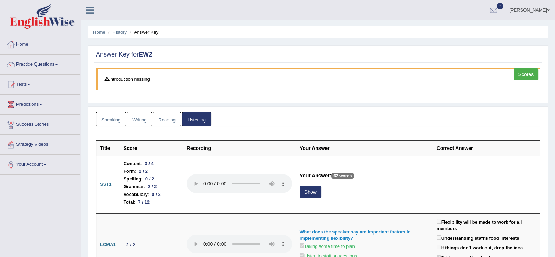
click at [146, 119] on link "Writing" at bounding box center [139, 119] width 25 height 14
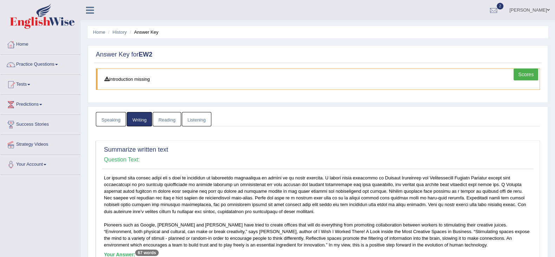
click at [157, 118] on link "Reading" at bounding box center [167, 119] width 28 height 14
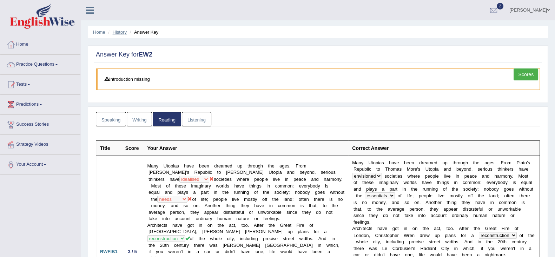
click at [119, 31] on link "History" at bounding box center [120, 32] width 14 height 5
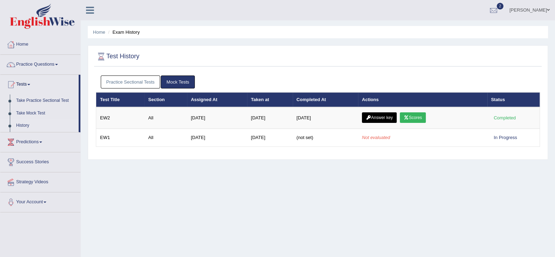
click at [146, 82] on link "Practice Sectional Tests" at bounding box center [131, 82] width 60 height 13
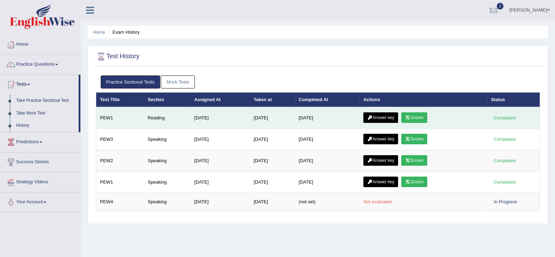
click at [376, 118] on link "Answer key" at bounding box center [380, 117] width 35 height 11
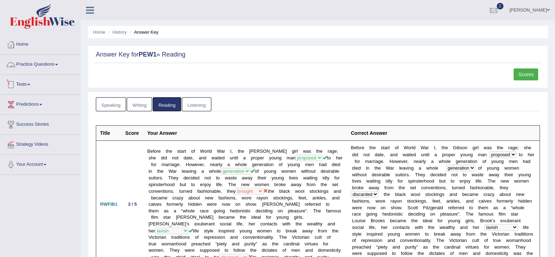
click at [31, 83] on link "Tests" at bounding box center [40, 84] width 80 height 18
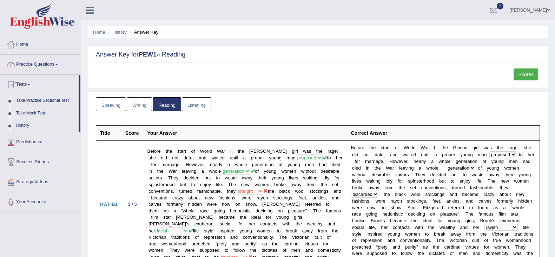
click at [32, 114] on link "Take Mock Test" at bounding box center [46, 113] width 66 height 13
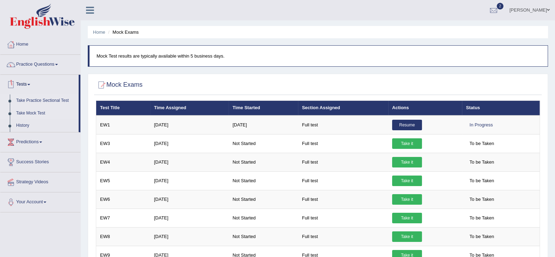
click at [31, 103] on link "Take Practice Sectional Test" at bounding box center [46, 100] width 66 height 13
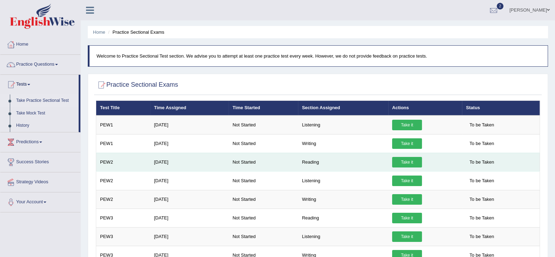
click at [406, 163] on link "Take it" at bounding box center [407, 162] width 30 height 11
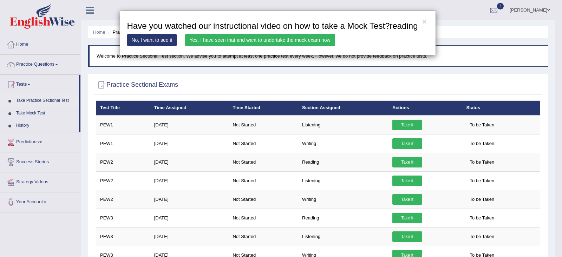
click at [253, 42] on link "Yes, I have seen that and want to undertake the mock exam now" at bounding box center [260, 40] width 150 height 12
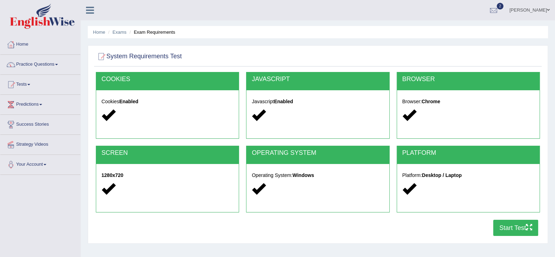
click at [503, 229] on button "Start Test" at bounding box center [515, 228] width 45 height 16
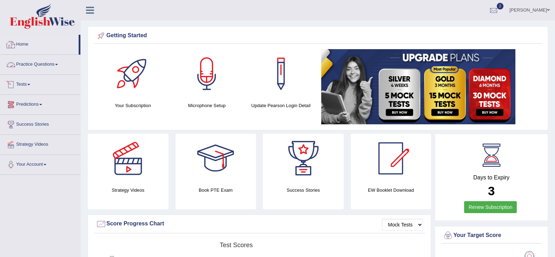
click at [24, 87] on link "Tests" at bounding box center [40, 84] width 80 height 18
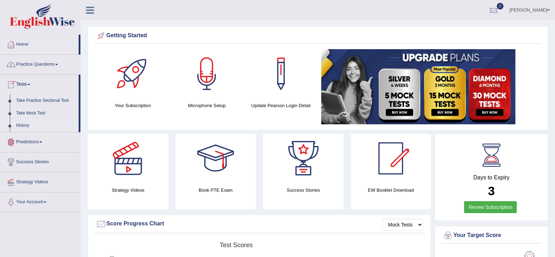
click at [21, 124] on link "History" at bounding box center [46, 125] width 66 height 13
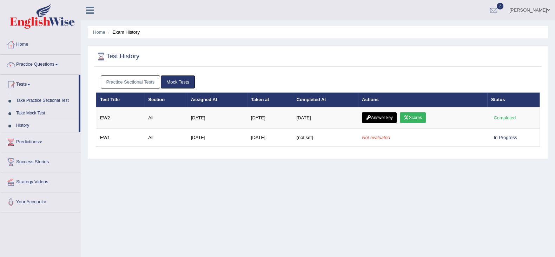
click at [112, 85] on link "Practice Sectional Tests" at bounding box center [131, 82] width 60 height 13
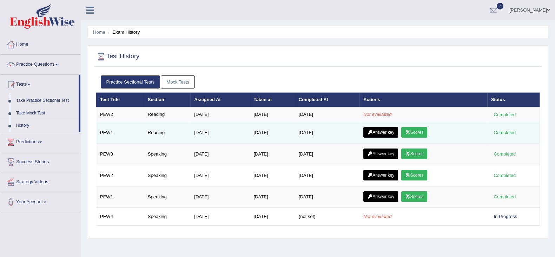
click at [415, 132] on link "Scores" at bounding box center [414, 132] width 26 height 11
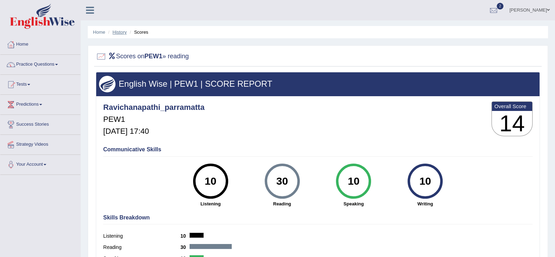
click at [120, 33] on link "History" at bounding box center [120, 32] width 14 height 5
